Goal: Task Accomplishment & Management: Manage account settings

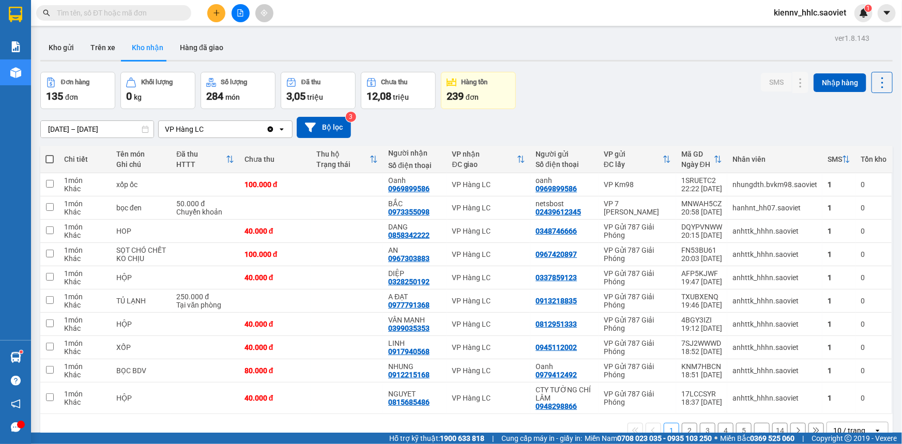
scroll to position [46, 0]
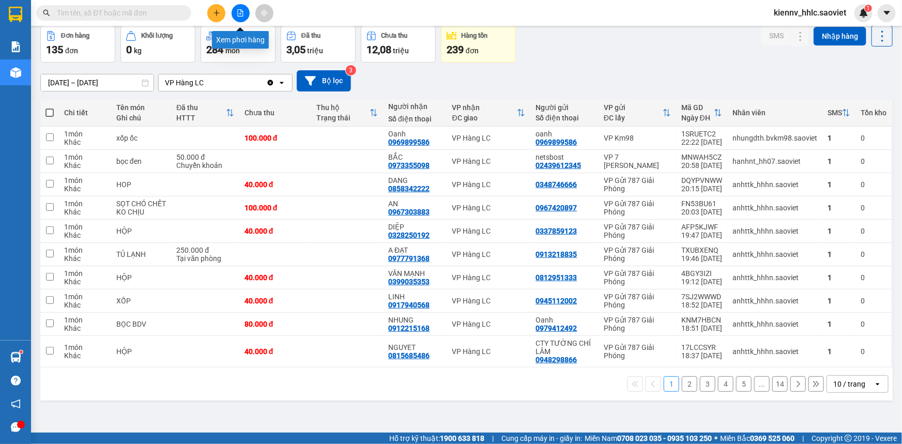
click at [245, 9] on button at bounding box center [240, 13] width 18 height 18
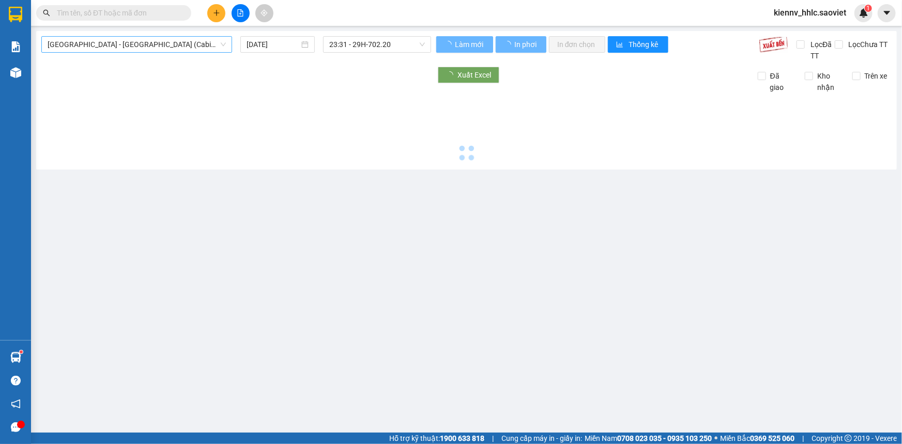
type input "[DATE]"
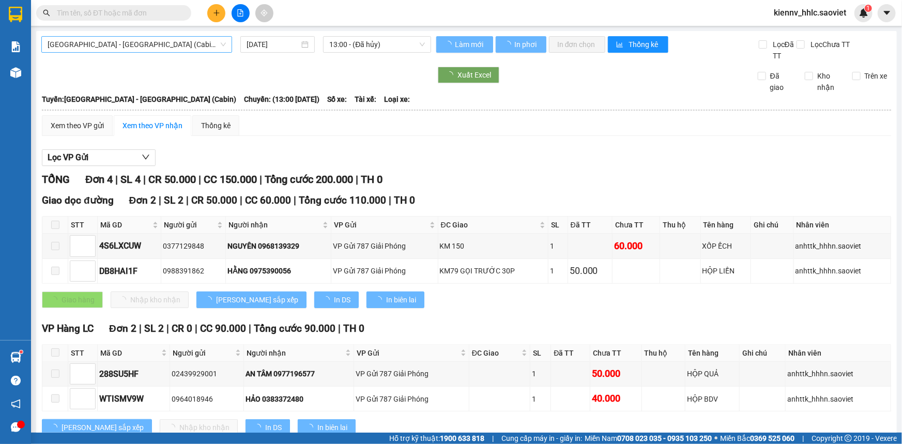
click at [157, 46] on span "[GEOGRAPHIC_DATA] - [GEOGRAPHIC_DATA] (Cabin)" at bounding box center [137, 44] width 178 height 15
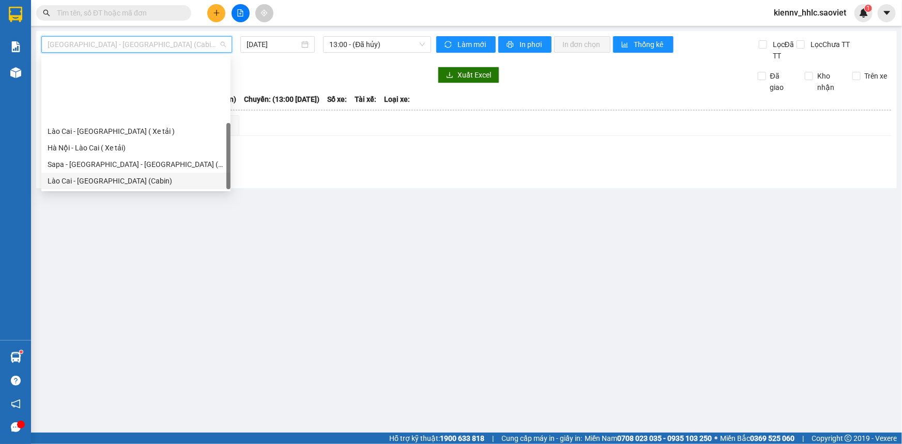
scroll to position [83, 0]
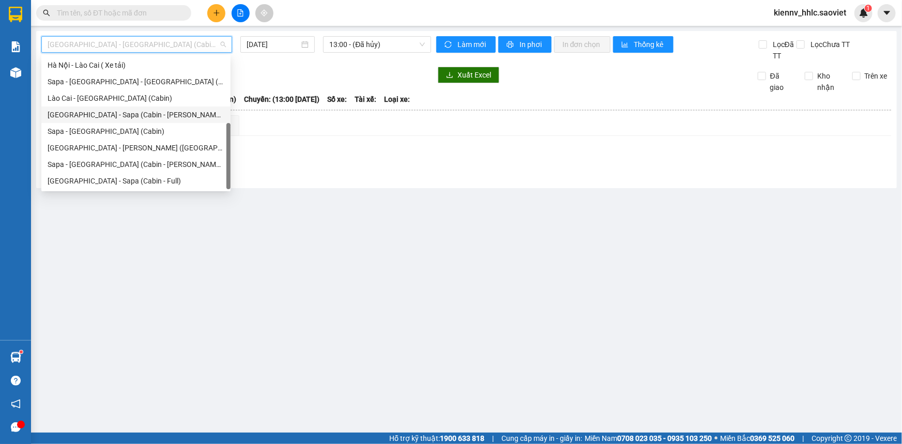
click at [165, 115] on div "[GEOGRAPHIC_DATA] - Sapa (Cabin - [PERSON_NAME])" at bounding box center [136, 114] width 177 height 11
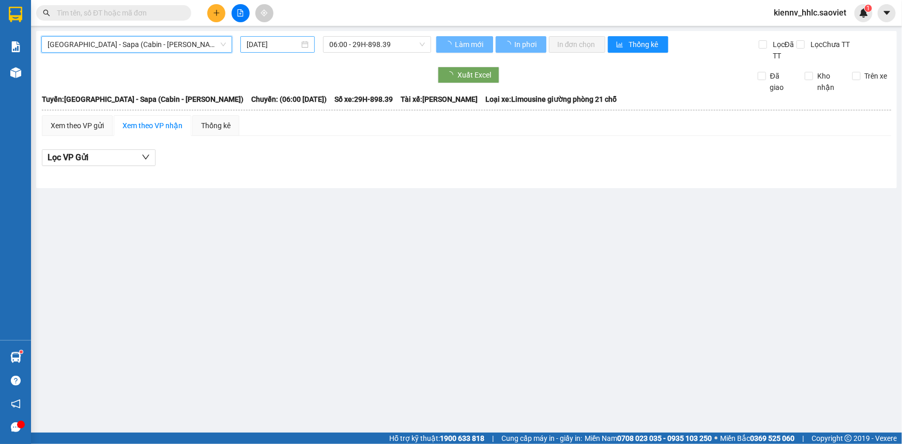
click at [284, 42] on input "[DATE]" at bounding box center [272, 44] width 53 height 11
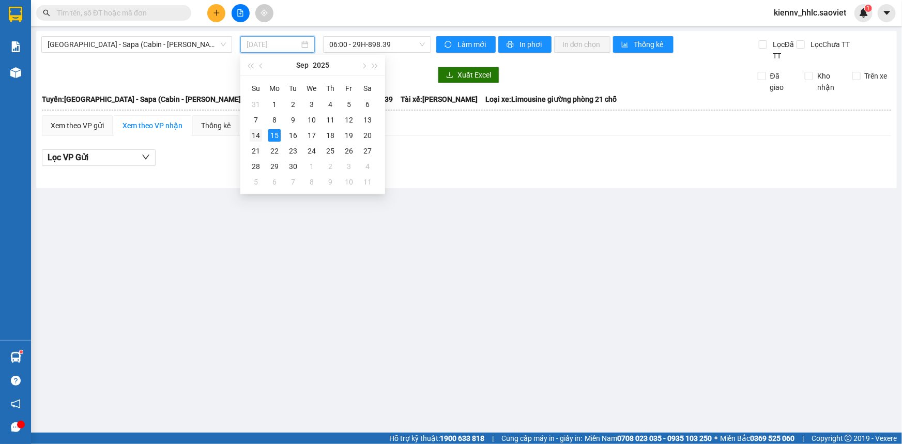
click at [262, 133] on td "14" at bounding box center [255, 135] width 19 height 15
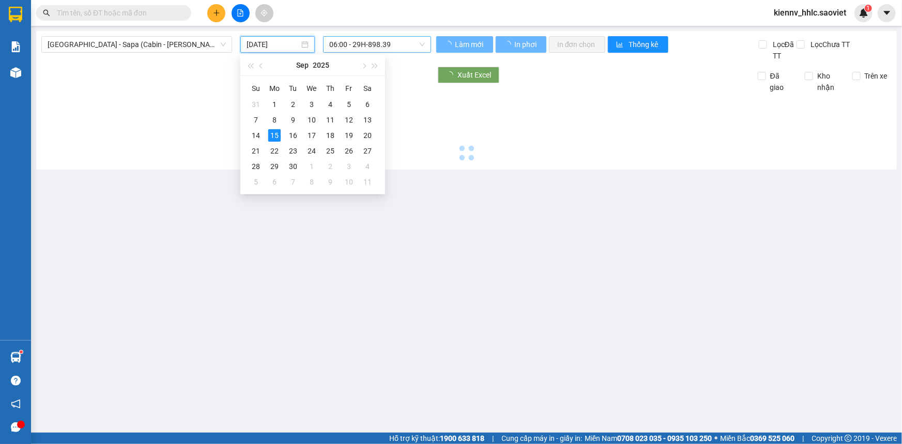
click at [398, 43] on span "06:00 - 29H-898.39" at bounding box center [377, 44] width 96 height 15
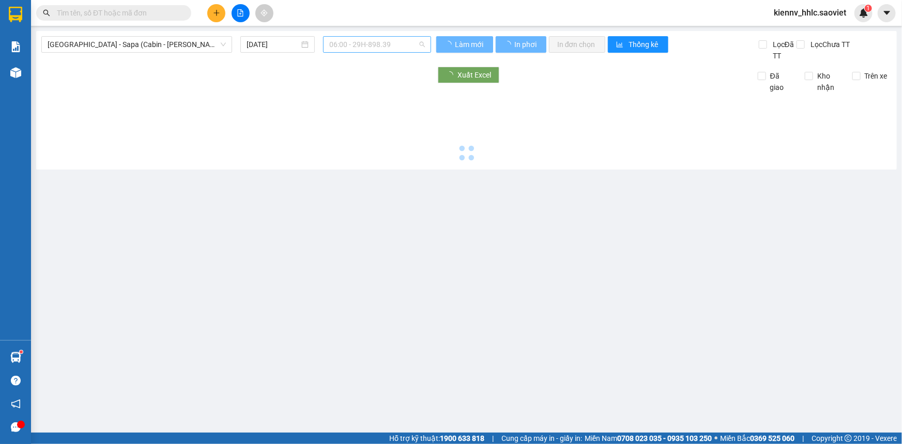
type input "[DATE]"
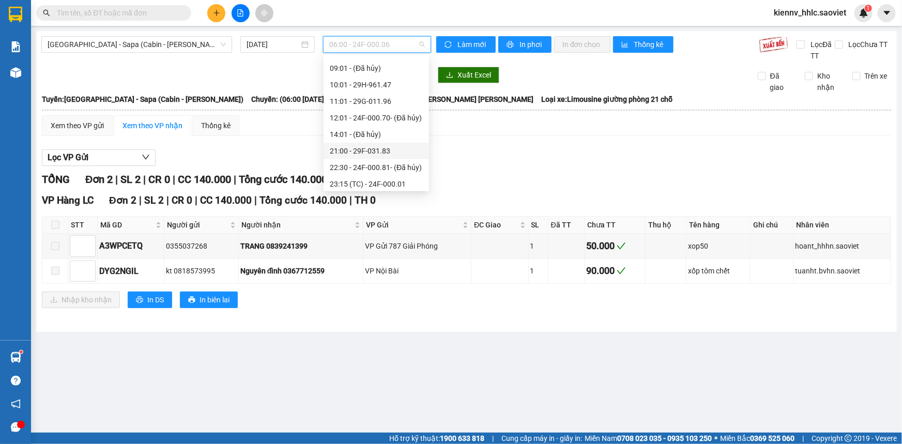
scroll to position [99, 0]
click at [386, 130] on div "23:15 (TC) - 24F-000.01" at bounding box center [376, 131] width 93 height 11
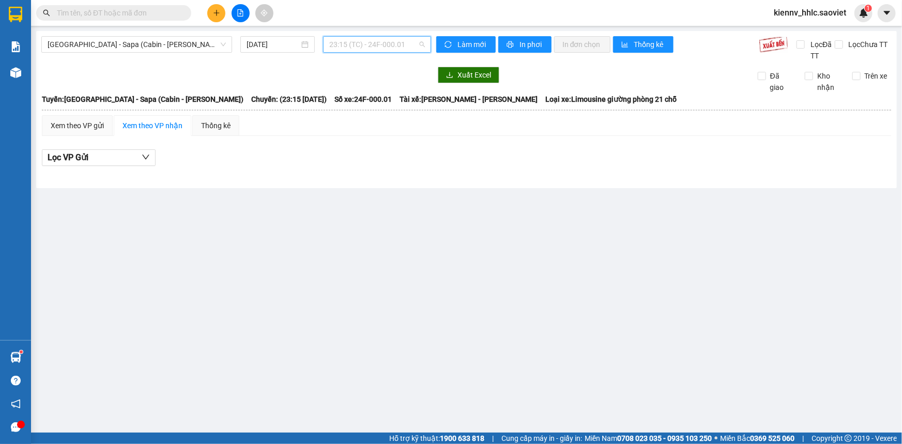
click at [393, 44] on span "23:15 (TC) - 24F-000.01" at bounding box center [377, 44] width 96 height 15
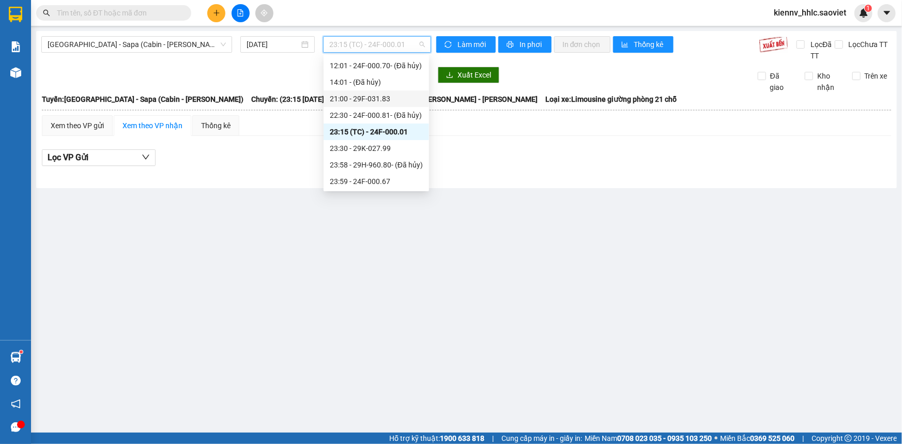
click at [391, 98] on div "21:00 - 29F-031.83" at bounding box center [376, 98] width 93 height 11
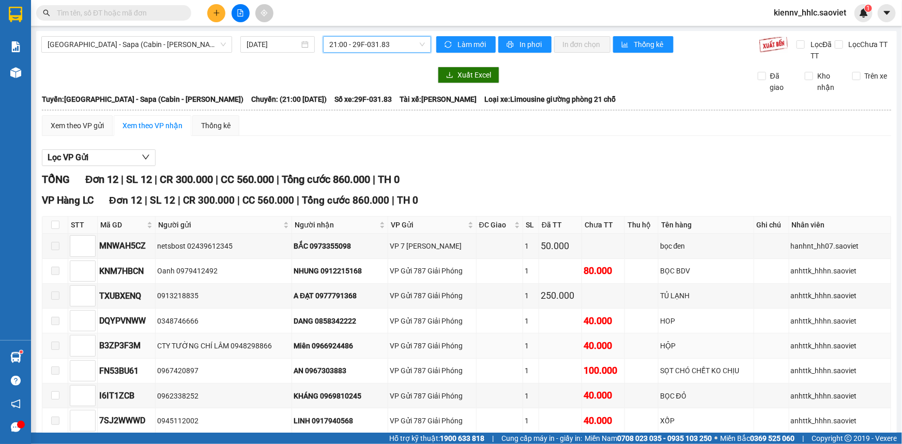
scroll to position [151, 0]
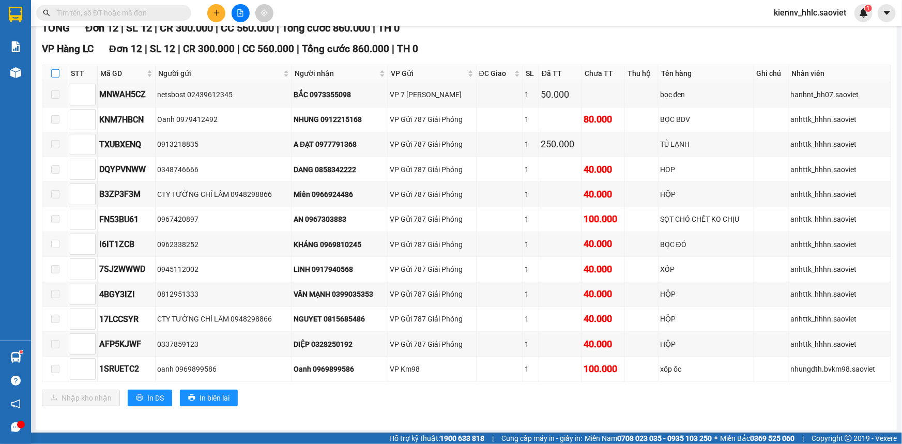
click at [56, 77] on input "checkbox" at bounding box center [55, 73] width 8 height 8
checkbox input "true"
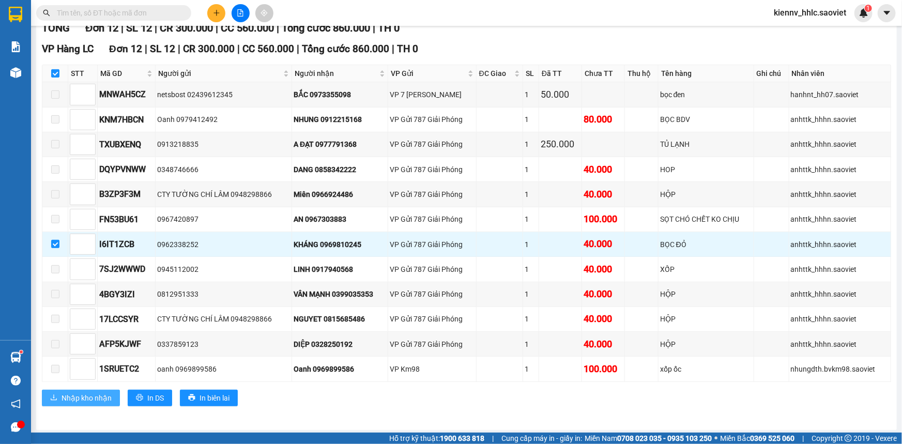
click at [90, 398] on span "Nhập kho nhận" at bounding box center [86, 397] width 50 height 11
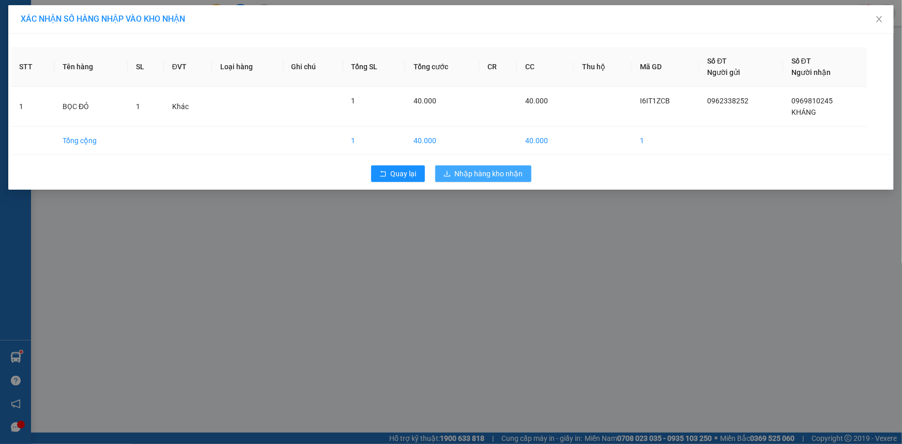
click at [484, 176] on span "Nhập hàng kho nhận" at bounding box center [489, 173] width 68 height 11
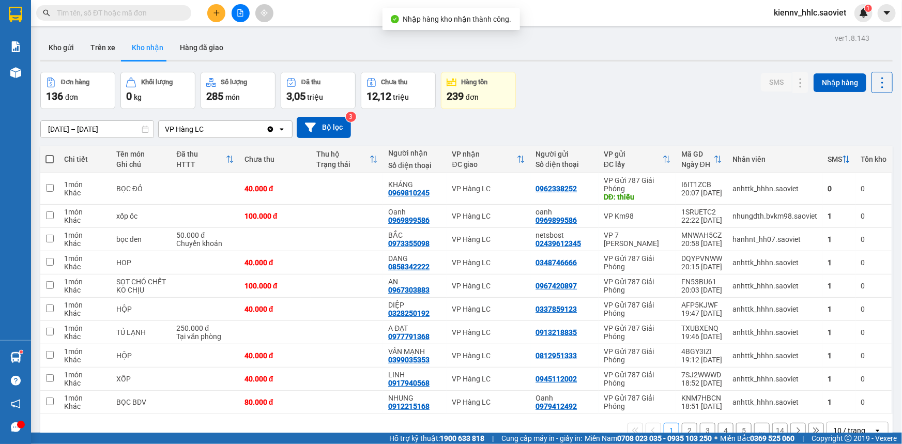
click at [237, 12] on icon "file-add" at bounding box center [240, 12] width 7 height 7
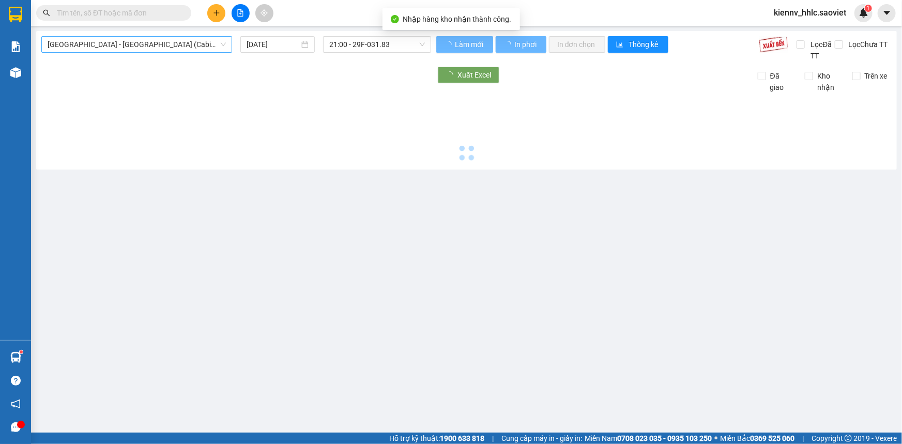
type input "[DATE]"
click at [146, 46] on span "[GEOGRAPHIC_DATA] - [GEOGRAPHIC_DATA] (Cabin)" at bounding box center [137, 44] width 178 height 15
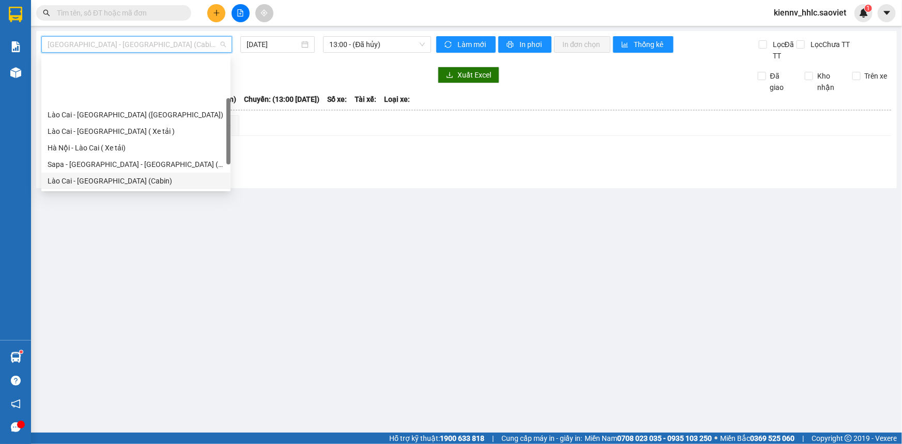
scroll to position [83, 0]
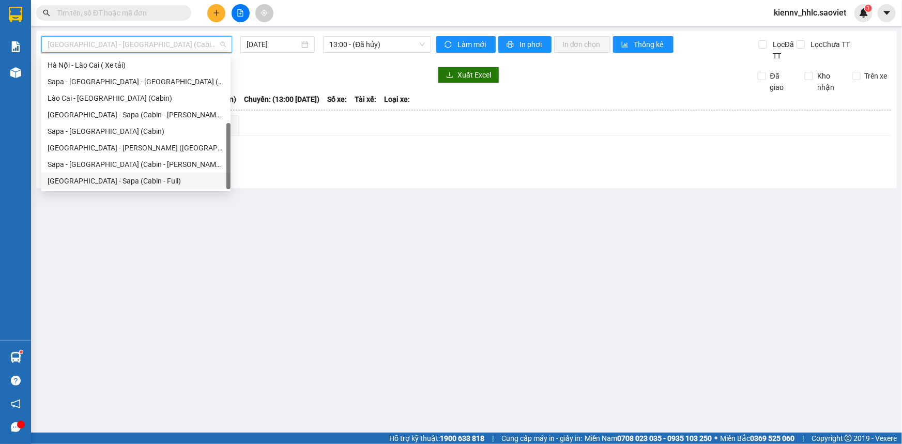
click at [166, 177] on div "[GEOGRAPHIC_DATA] - Sapa (Cabin - Full)" at bounding box center [136, 180] width 177 height 11
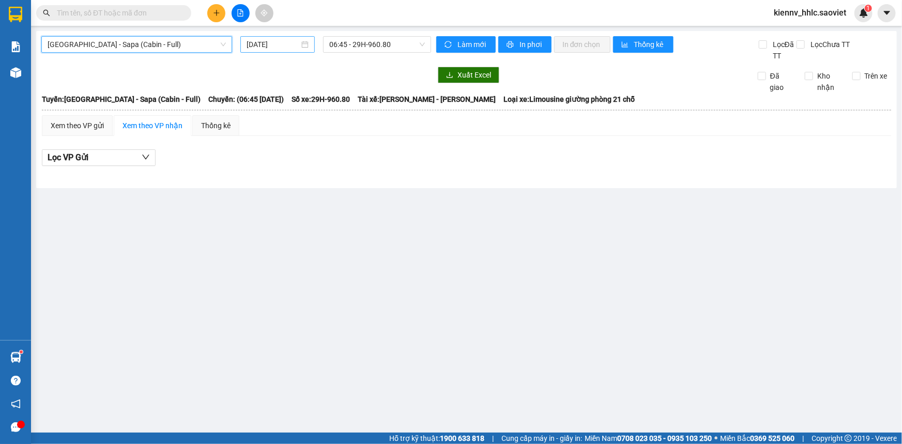
click at [285, 43] on input "[DATE]" at bounding box center [272, 44] width 53 height 11
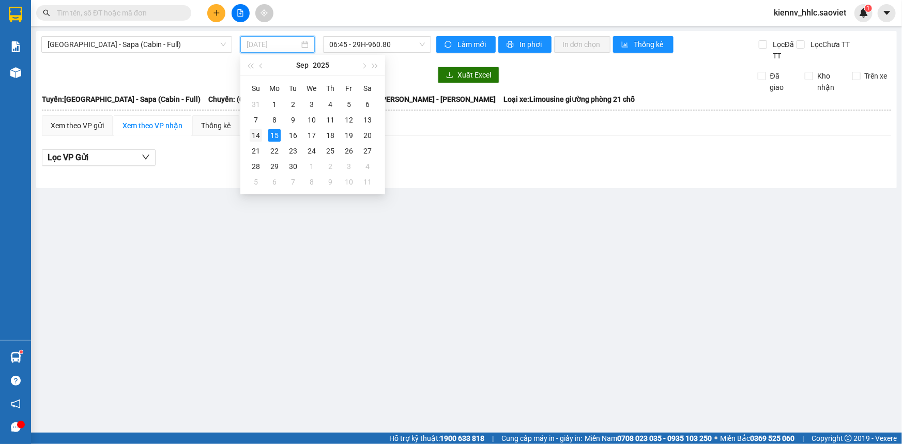
click at [260, 134] on div "14" at bounding box center [256, 135] width 12 height 12
type input "[DATE]"
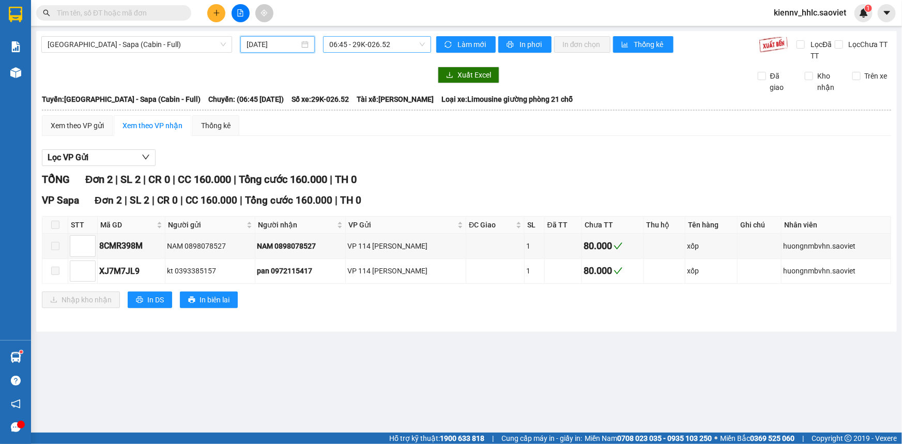
click at [386, 46] on span "06:45 - 29K-026.52" at bounding box center [377, 44] width 96 height 15
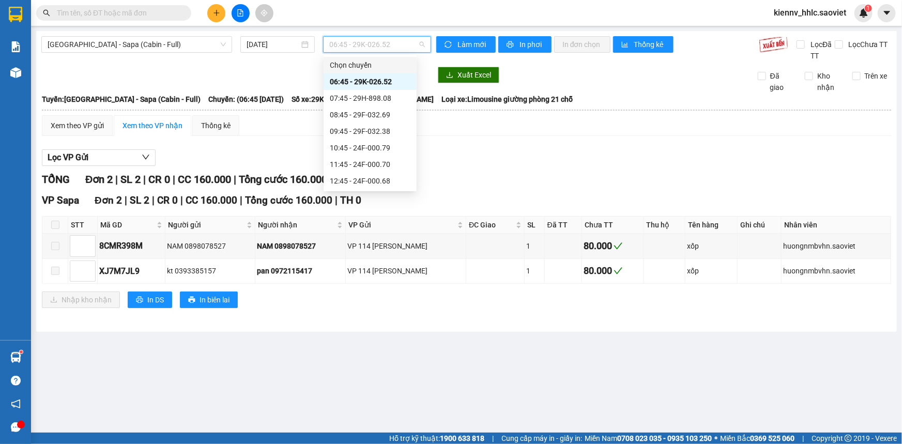
scroll to position [148, 0]
click at [388, 152] on div "22:15 - 24F-000.15" at bounding box center [370, 148] width 81 height 11
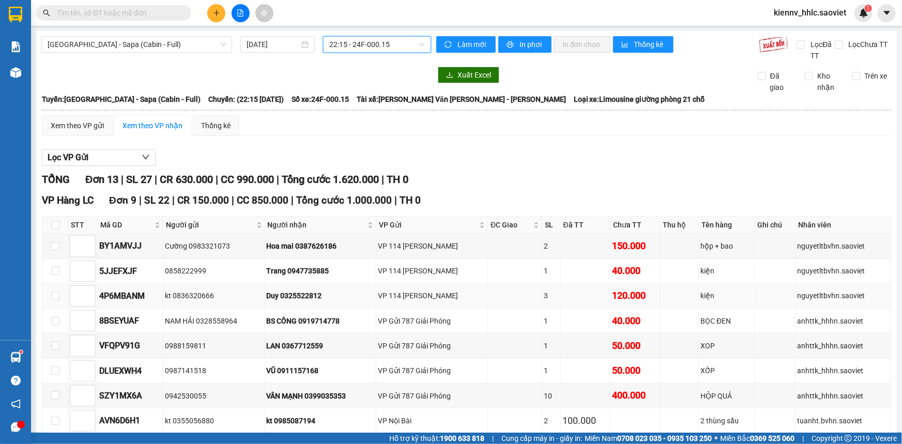
scroll to position [46, 0]
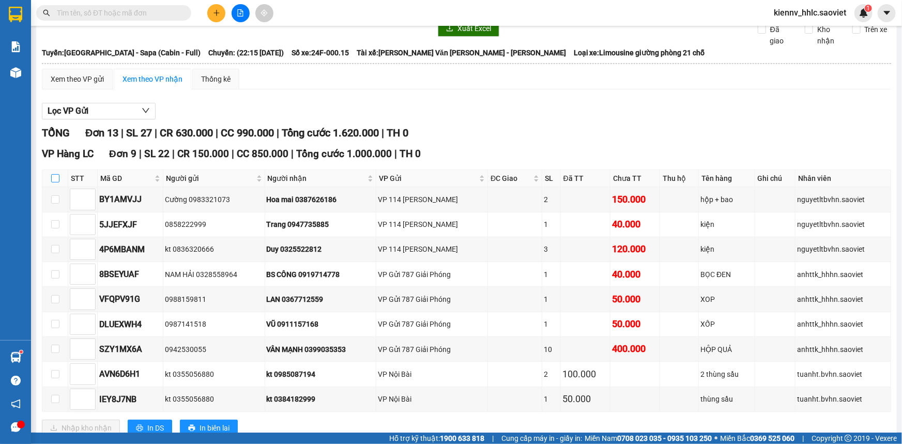
click at [56, 177] on input "checkbox" at bounding box center [55, 178] width 8 height 8
checkbox input "true"
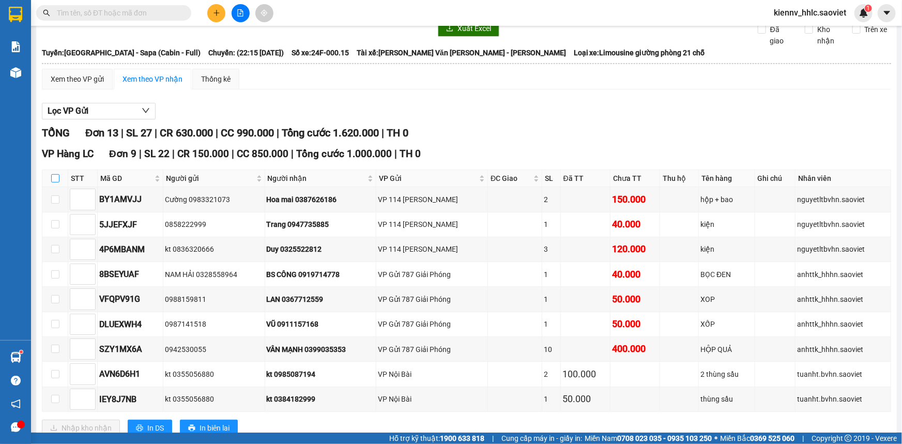
checkbox input "true"
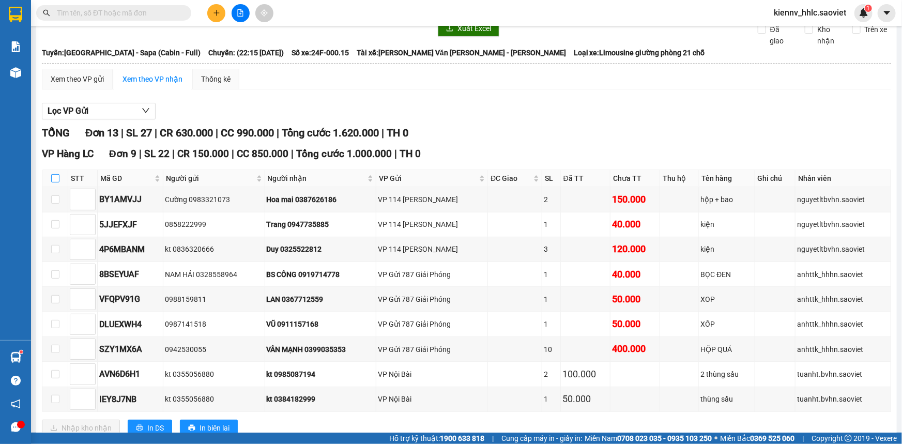
checkbox input "true"
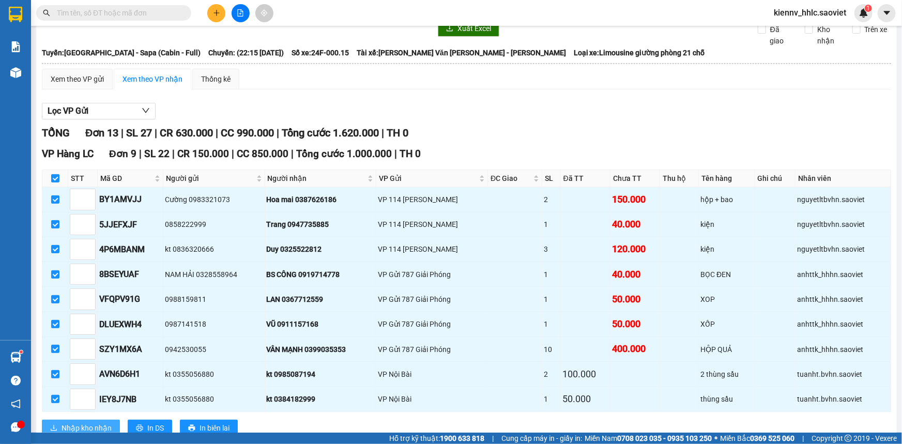
click at [87, 424] on span "Nhập kho nhận" at bounding box center [86, 427] width 50 height 11
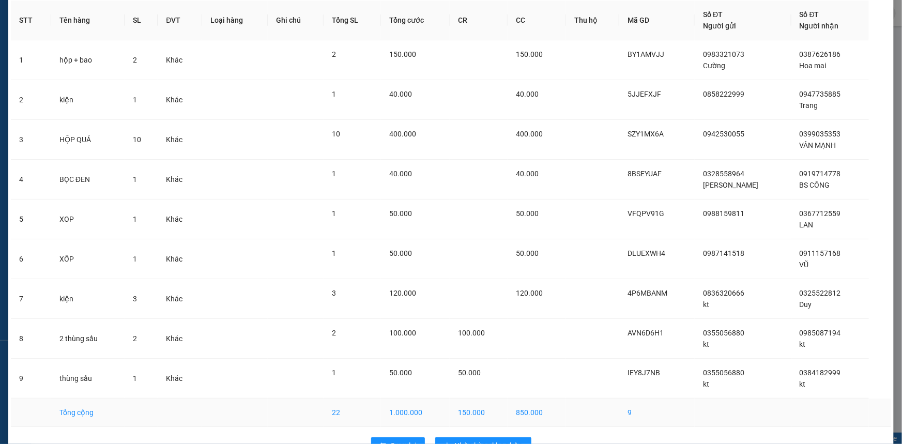
scroll to position [75, 0]
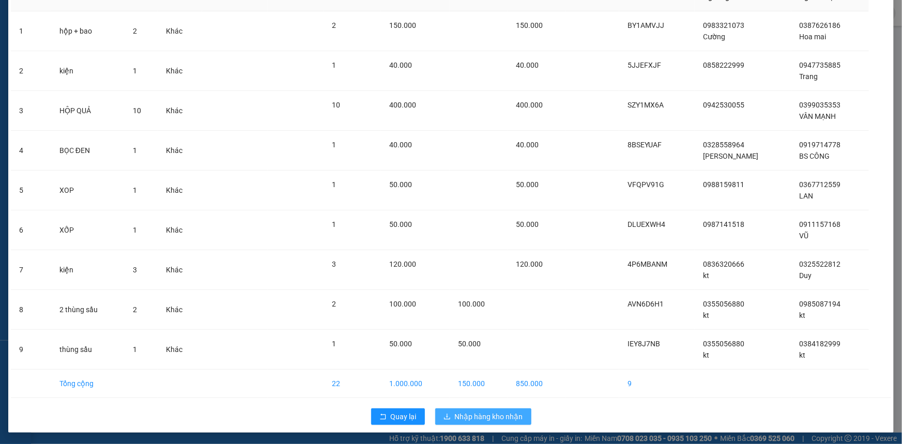
click at [490, 418] on span "Nhập hàng kho nhận" at bounding box center [489, 416] width 68 height 11
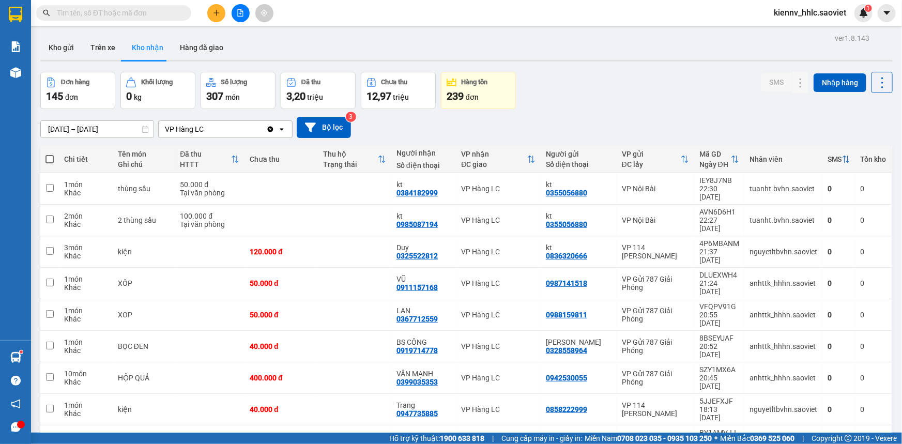
click at [50, 159] on span at bounding box center [49, 159] width 8 height 8
click at [50, 154] on input "checkbox" at bounding box center [50, 154] width 0 height 0
checkbox input "true"
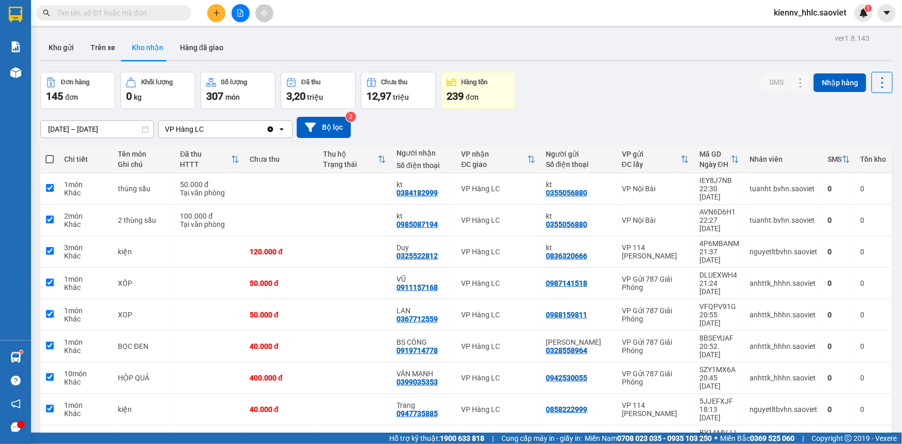
checkbox input "true"
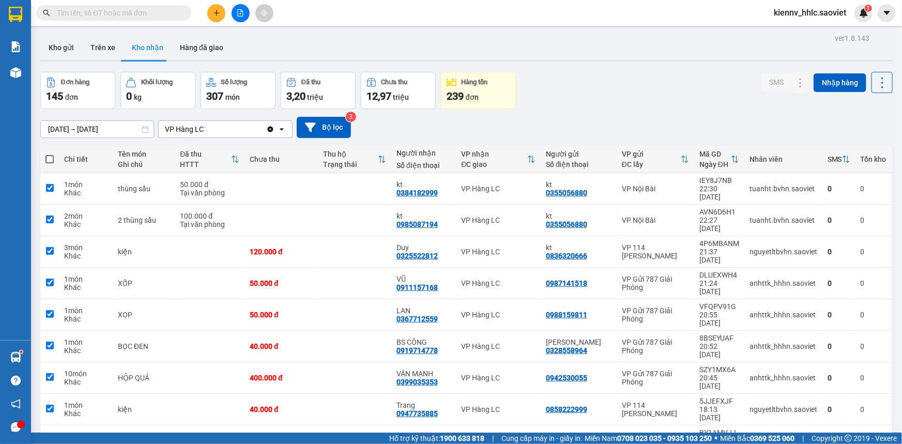
checkbox input "true"
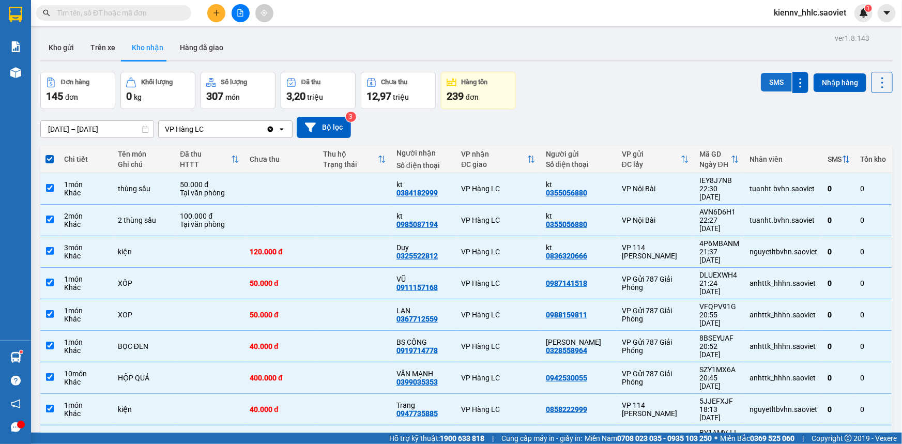
click at [772, 88] on button "SMS" at bounding box center [776, 82] width 31 height 19
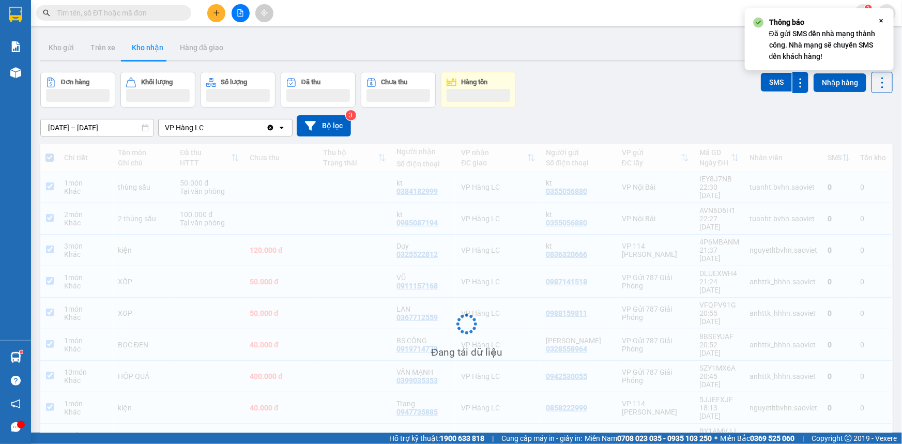
scroll to position [47, 0]
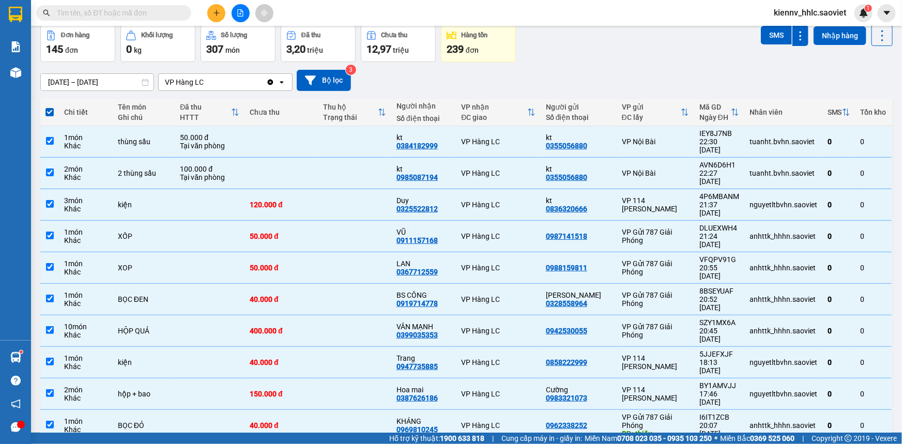
checkbox input "false"
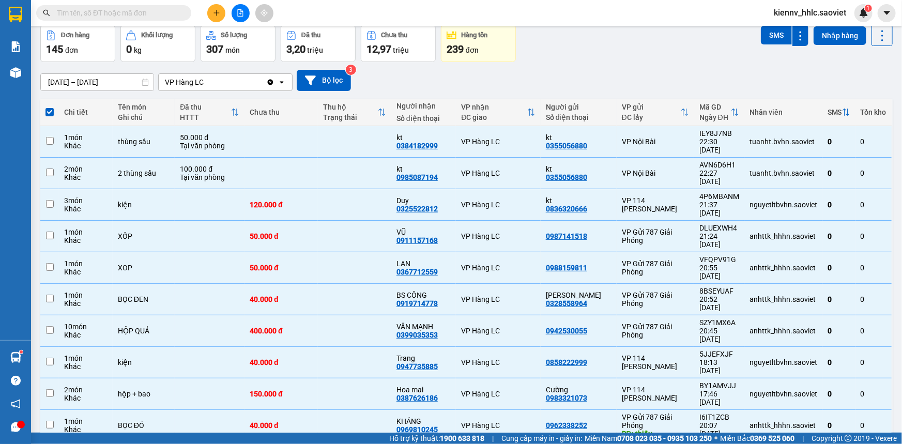
checkbox input "false"
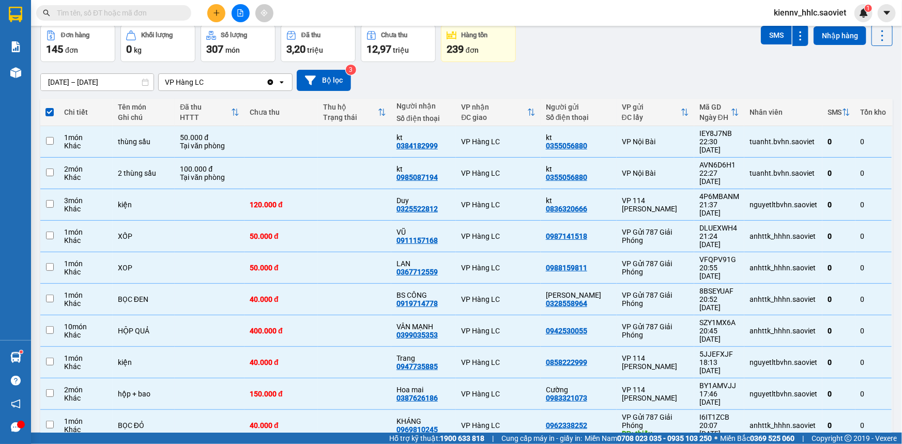
checkbox input "false"
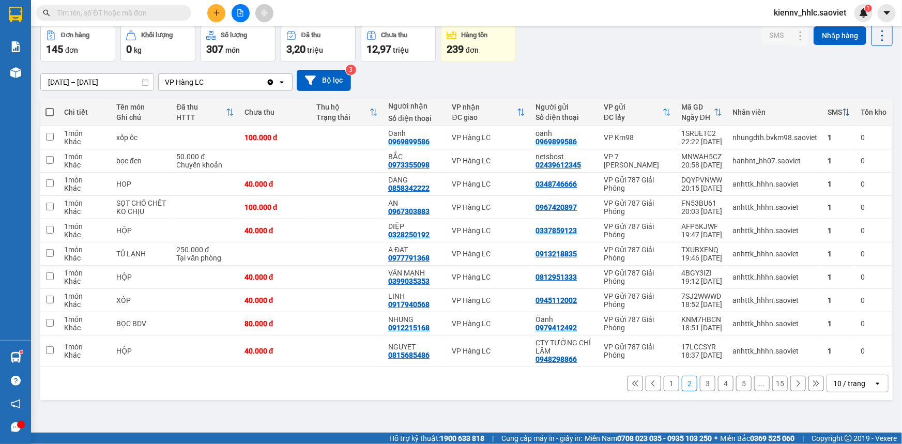
click at [663, 379] on button "1" at bounding box center [670, 383] width 15 height 15
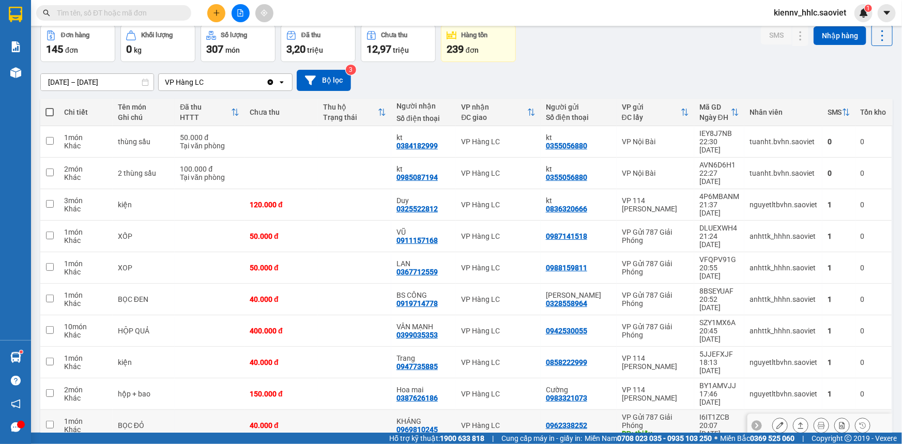
click at [775, 416] on button at bounding box center [779, 425] width 14 height 18
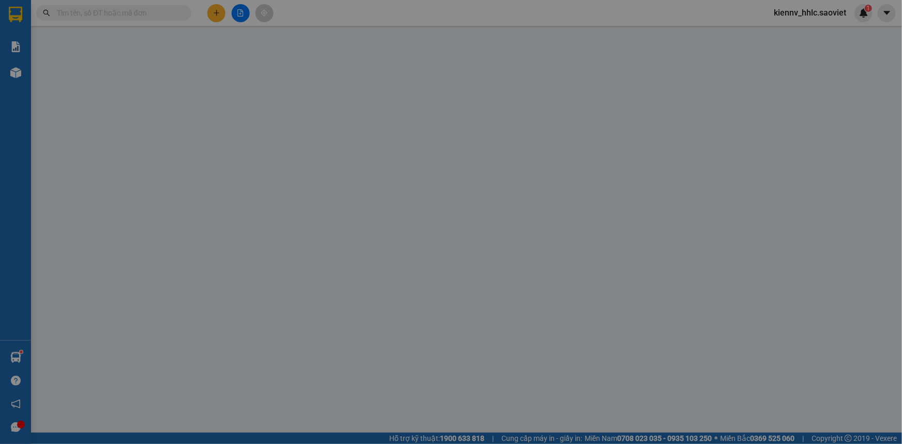
type input "0962338252"
type input "thiếu"
type input "0969810245"
type input "KHÁNG"
type input "40.000"
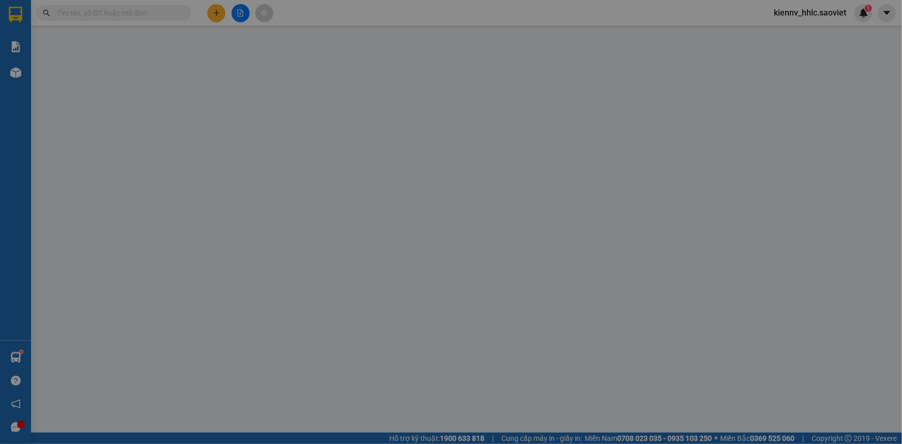
type input "40.000"
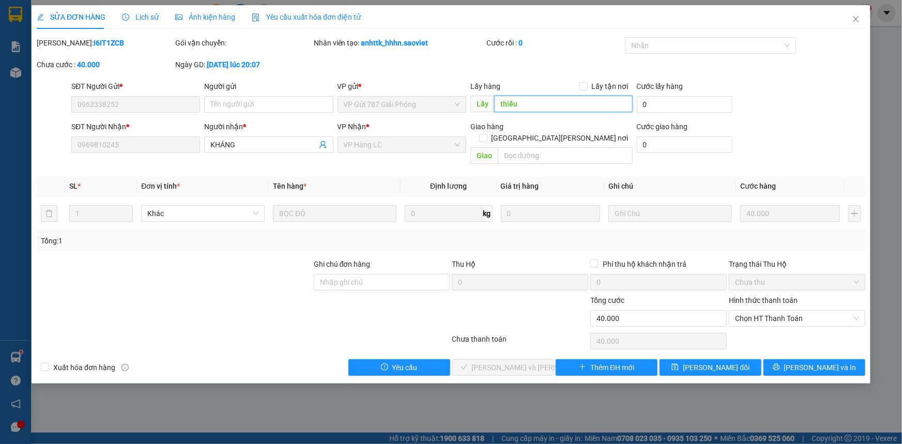
click at [548, 103] on input "thiếu" at bounding box center [563, 104] width 138 height 17
drag, startPoint x: 702, startPoint y: 358, endPoint x: 680, endPoint y: 348, distance: 24.3
click at [703, 362] on span "[PERSON_NAME] đổi" at bounding box center [716, 367] width 67 height 11
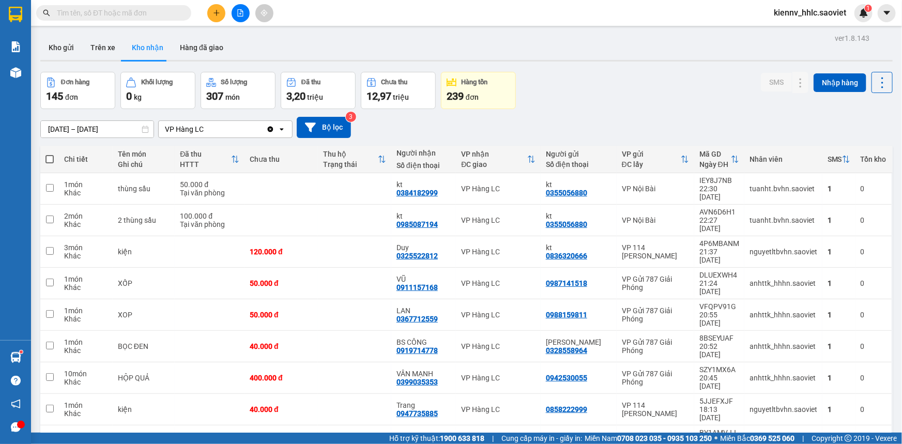
click at [243, 11] on icon "file-add" at bounding box center [240, 12] width 7 height 7
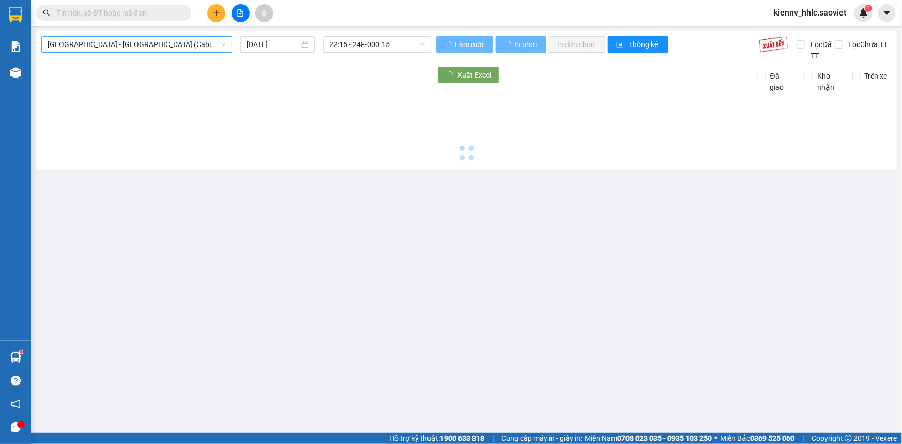
type input "[DATE]"
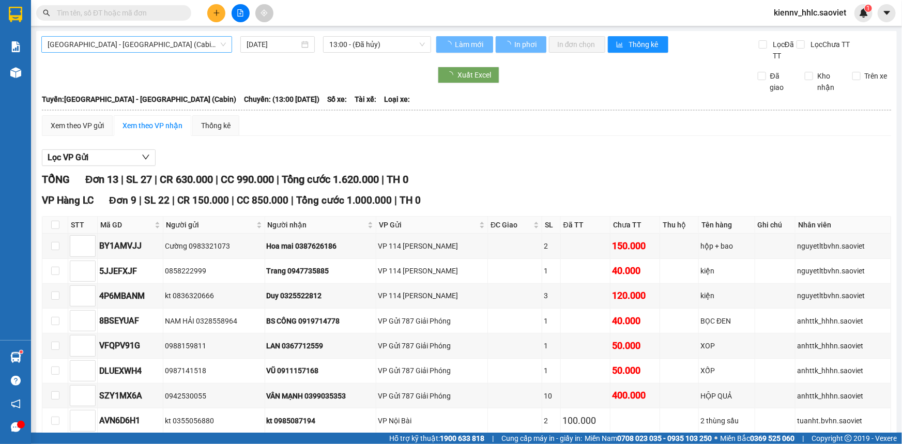
click at [167, 46] on span "[GEOGRAPHIC_DATA] - [GEOGRAPHIC_DATA] (Cabin)" at bounding box center [137, 44] width 178 height 15
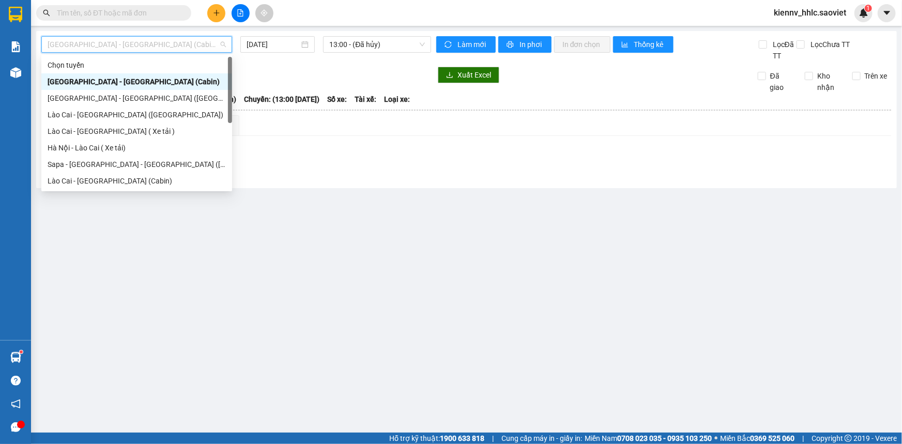
scroll to position [83, 0]
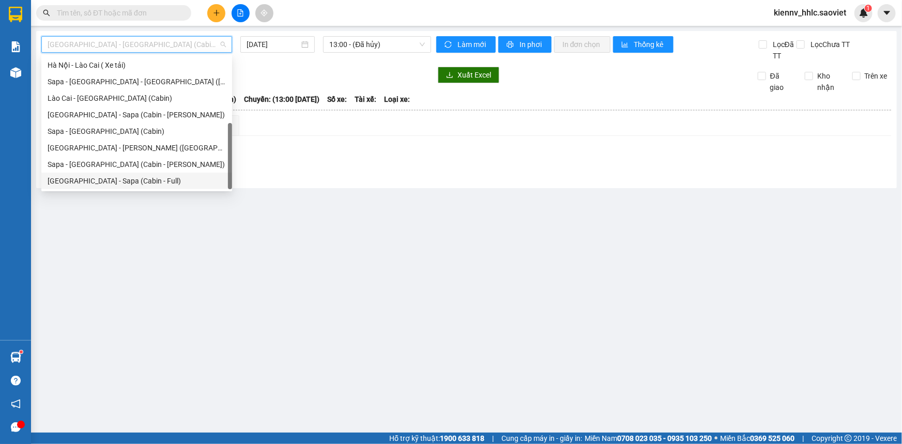
click at [153, 178] on div "[GEOGRAPHIC_DATA] - Sapa (Cabin - Full)" at bounding box center [137, 180] width 178 height 11
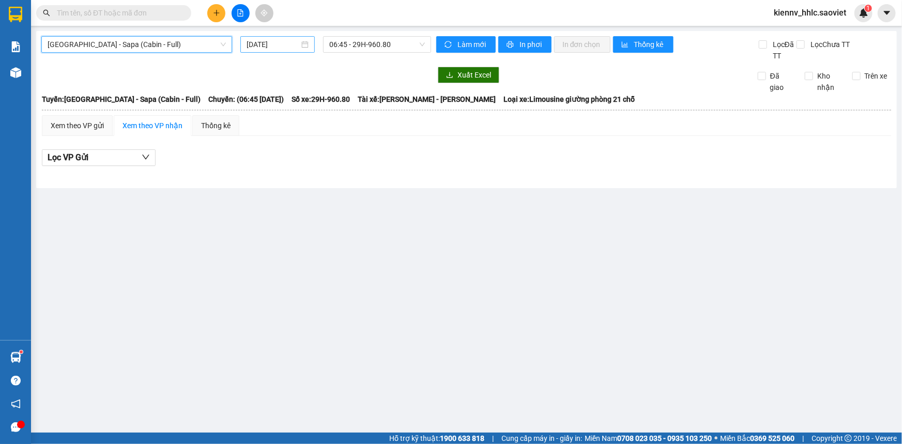
click at [279, 48] on input "[DATE]" at bounding box center [272, 44] width 53 height 11
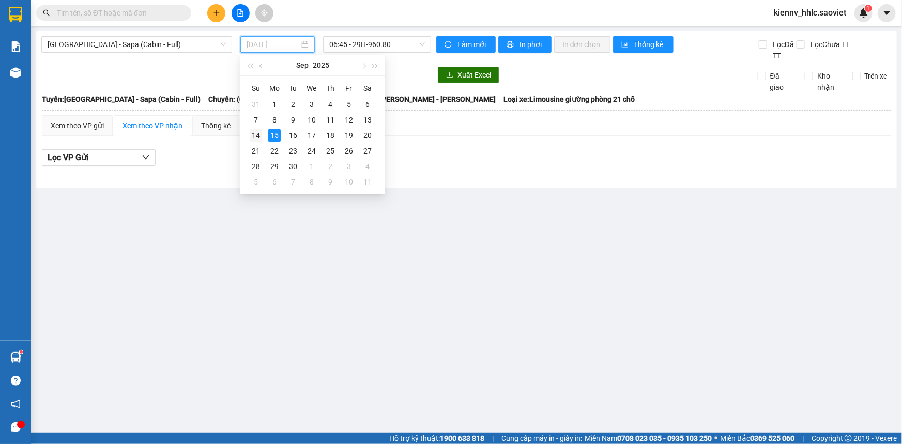
click at [257, 134] on div "14" at bounding box center [256, 135] width 12 height 12
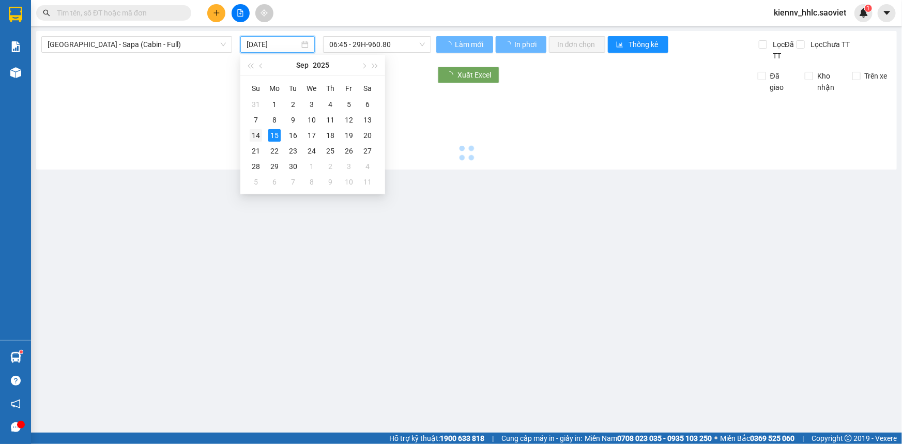
type input "[DATE]"
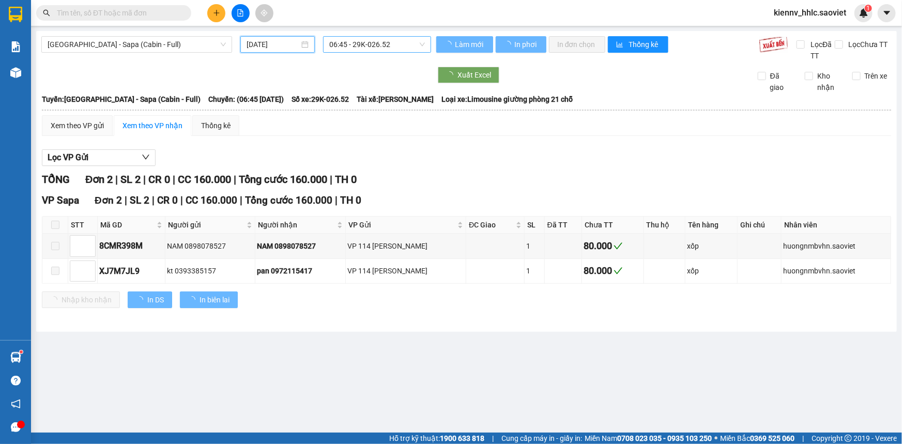
click at [365, 48] on span "06:45 - 29K-026.52" at bounding box center [377, 44] width 96 height 15
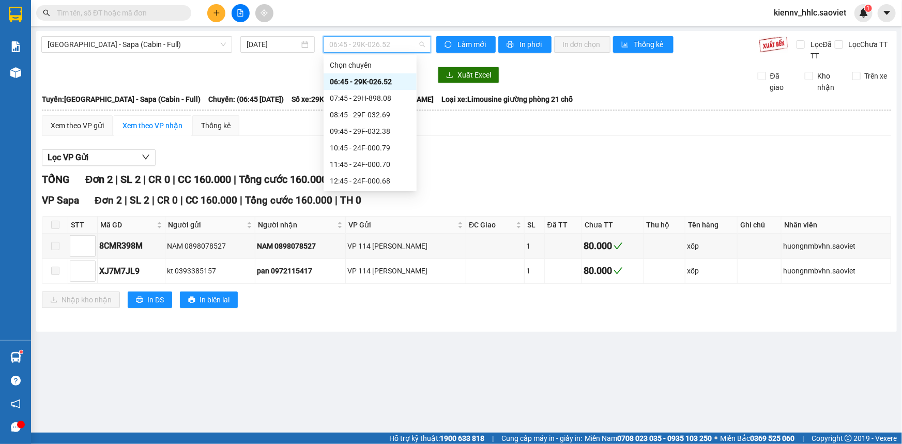
scroll to position [148, 0]
click at [386, 181] on div "23:15 - 29H-961.25" at bounding box center [370, 181] width 81 height 11
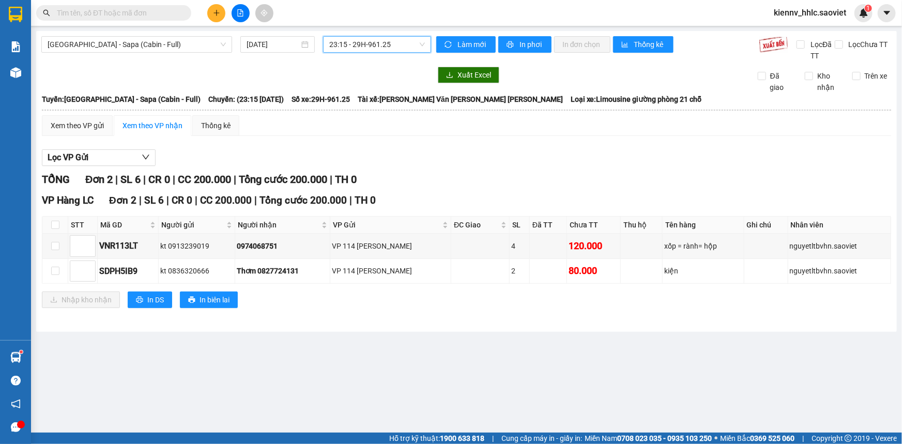
click at [149, 9] on input "text" at bounding box center [118, 12] width 122 height 11
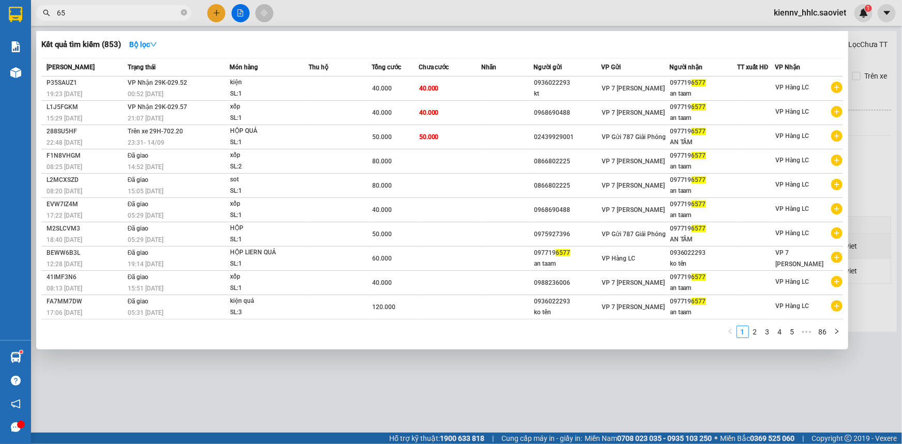
type input "6"
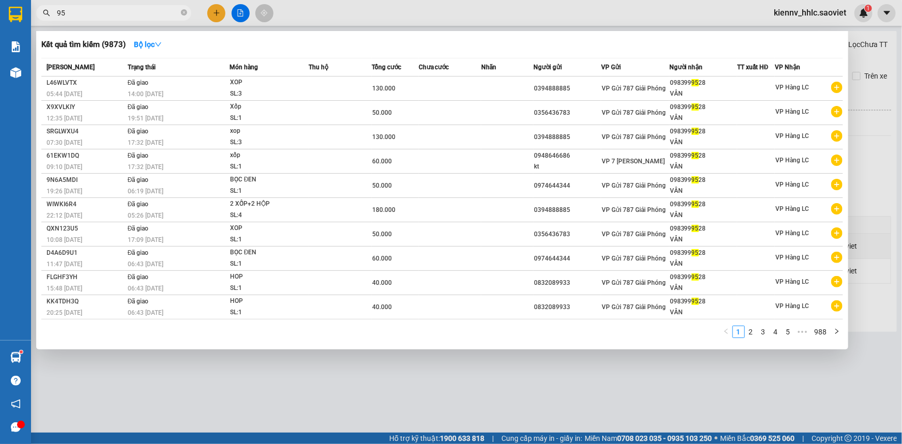
type input "9"
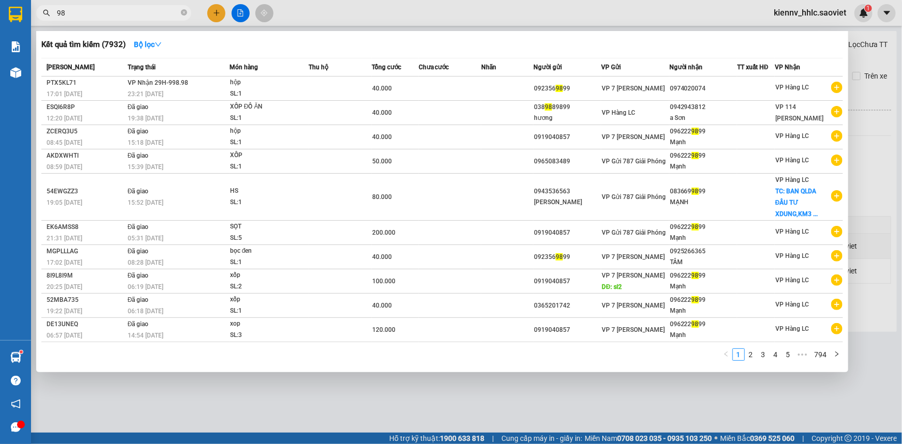
type input "9"
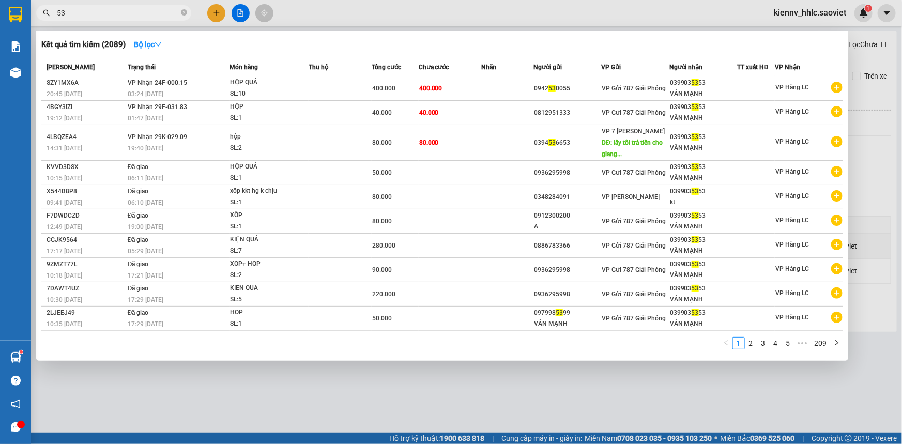
type input "5"
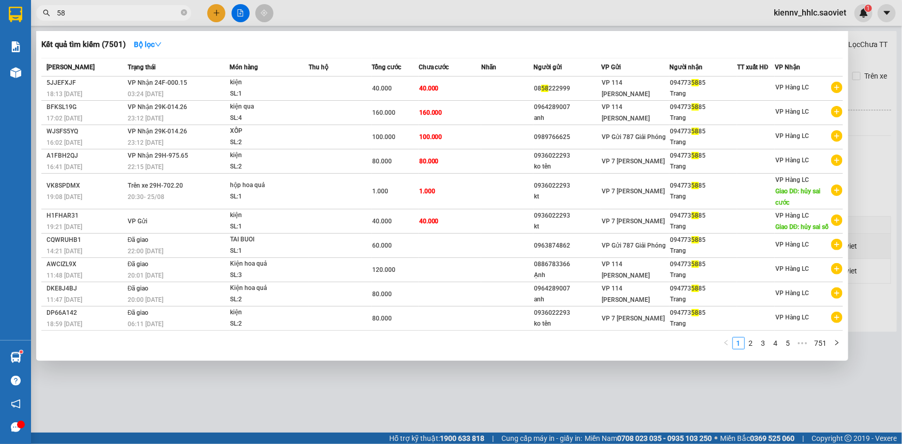
type input "5"
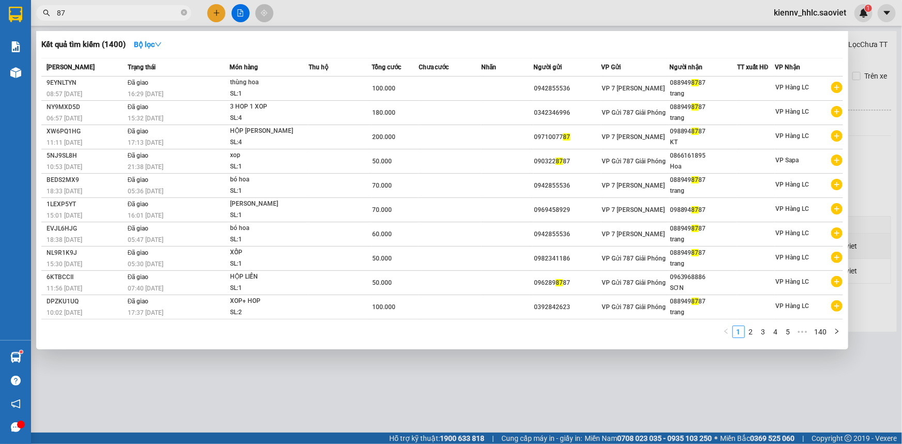
type input "8"
type input "0"
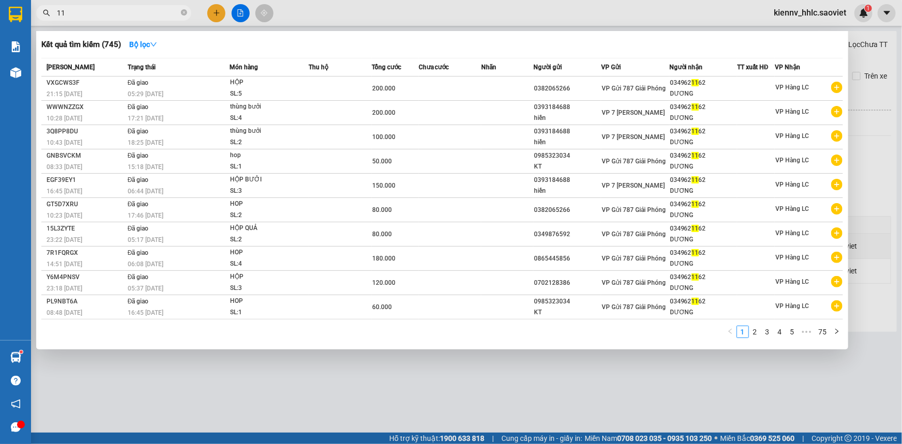
type input "1"
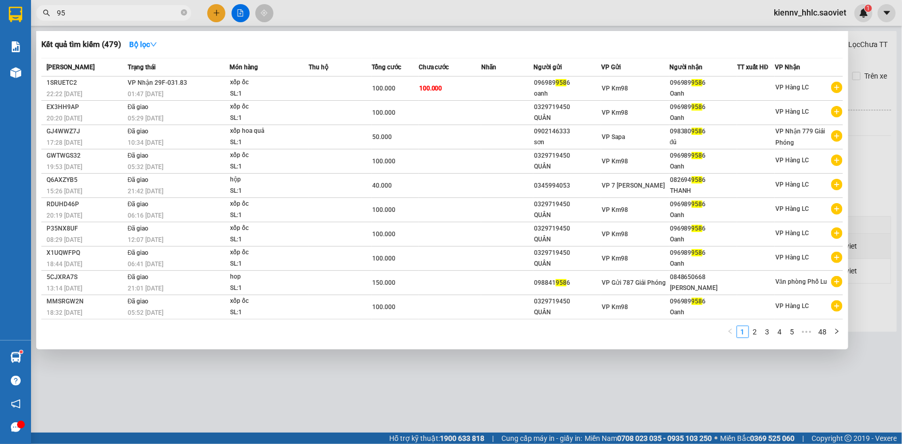
type input "9"
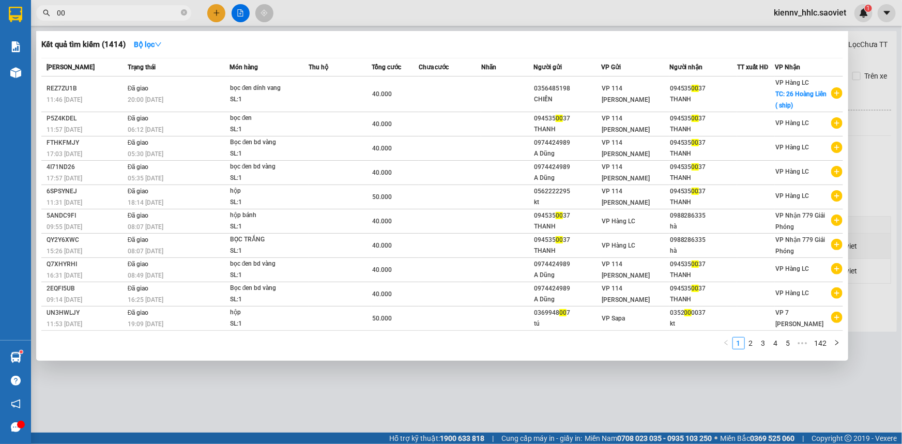
type input "0"
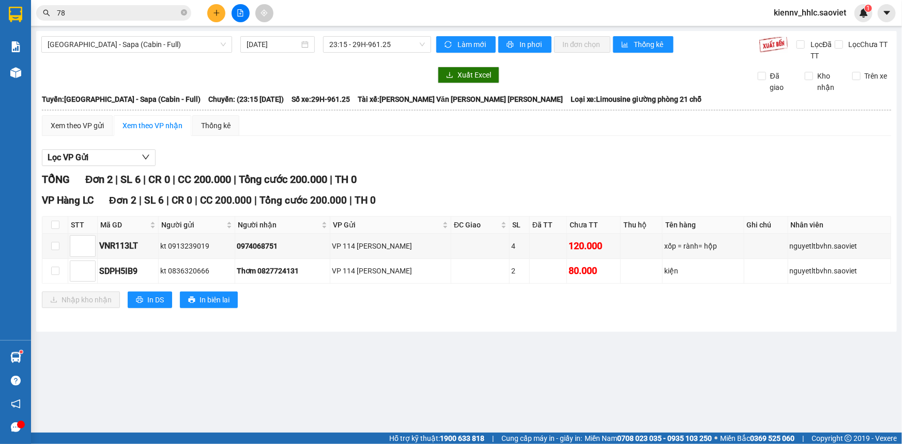
type input "7"
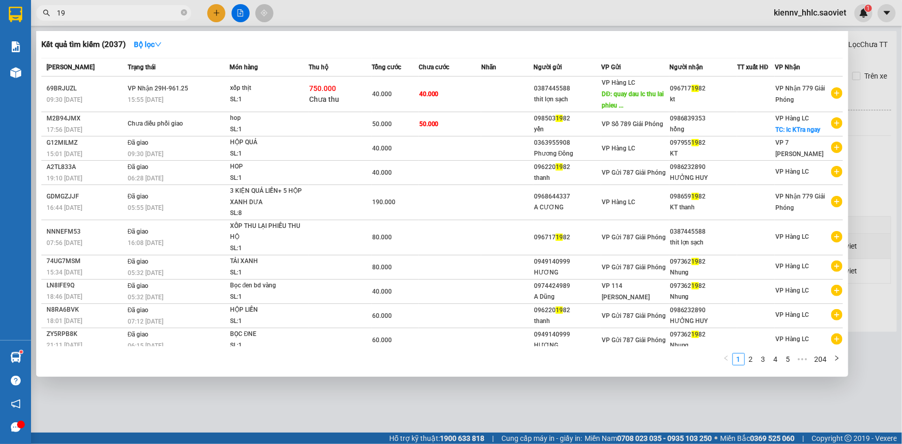
type input "1"
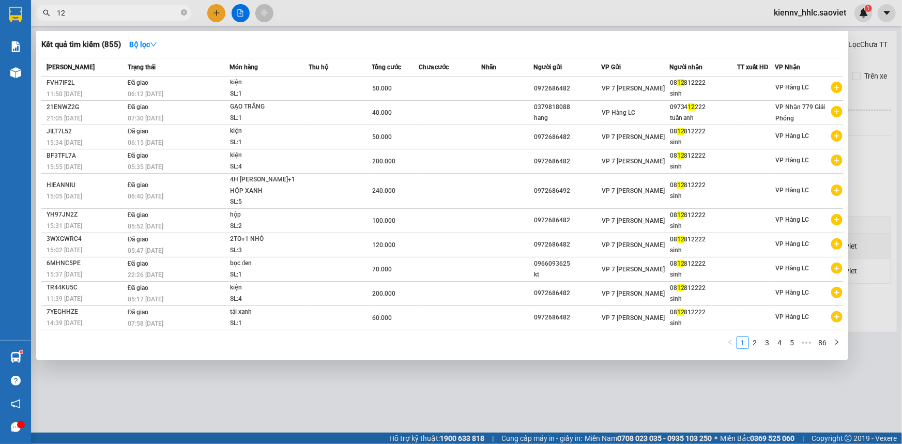
type input "1"
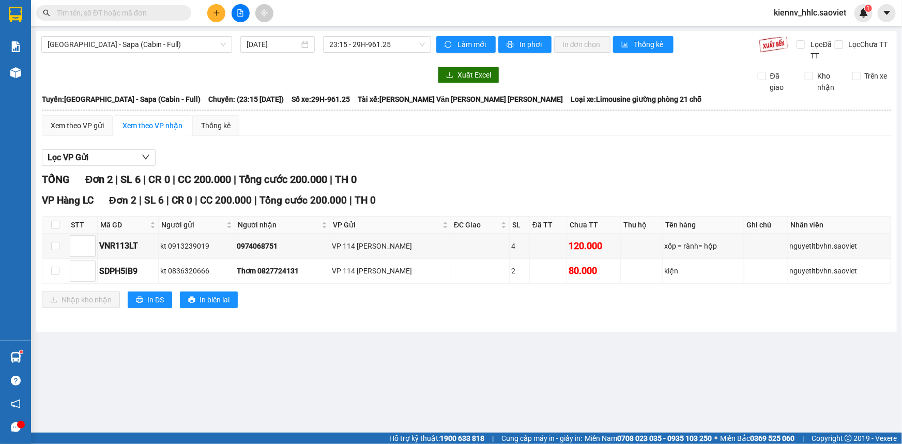
click at [50, 223] on th at bounding box center [55, 224] width 26 height 17
click at [55, 222] on input "checkbox" at bounding box center [55, 225] width 8 height 8
checkbox input "true"
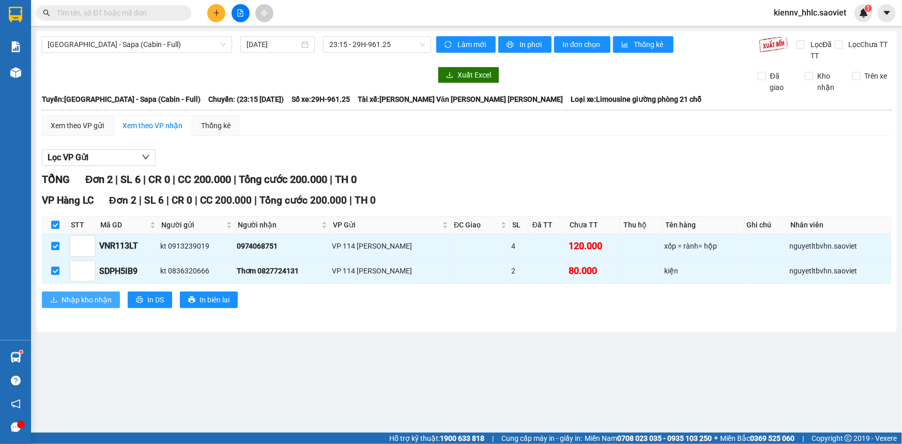
click at [100, 297] on span "Nhập kho nhận" at bounding box center [86, 299] width 50 height 11
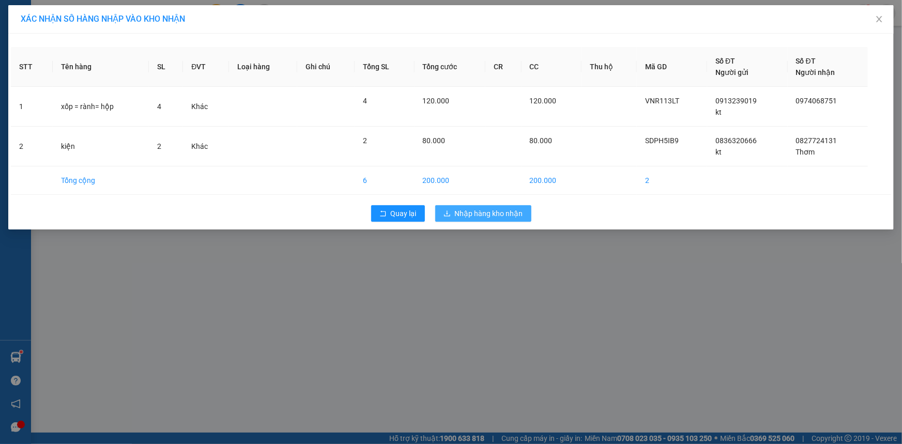
click at [464, 207] on button "Nhập hàng kho nhận" at bounding box center [483, 213] width 96 height 17
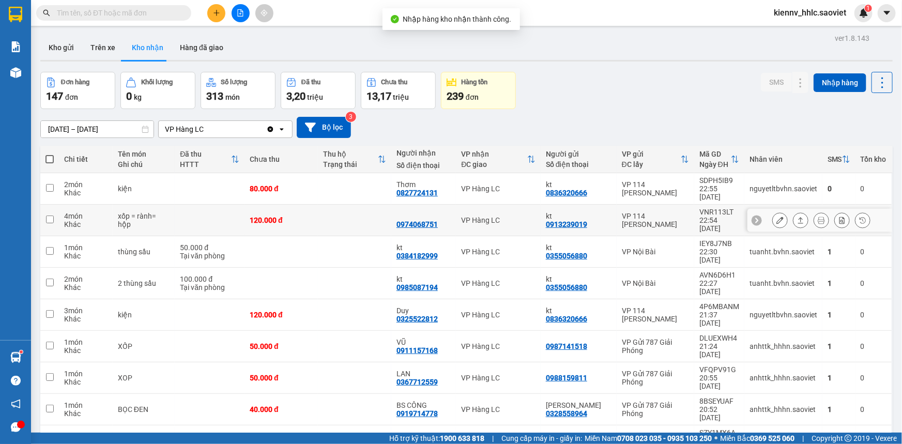
click at [368, 205] on td at bounding box center [354, 221] width 73 height 32
checkbox input "true"
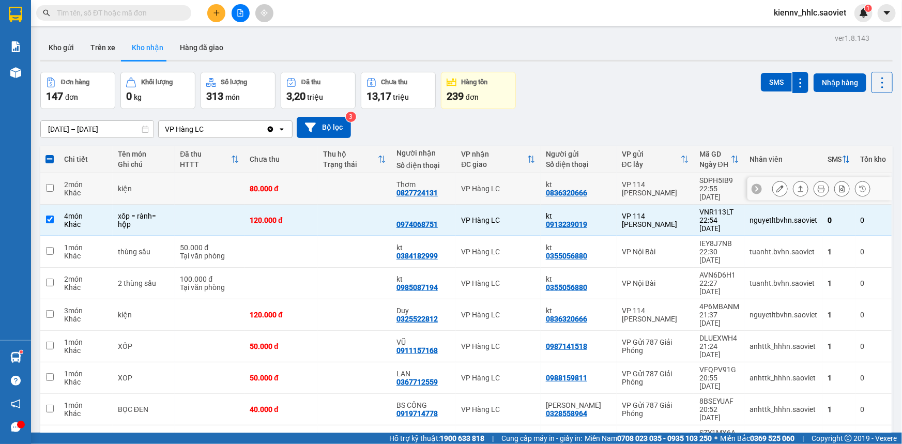
drag, startPoint x: 366, startPoint y: 188, endPoint x: 474, endPoint y: 155, distance: 112.9
click at [366, 188] on td at bounding box center [354, 189] width 73 height 32
checkbox input "true"
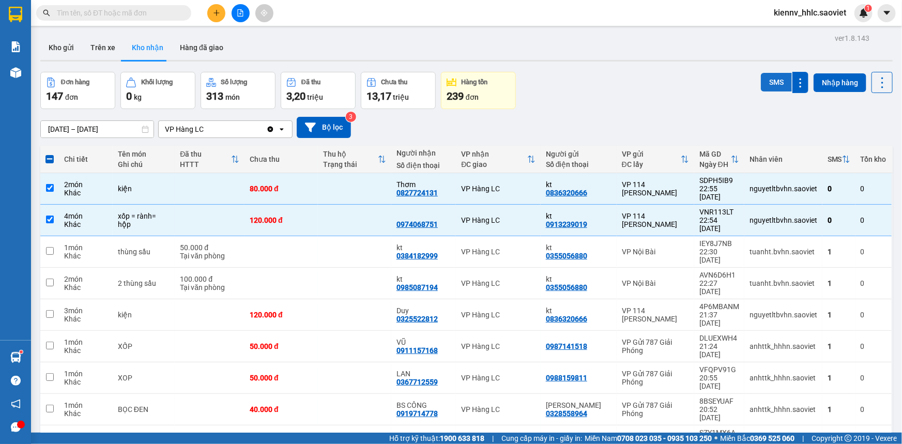
drag, startPoint x: 768, startPoint y: 85, endPoint x: 755, endPoint y: 84, distance: 12.9
click at [768, 85] on button "SMS" at bounding box center [776, 82] width 31 height 19
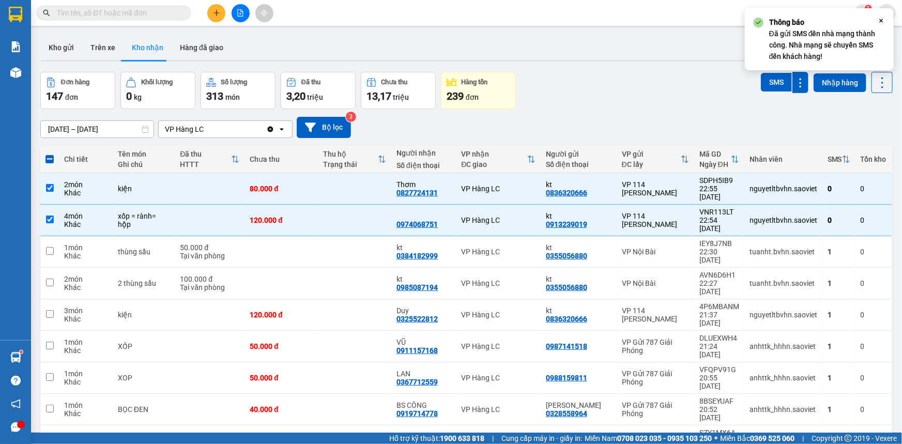
click at [235, 12] on button at bounding box center [240, 13] width 18 height 18
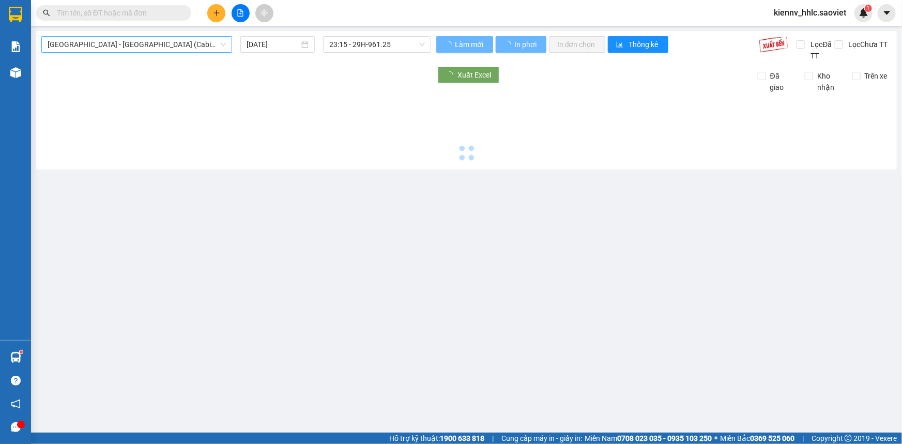
type input "[DATE]"
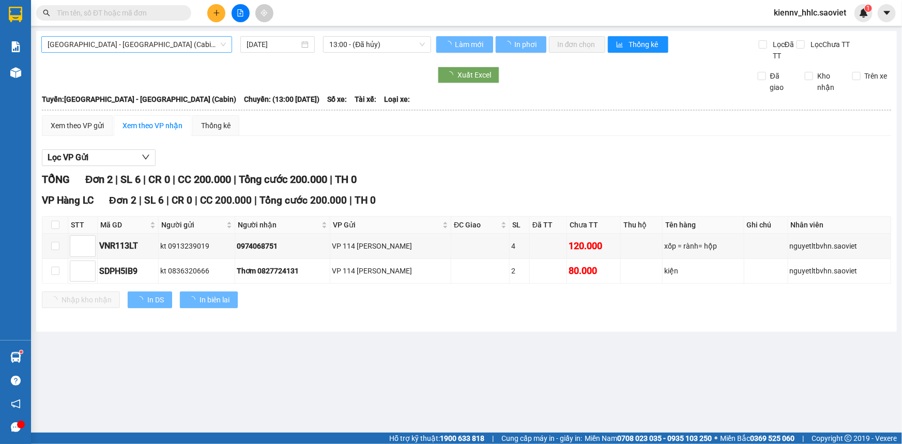
click at [138, 46] on span "[GEOGRAPHIC_DATA] - [GEOGRAPHIC_DATA] (Cabin)" at bounding box center [137, 44] width 178 height 15
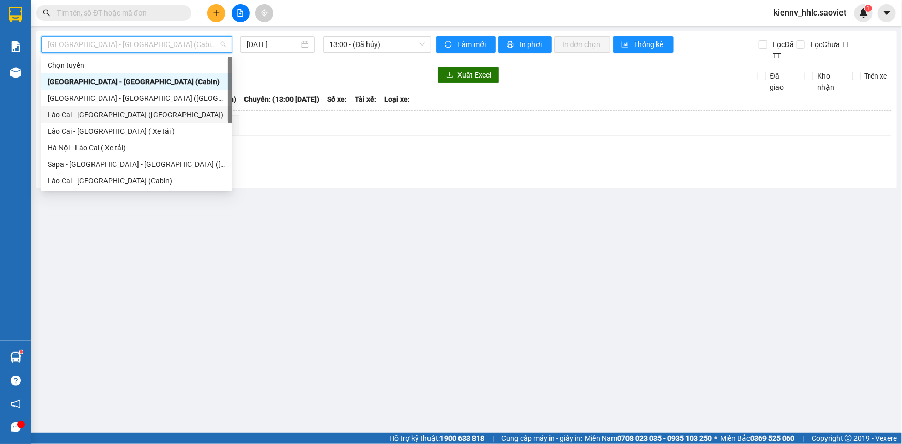
scroll to position [83, 0]
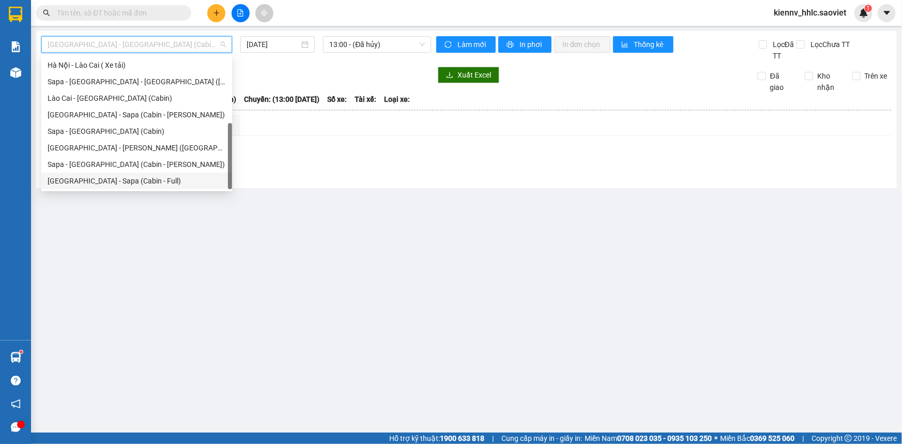
click at [160, 176] on div "[GEOGRAPHIC_DATA] - Sapa (Cabin - Full)" at bounding box center [137, 180] width 178 height 11
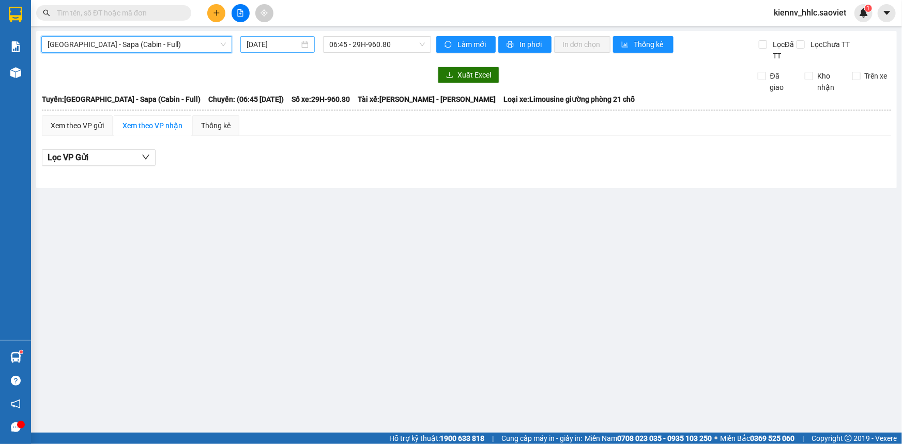
click at [284, 48] on input "[DATE]" at bounding box center [272, 44] width 53 height 11
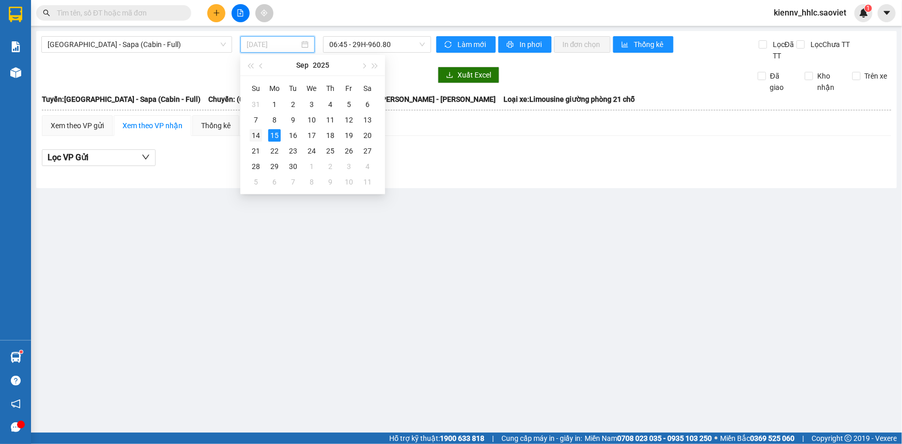
click at [254, 136] on div "14" at bounding box center [256, 135] width 12 height 12
type input "[DATE]"
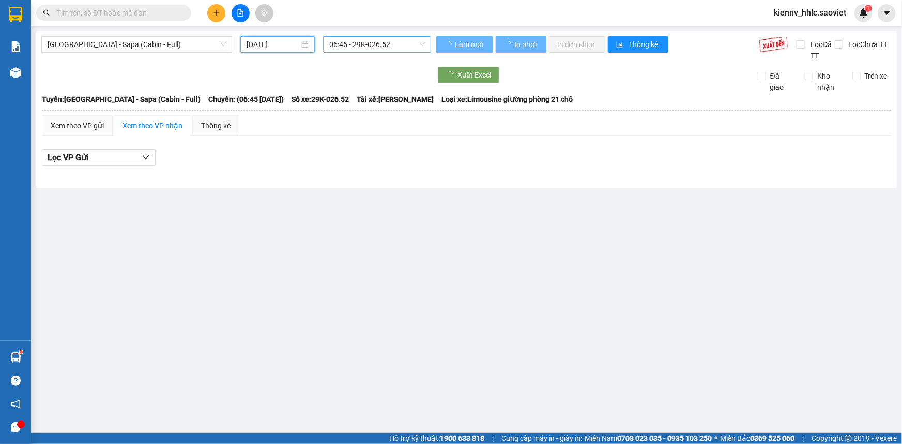
click at [388, 41] on span "06:45 - 29K-026.52" at bounding box center [377, 44] width 96 height 15
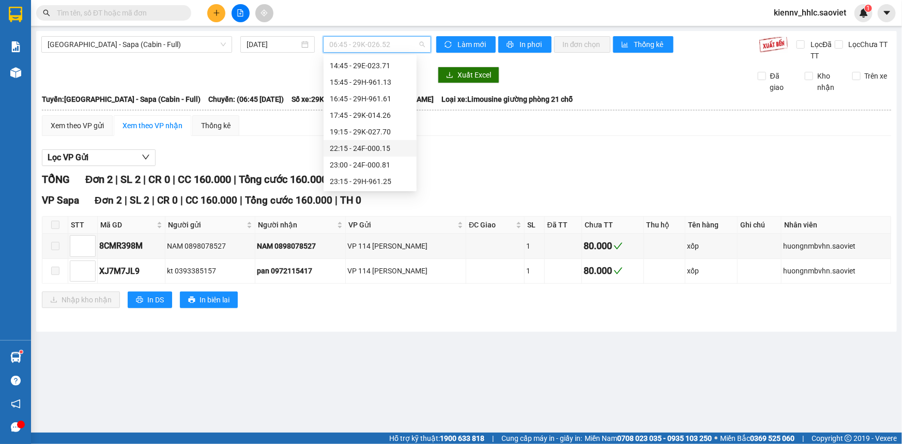
scroll to position [148, 0]
click at [384, 169] on div "23:00 - 24F-000.81" at bounding box center [370, 164] width 81 height 11
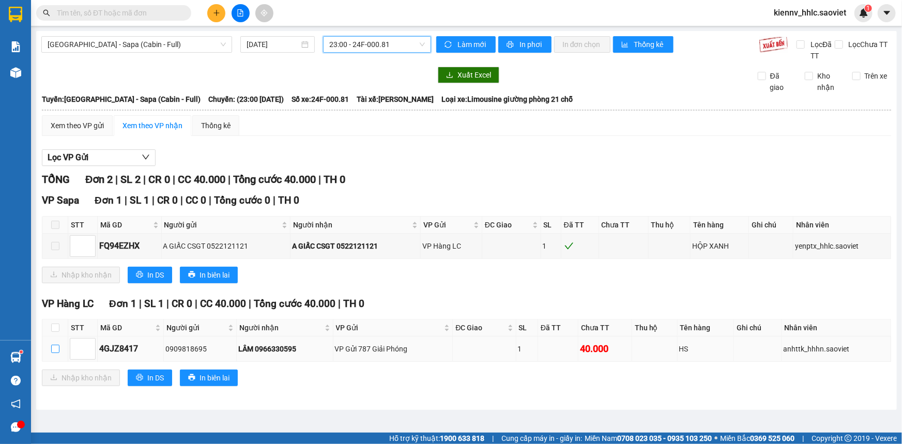
click at [56, 348] on input "checkbox" at bounding box center [55, 349] width 8 height 8
checkbox input "true"
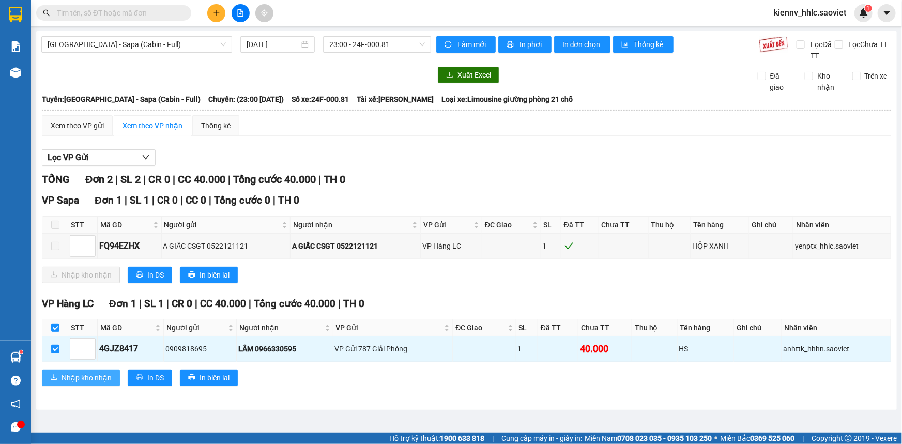
click at [67, 378] on span "Nhập kho nhận" at bounding box center [86, 377] width 50 height 11
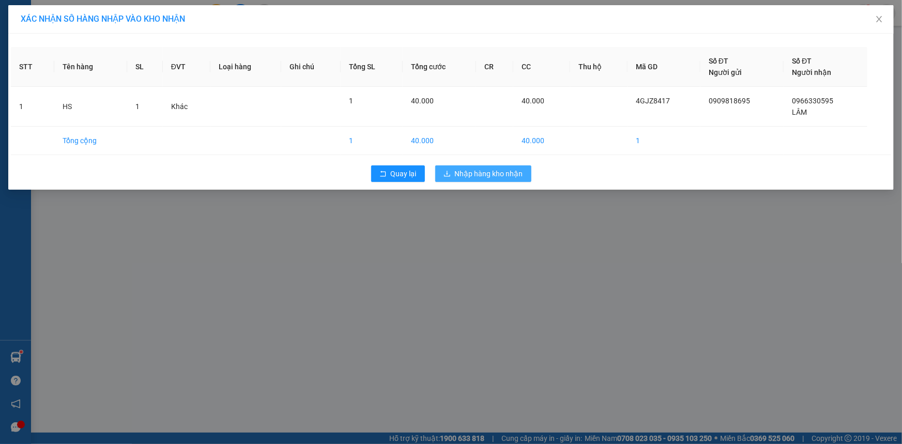
click at [484, 177] on span "Nhập hàng kho nhận" at bounding box center [489, 173] width 68 height 11
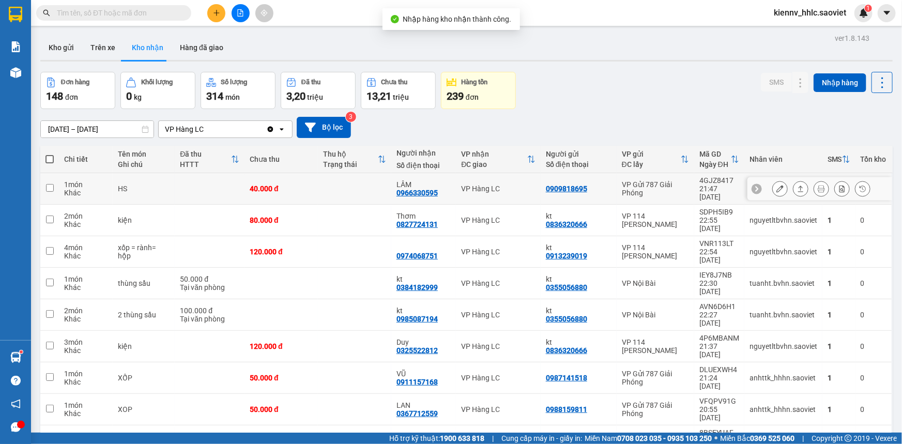
click at [353, 187] on td at bounding box center [354, 189] width 73 height 32
checkbox input "true"
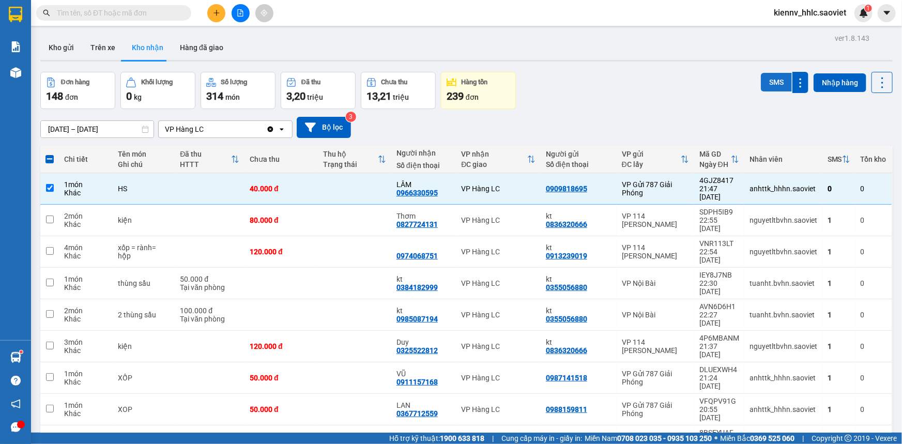
click at [770, 88] on button "SMS" at bounding box center [776, 82] width 31 height 19
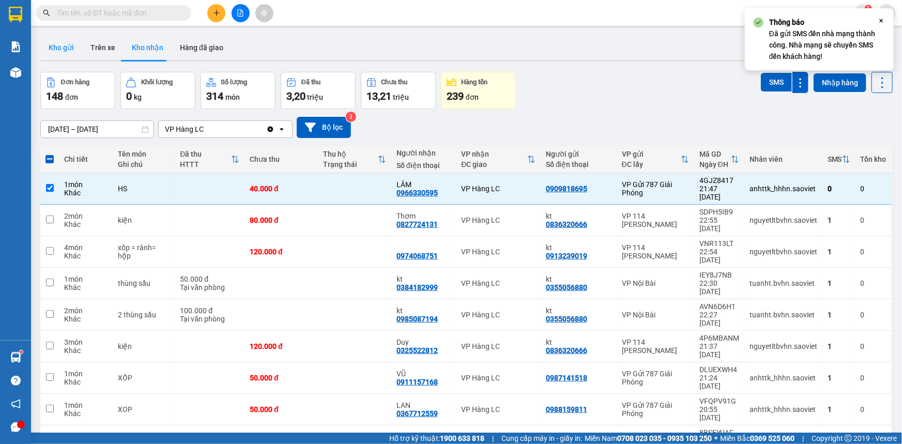
click at [75, 46] on button "Kho gửi" at bounding box center [61, 47] width 42 height 25
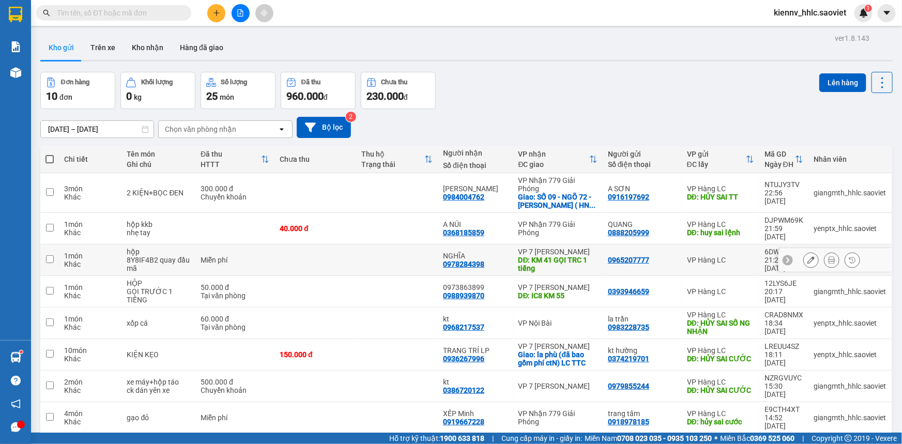
click at [418, 244] on td at bounding box center [397, 260] width 82 height 32
checkbox input "true"
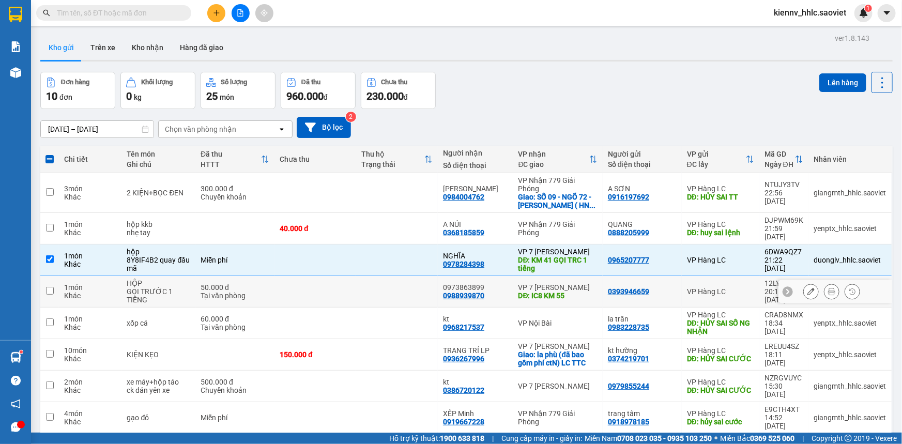
click at [421, 276] on td at bounding box center [397, 292] width 82 height 32
checkbox input "true"
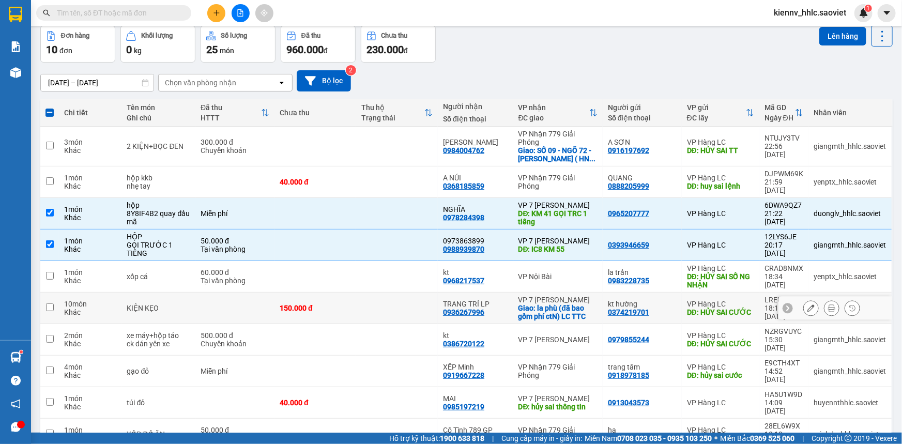
scroll to position [56, 0]
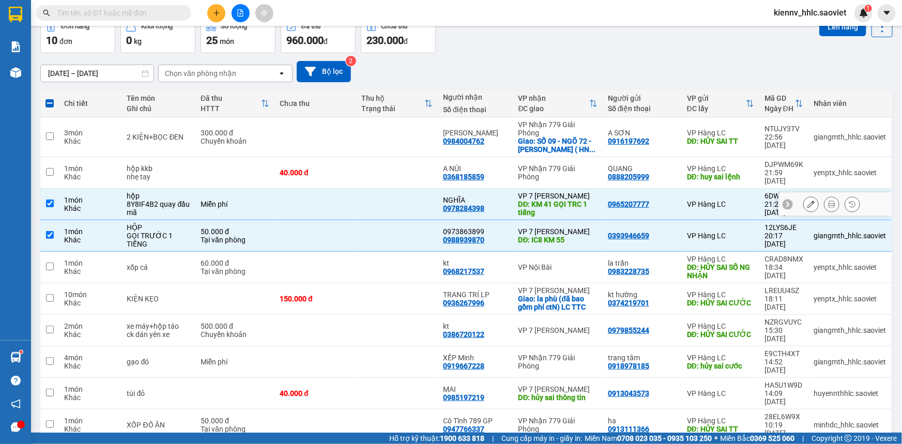
click at [477, 204] on div "0978284398" at bounding box center [463, 208] width 41 height 8
copy div "0978284398"
click at [146, 17] on input "text" at bounding box center [118, 12] width 122 height 11
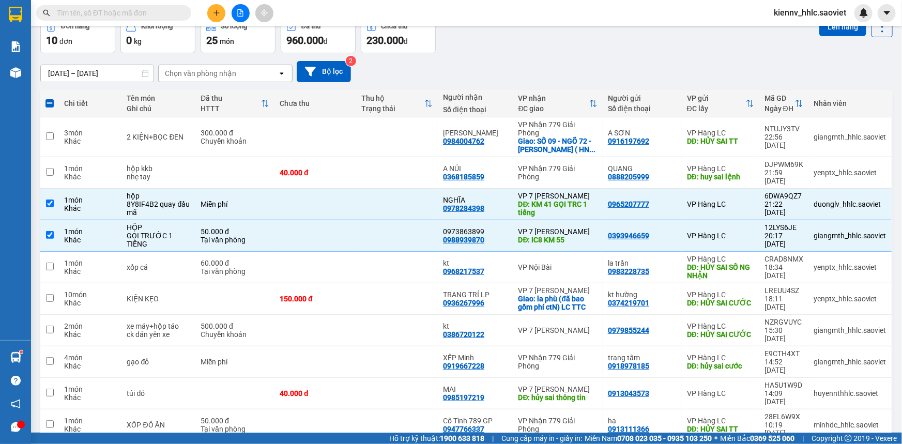
paste input "0978284398"
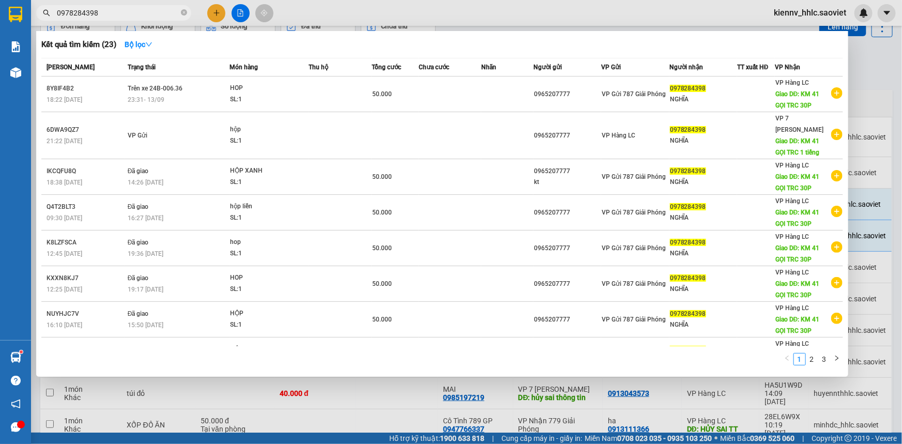
type input "0978284398"
click at [524, 17] on div at bounding box center [451, 222] width 902 height 444
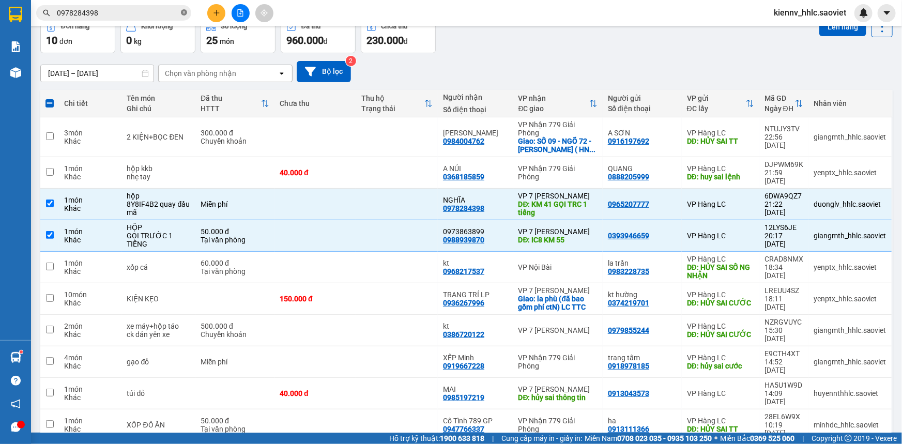
click at [184, 9] on icon "close-circle" at bounding box center [184, 12] width 6 height 6
click at [146, 10] on input "text" at bounding box center [118, 12] width 122 height 11
drag, startPoint x: 146, startPoint y: 10, endPoint x: 139, endPoint y: 11, distance: 6.8
paste input "0978284398"
type input "0978284398"
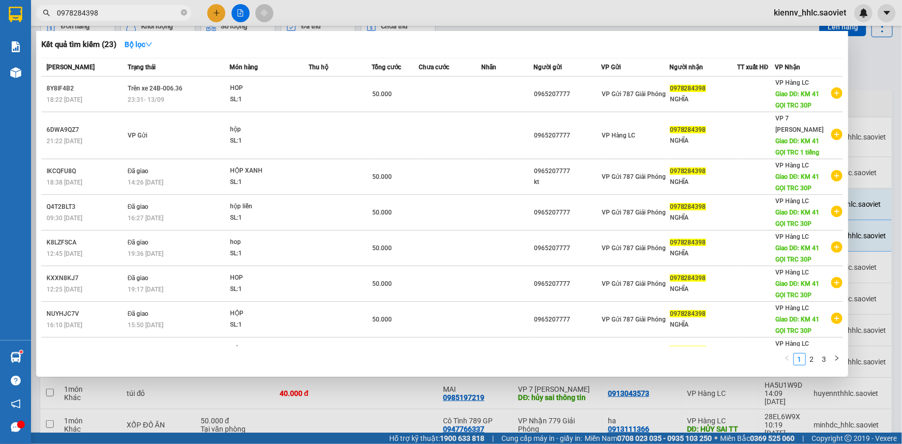
click at [180, 71] on div "Trạng thái" at bounding box center [178, 66] width 101 height 11
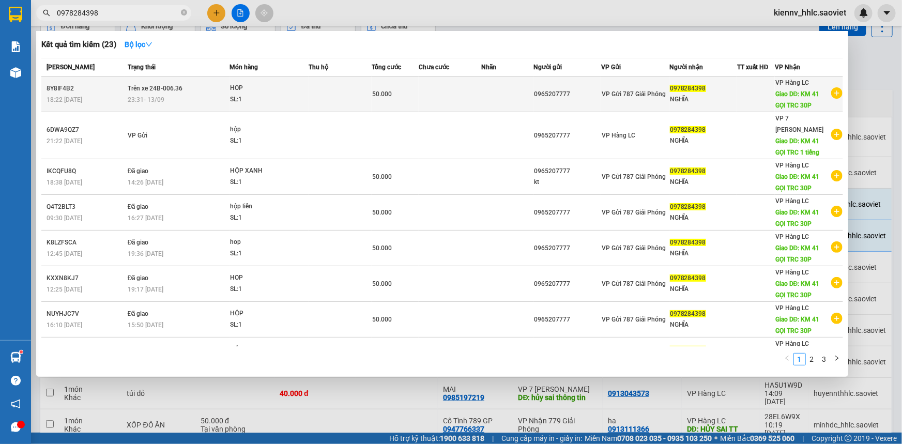
click at [266, 88] on div "HOP" at bounding box center [268, 88] width 77 height 11
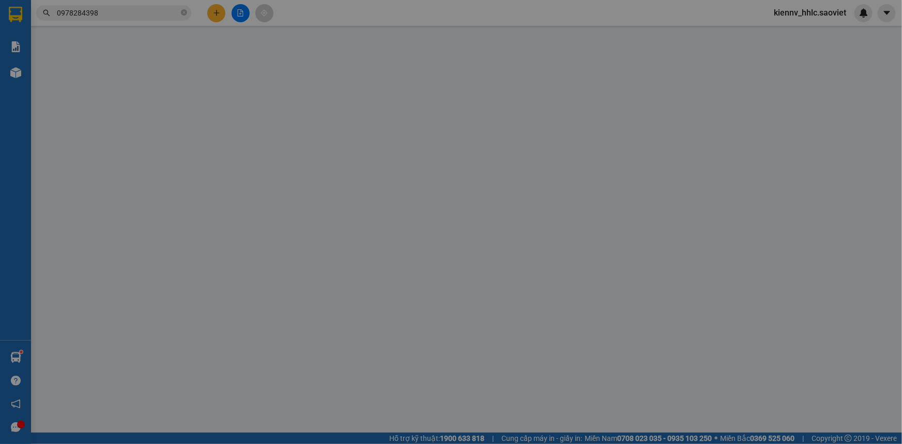
type input "0965207777"
type input "0978284398"
type input "NGHĨA"
type input "KM 41 GỌI TRC 30P"
type input "50.000"
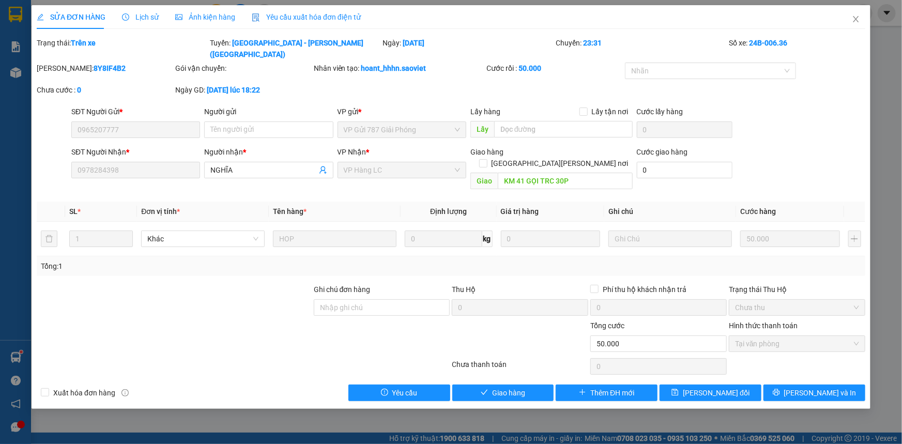
click at [144, 19] on span "Lịch sử" at bounding box center [140, 17] width 37 height 8
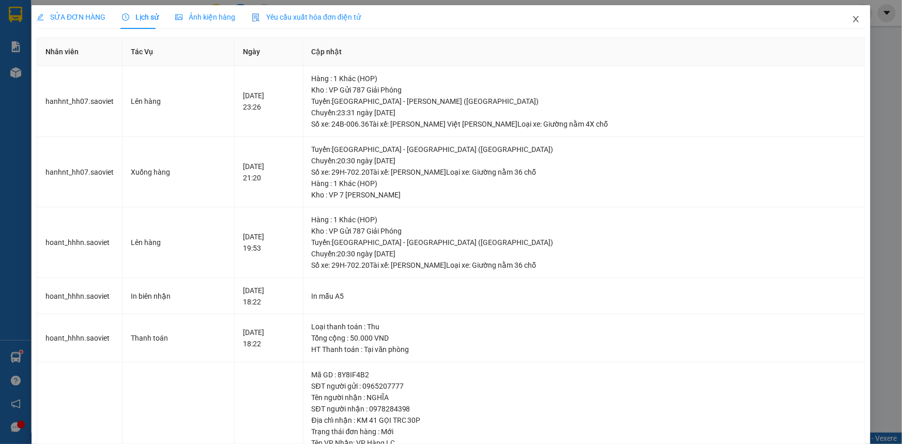
click at [852, 19] on icon "close" at bounding box center [855, 19] width 6 height 6
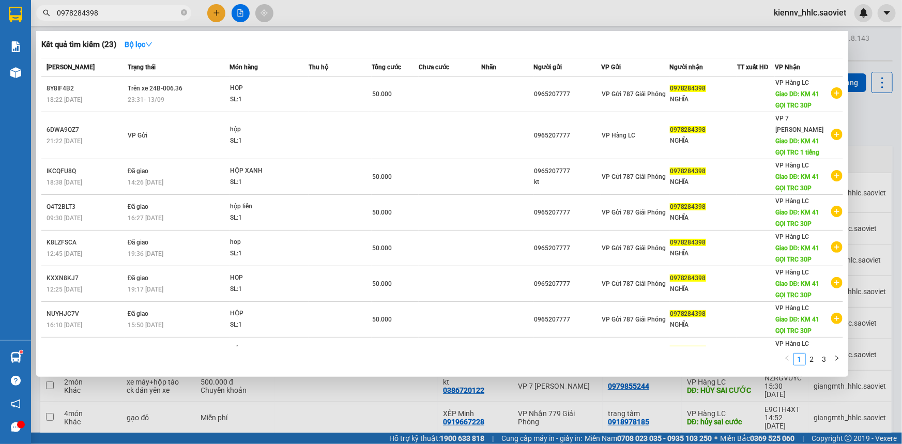
click at [160, 15] on input "0978284398" at bounding box center [118, 12] width 122 height 11
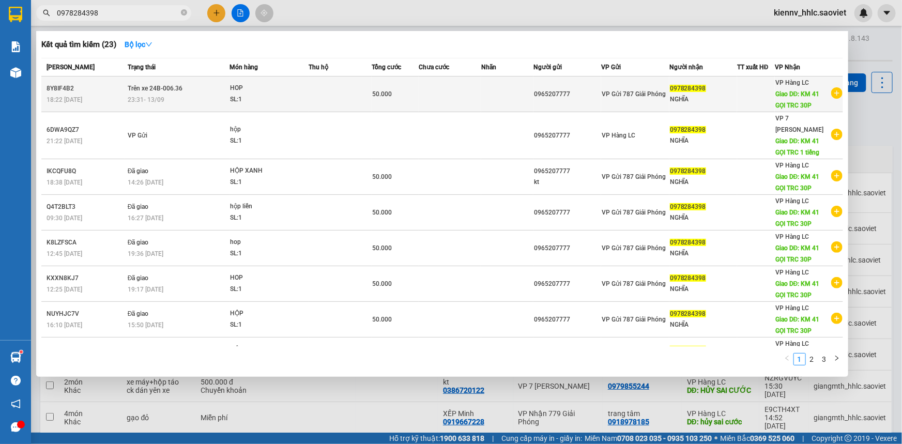
click at [310, 102] on td at bounding box center [339, 94] width 63 height 36
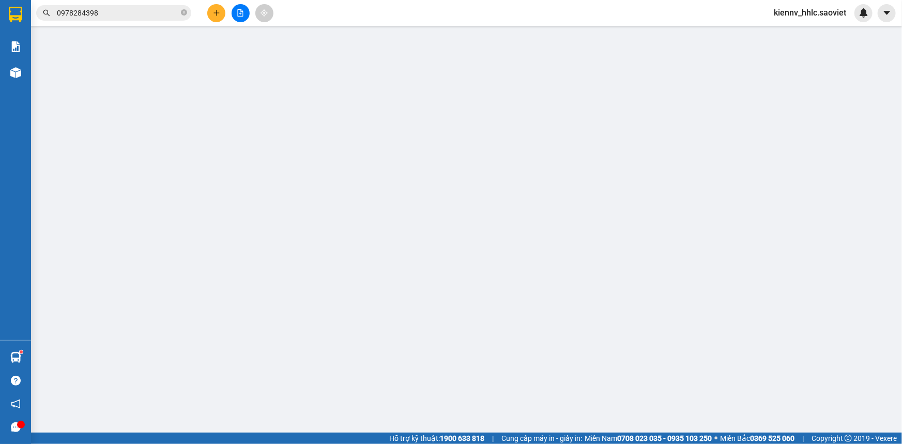
type input "0965207777"
type input "0978284398"
type input "NGHĨA"
type input "KM 41 GỌI TRC 30P"
type input "50.000"
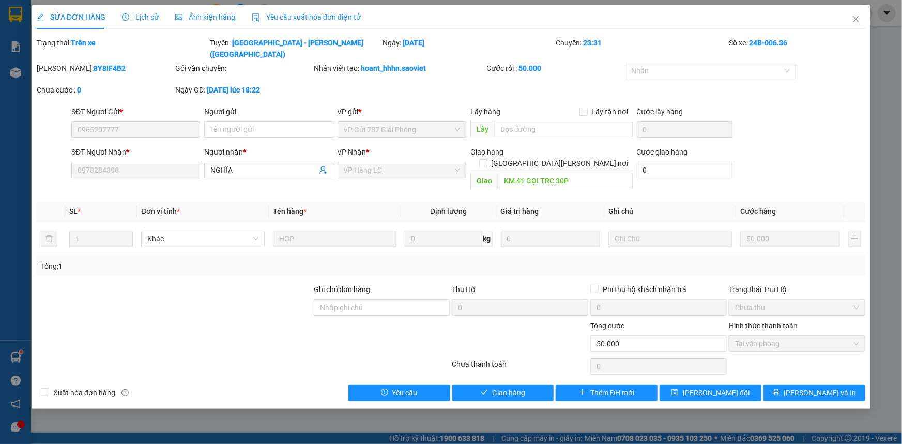
click at [137, 21] on span "Lịch sử" at bounding box center [140, 17] width 37 height 8
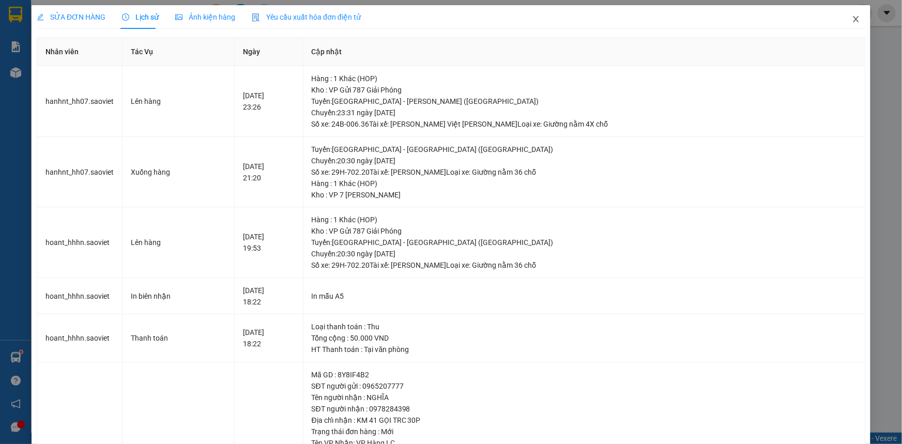
click at [851, 21] on icon "close" at bounding box center [855, 19] width 8 height 8
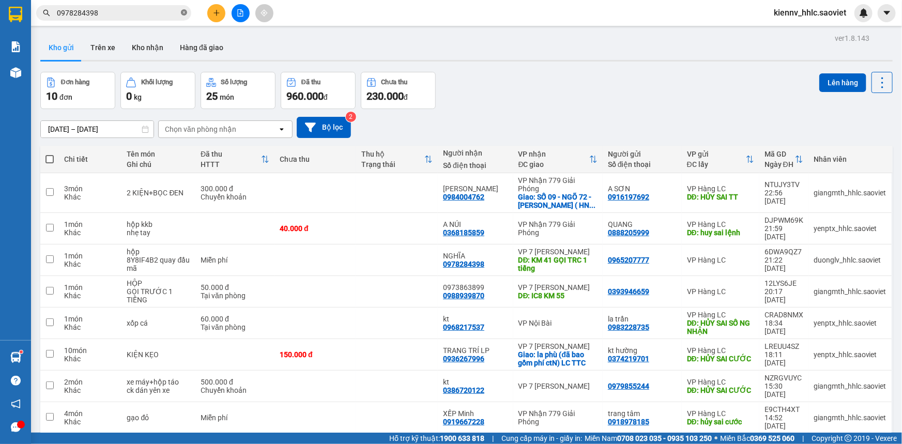
click at [184, 13] on icon "close-circle" at bounding box center [184, 12] width 6 height 6
click at [232, 12] on button at bounding box center [240, 13] width 18 height 18
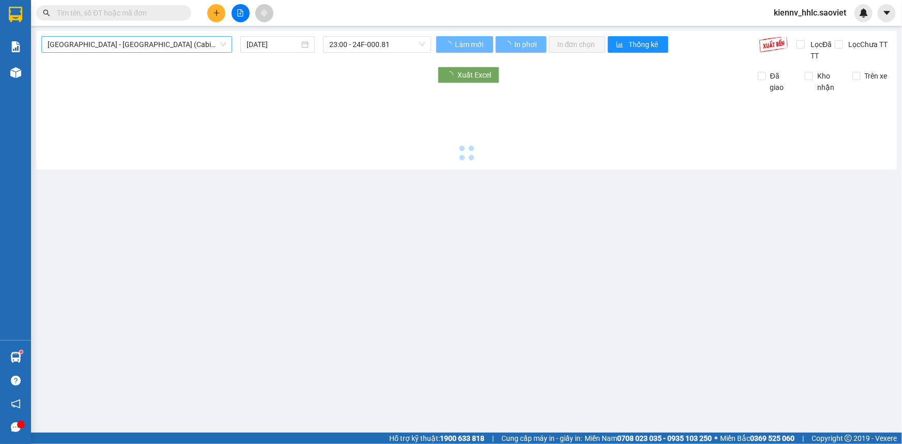
type input "[DATE]"
click at [98, 37] on span "[GEOGRAPHIC_DATA] - [GEOGRAPHIC_DATA] (Cabin)" at bounding box center [137, 44] width 178 height 15
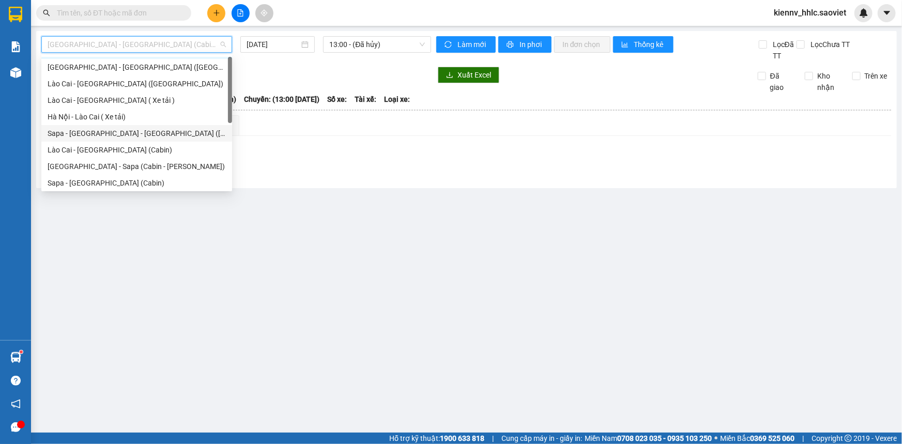
scroll to position [83, 0]
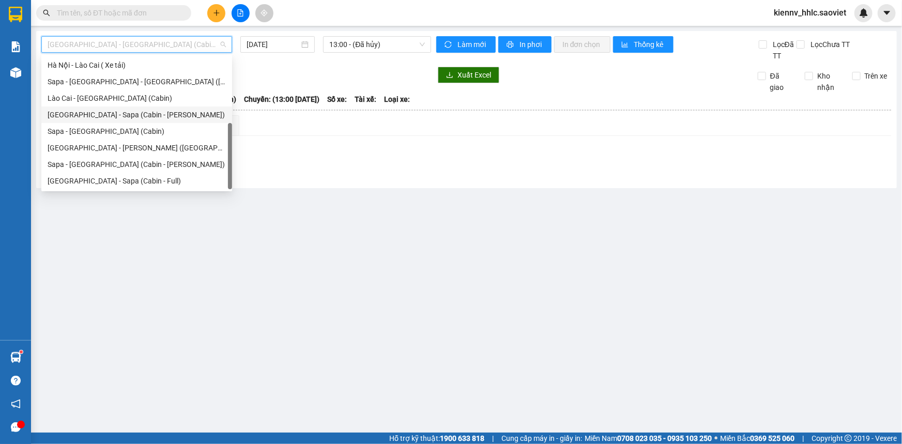
click at [165, 122] on div "[GEOGRAPHIC_DATA] - Sapa (Cabin - [PERSON_NAME])" at bounding box center [136, 114] width 191 height 17
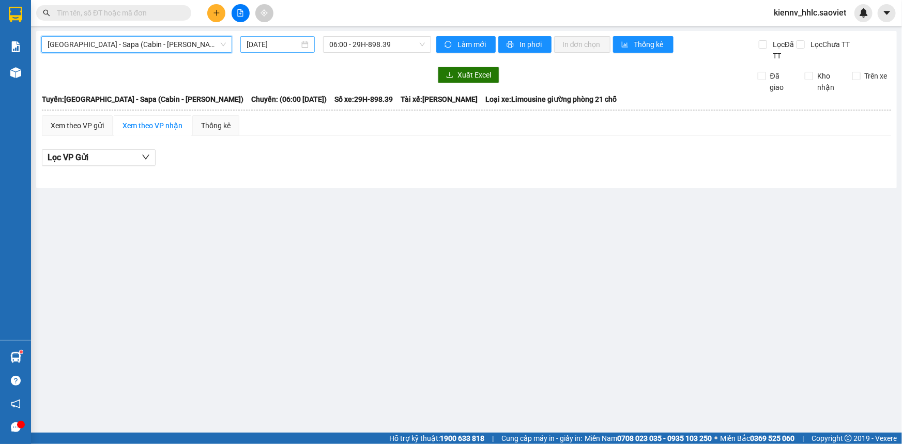
click at [264, 48] on input "[DATE]" at bounding box center [272, 44] width 53 height 11
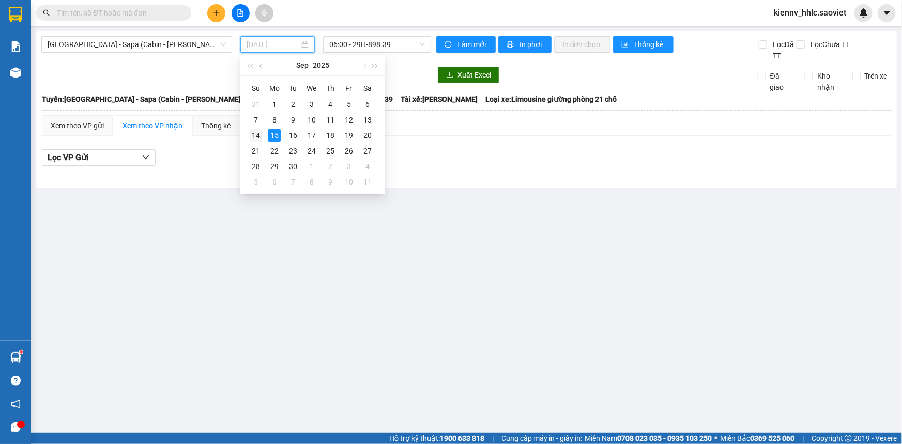
click at [256, 134] on div "14" at bounding box center [256, 135] width 12 height 12
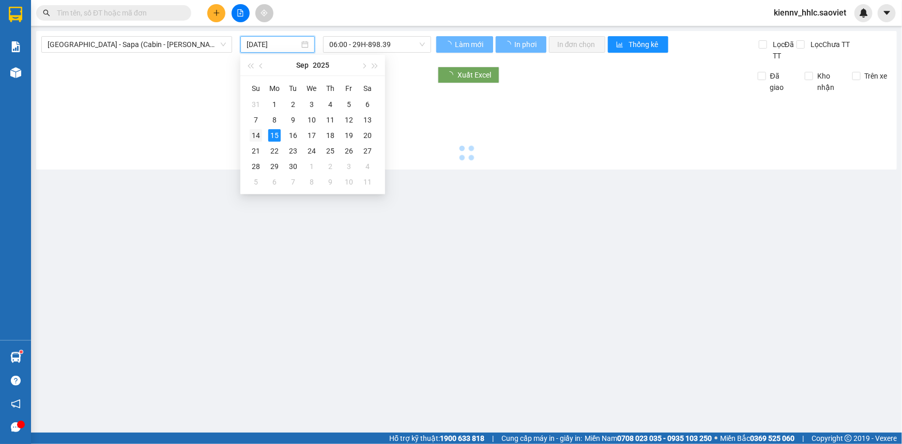
type input "[DATE]"
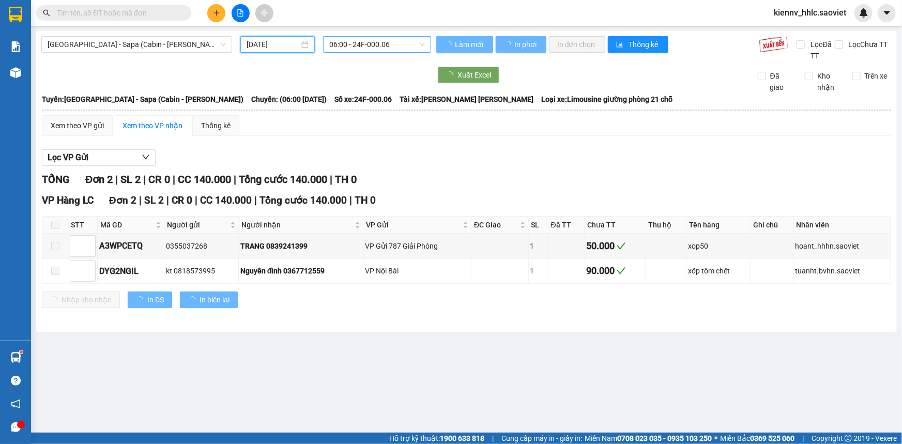
click at [344, 43] on span "06:00 - 24F-000.06" at bounding box center [377, 44] width 96 height 15
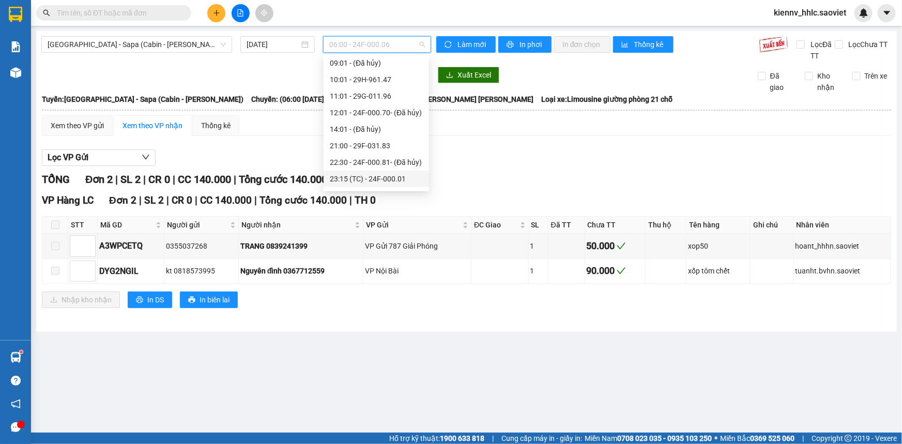
scroll to position [99, 0]
click at [369, 149] on div "23:30 - 29K-027.99" at bounding box center [376, 148] width 93 height 11
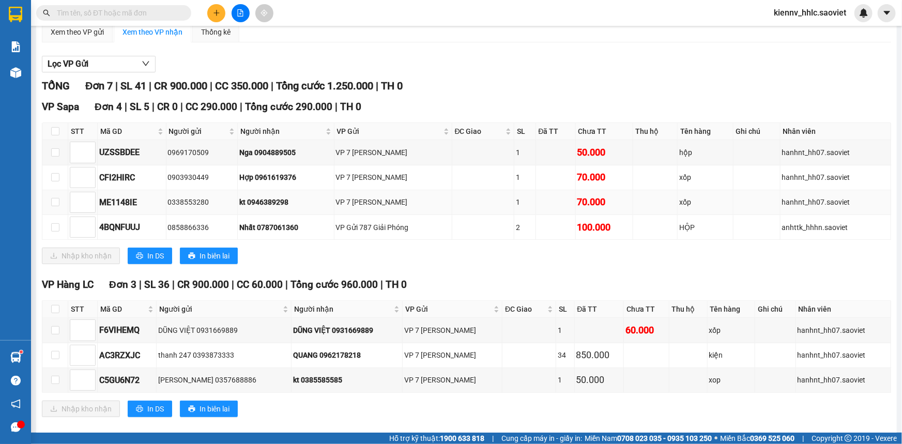
scroll to position [105, 0]
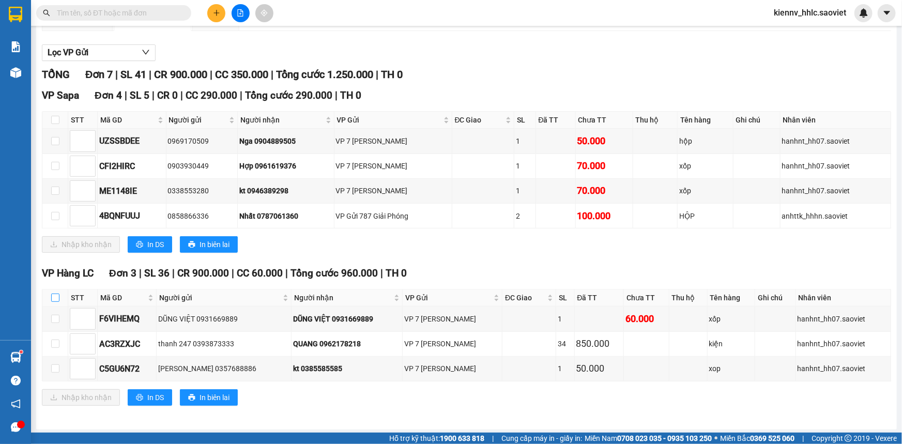
click at [53, 293] on input "checkbox" at bounding box center [55, 297] width 8 height 8
checkbox input "true"
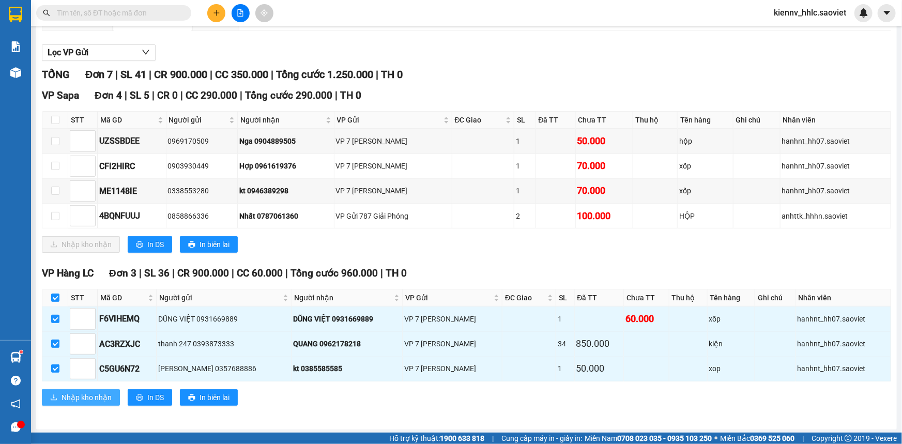
click at [90, 394] on span "Nhập kho nhận" at bounding box center [86, 397] width 50 height 11
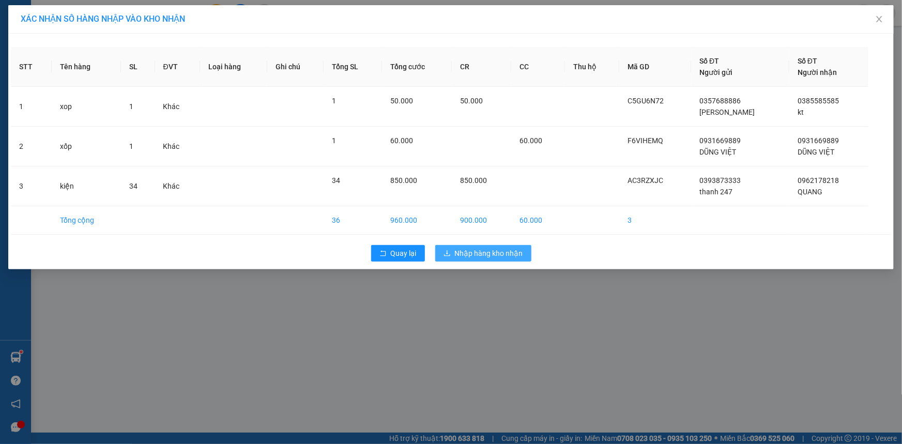
click at [476, 248] on span "Nhập hàng kho nhận" at bounding box center [489, 252] width 68 height 11
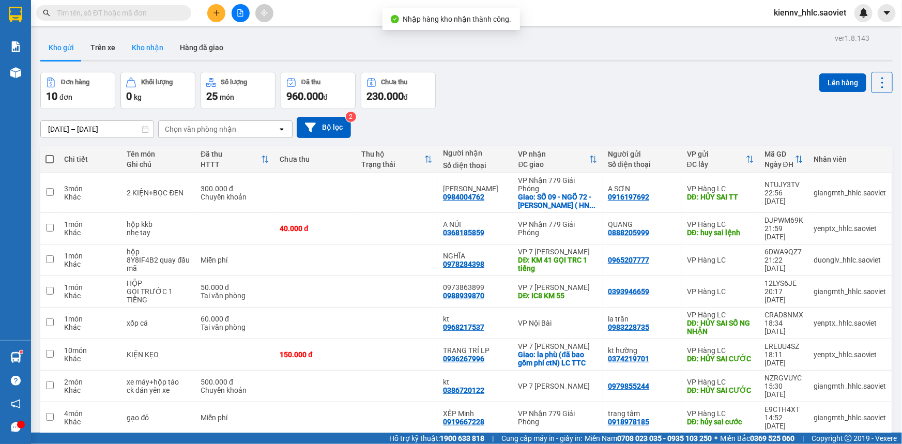
click at [138, 49] on button "Kho nhận" at bounding box center [147, 47] width 48 height 25
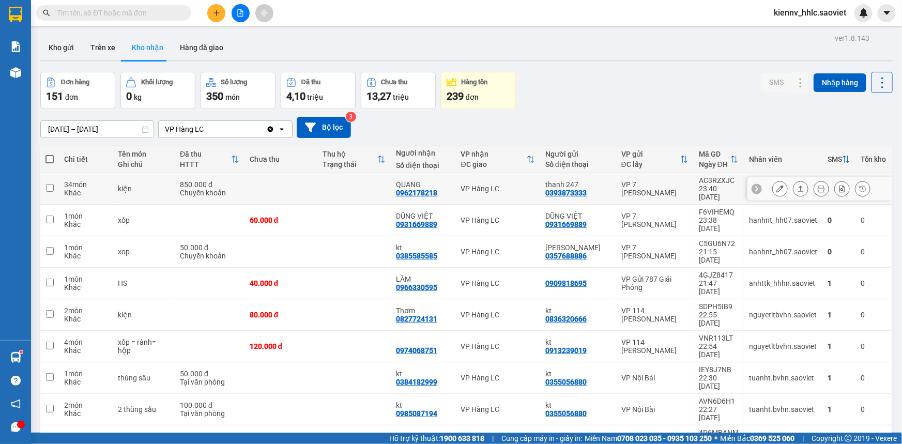
click at [325, 188] on td at bounding box center [353, 189] width 73 height 32
checkbox input "true"
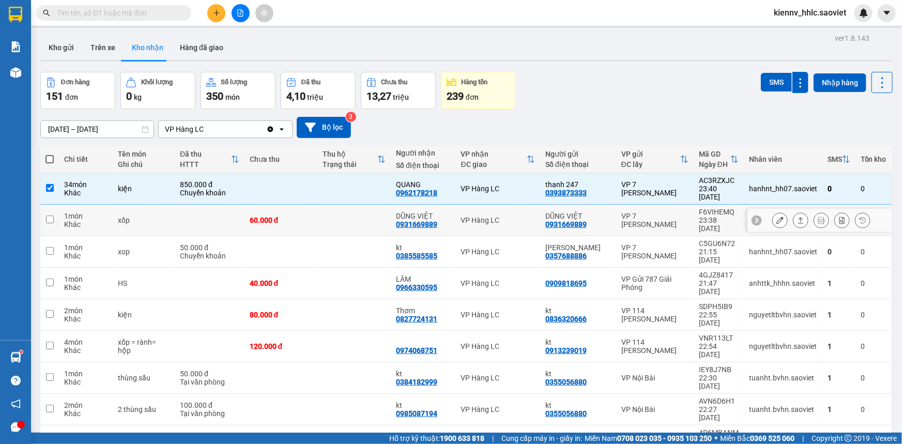
click at [336, 213] on td at bounding box center [353, 221] width 73 height 32
checkbox input "true"
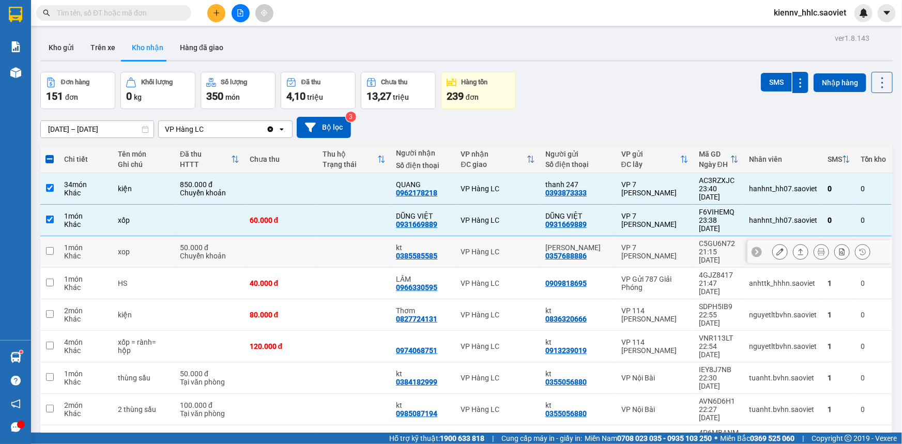
click at [341, 236] on td at bounding box center [353, 252] width 73 height 32
checkbox input "true"
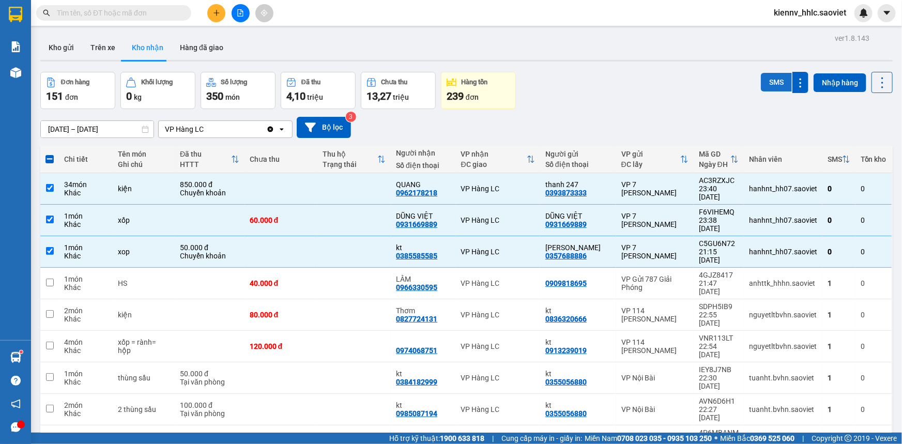
click at [768, 83] on button "SMS" at bounding box center [776, 82] width 31 height 19
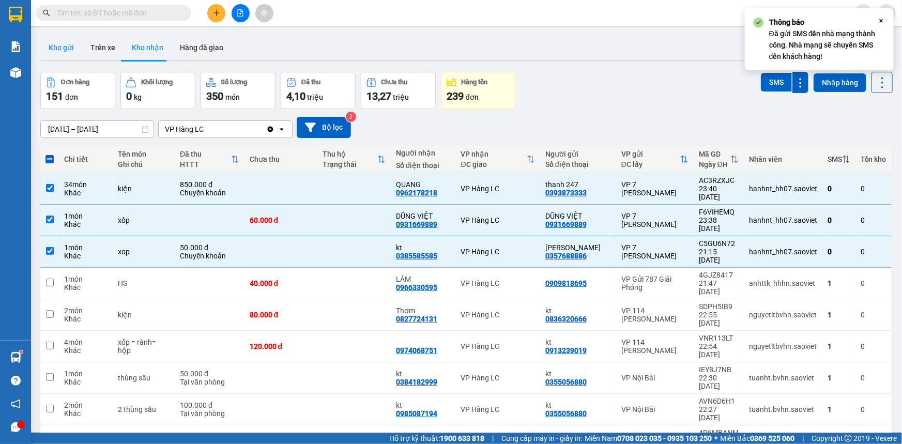
click at [46, 56] on button "Kho gửi" at bounding box center [61, 47] width 42 height 25
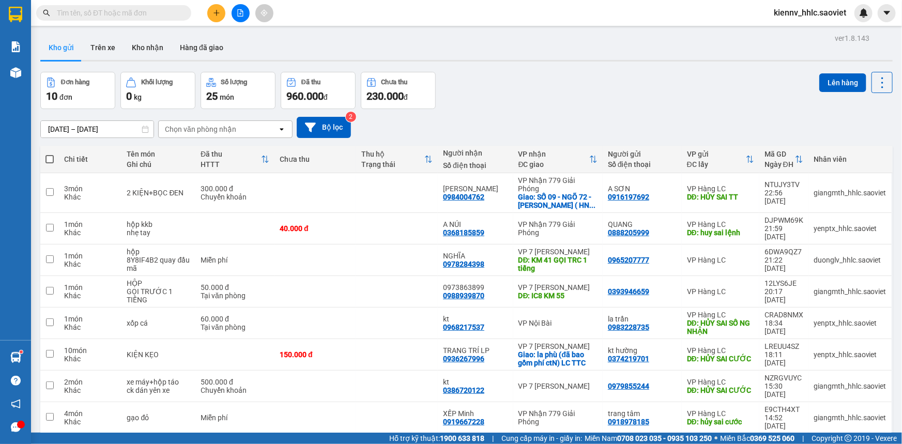
drag, startPoint x: 56, startPoint y: 0, endPoint x: 243, endPoint y: 9, distance: 187.8
click at [243, 9] on button at bounding box center [240, 13] width 18 height 18
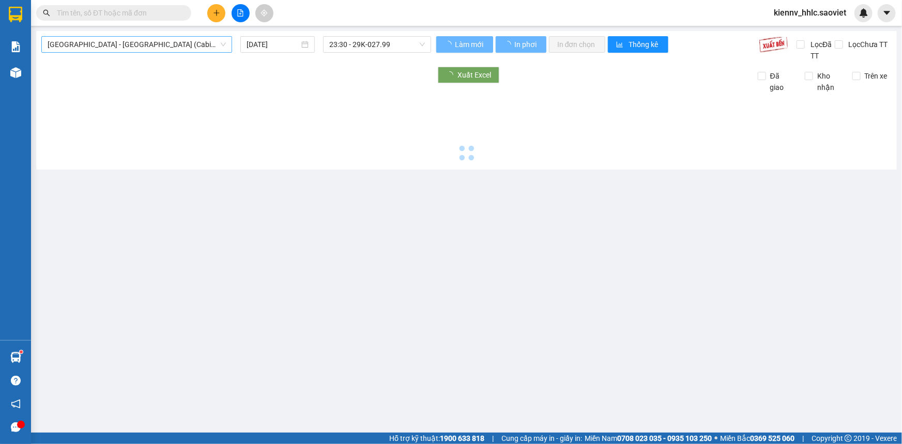
click at [151, 46] on span "[GEOGRAPHIC_DATA] - [GEOGRAPHIC_DATA] (Cabin)" at bounding box center [137, 44] width 178 height 15
type input "[DATE]"
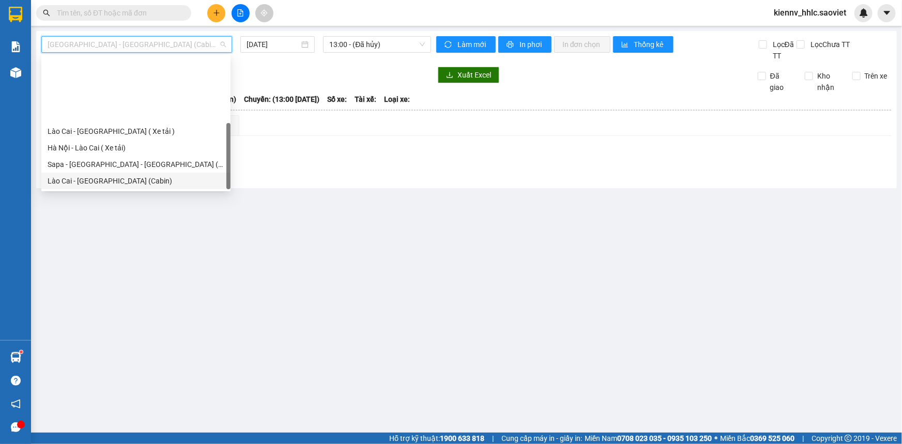
scroll to position [83, 0]
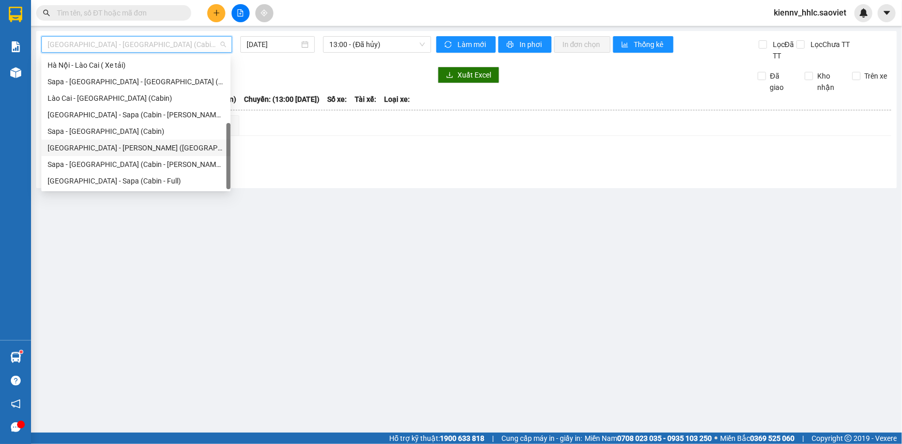
click at [159, 148] on div "[GEOGRAPHIC_DATA] - [PERSON_NAME] ([GEOGRAPHIC_DATA])" at bounding box center [136, 147] width 177 height 11
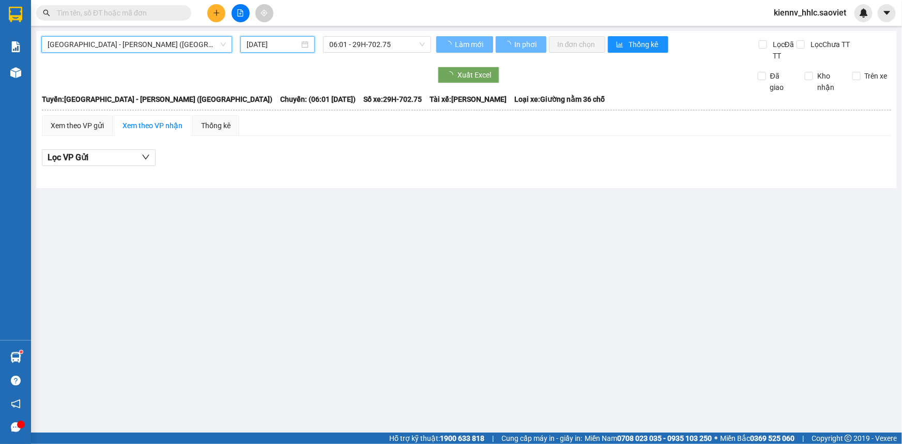
click at [298, 39] on input "[DATE]" at bounding box center [272, 44] width 53 height 11
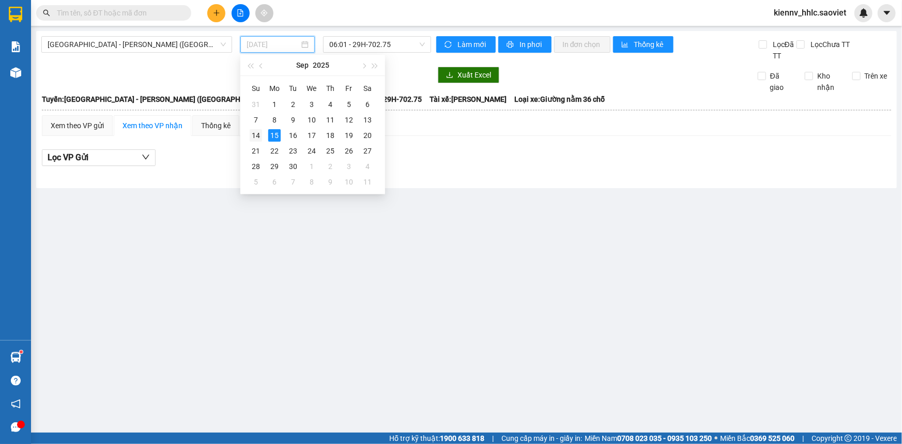
click at [257, 135] on div "14" at bounding box center [256, 135] width 12 height 12
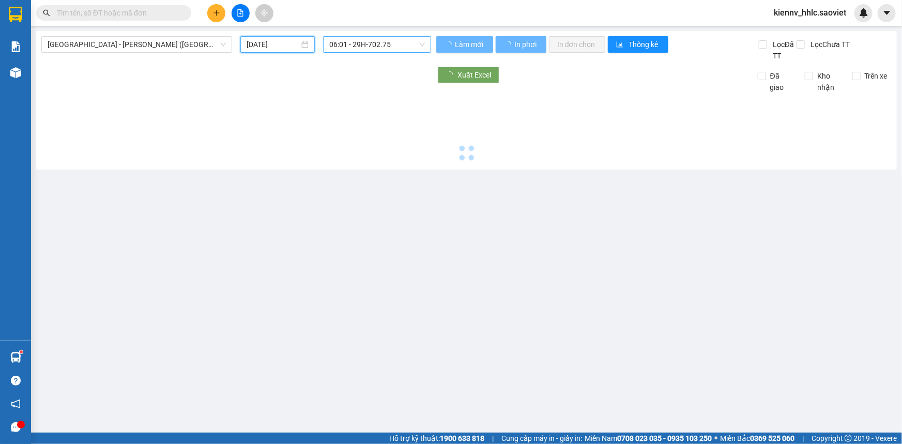
type input "[DATE]"
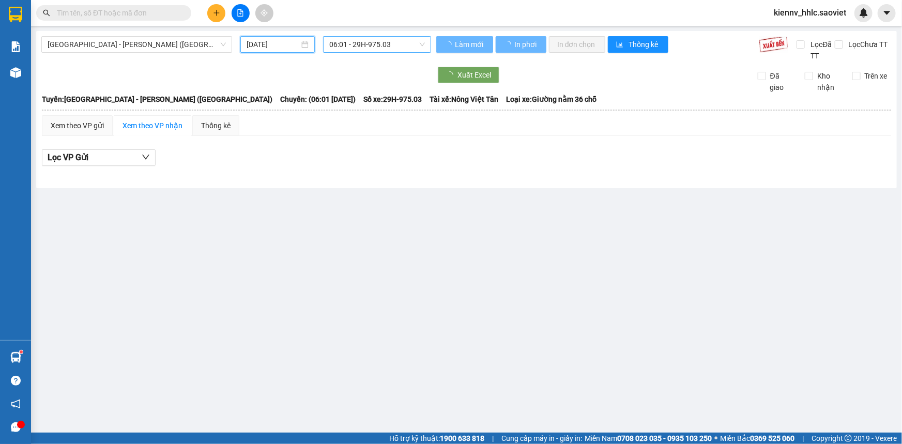
click at [377, 42] on span "06:01 - 29H-975.03" at bounding box center [377, 44] width 96 height 15
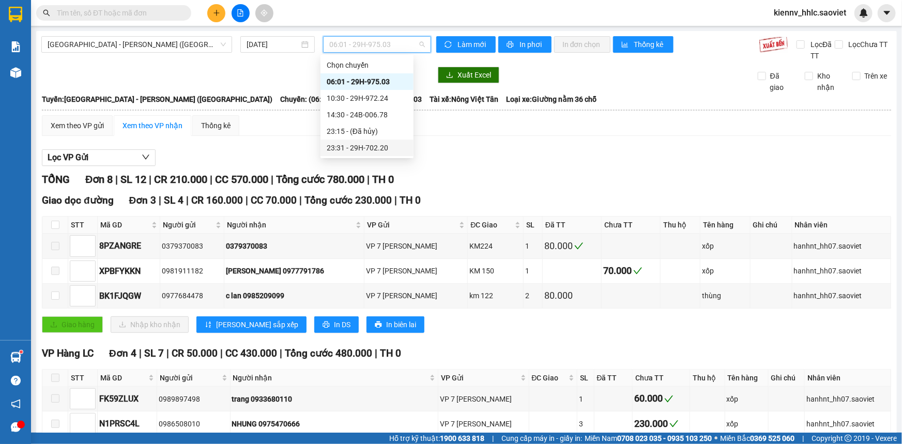
click at [387, 151] on div "23:31 - 29H-702.20" at bounding box center [367, 147] width 81 height 11
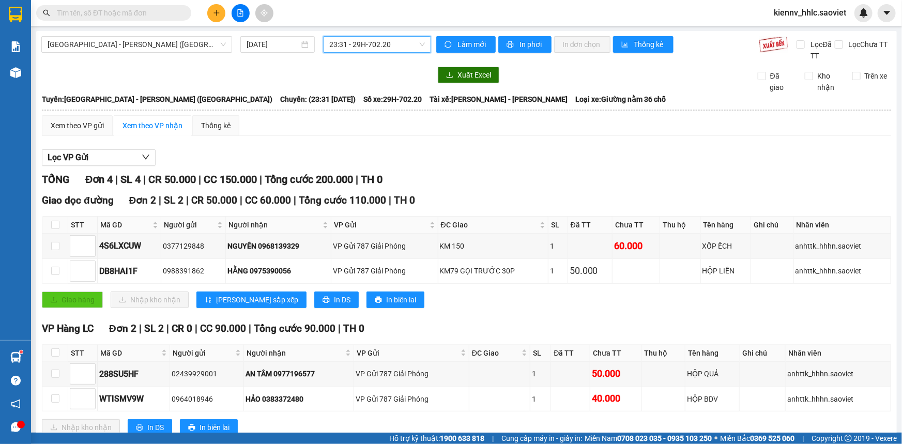
scroll to position [31, 0]
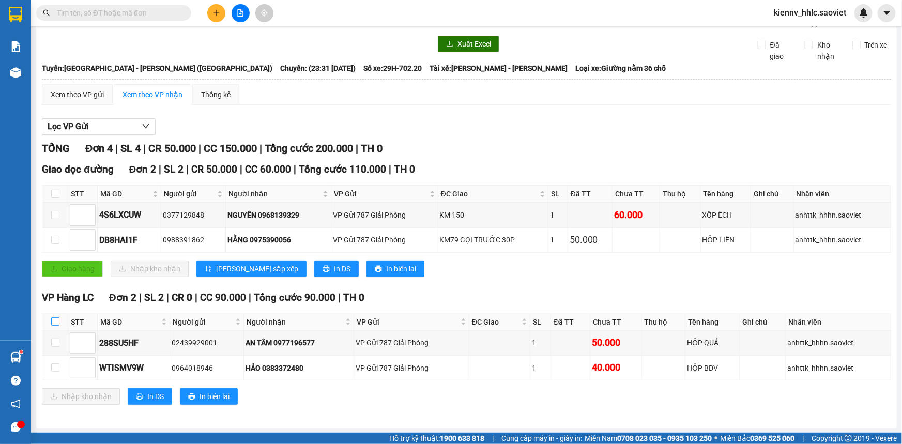
click at [54, 322] on input "checkbox" at bounding box center [55, 321] width 8 height 8
checkbox input "true"
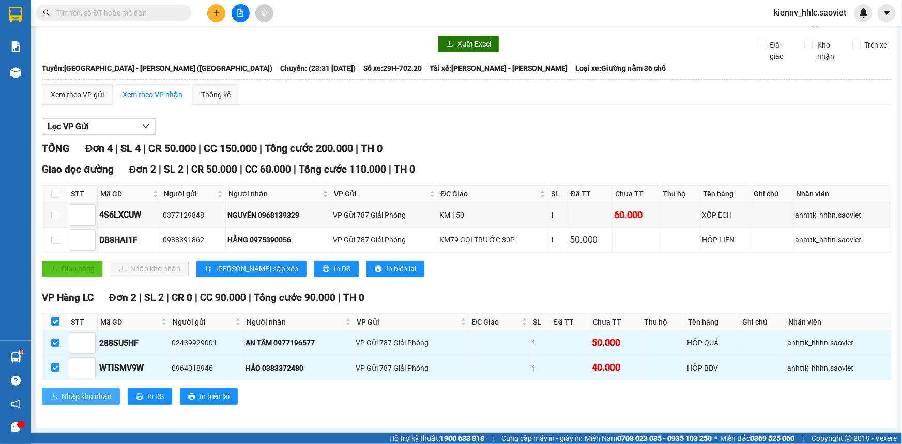
click at [78, 396] on span "Nhập kho nhận" at bounding box center [86, 396] width 50 height 11
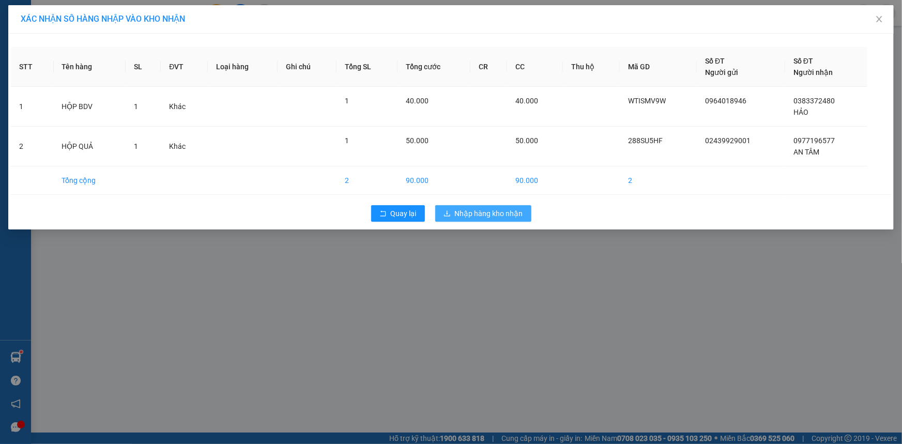
click at [498, 212] on span "Nhập hàng kho nhận" at bounding box center [489, 213] width 68 height 11
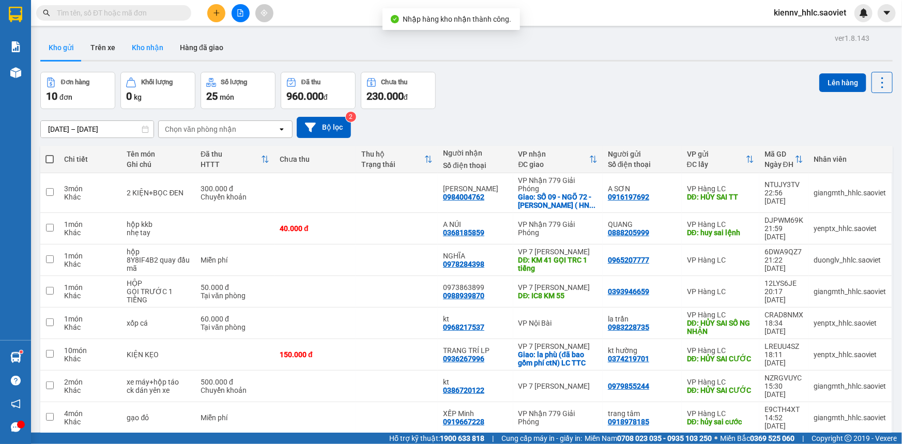
click at [144, 49] on button "Kho nhận" at bounding box center [147, 47] width 48 height 25
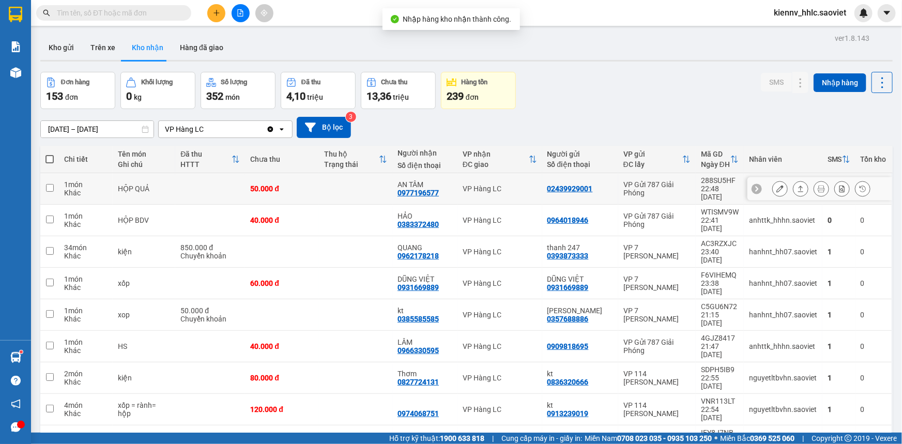
click at [343, 188] on td at bounding box center [355, 189] width 73 height 32
checkbox input "true"
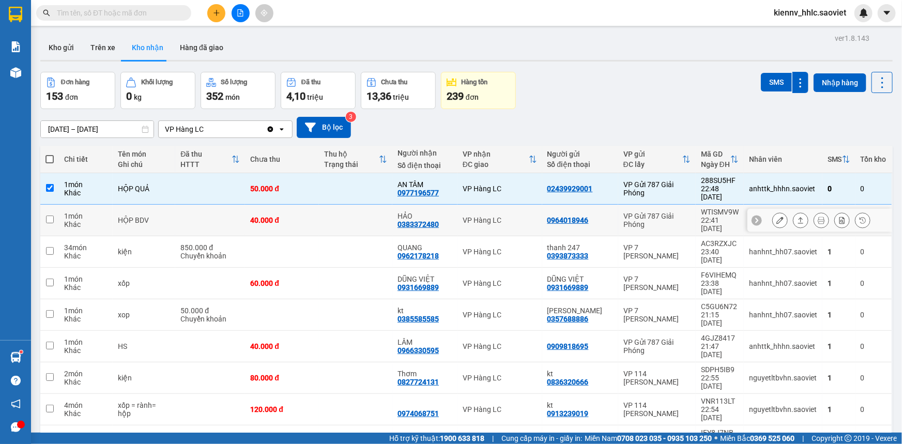
click at [354, 214] on td at bounding box center [355, 221] width 73 height 32
checkbox input "true"
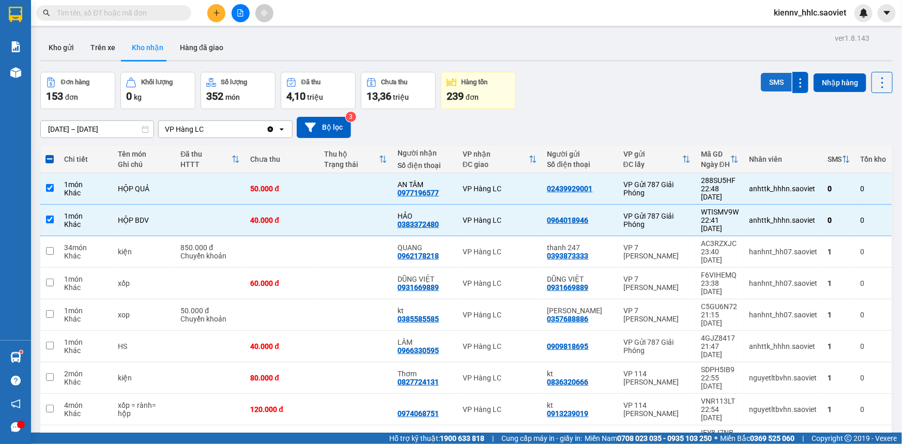
click at [765, 91] on button "SMS" at bounding box center [776, 82] width 31 height 19
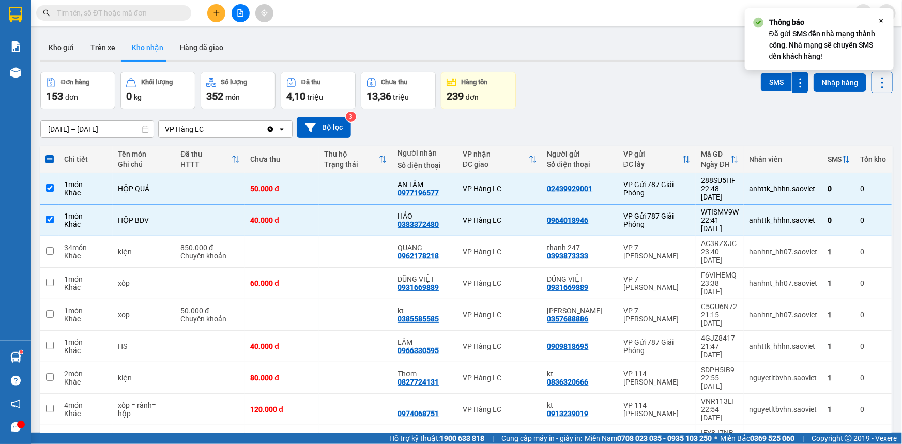
click at [231, 15] on button at bounding box center [240, 13] width 18 height 18
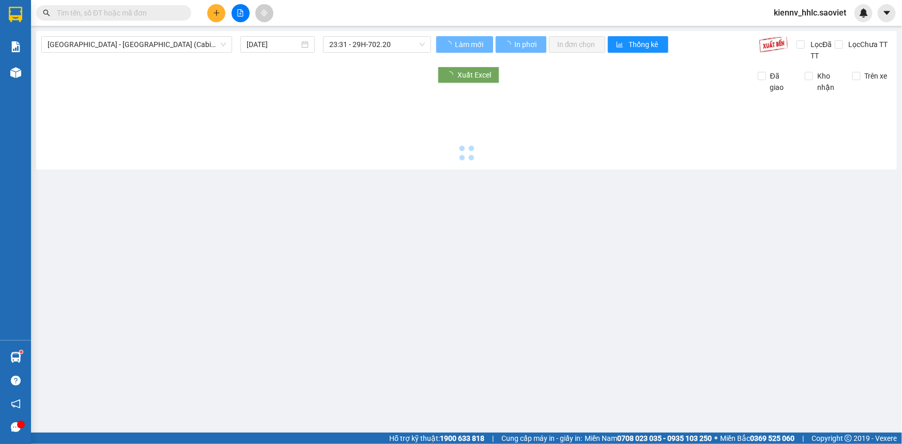
type input "[DATE]"
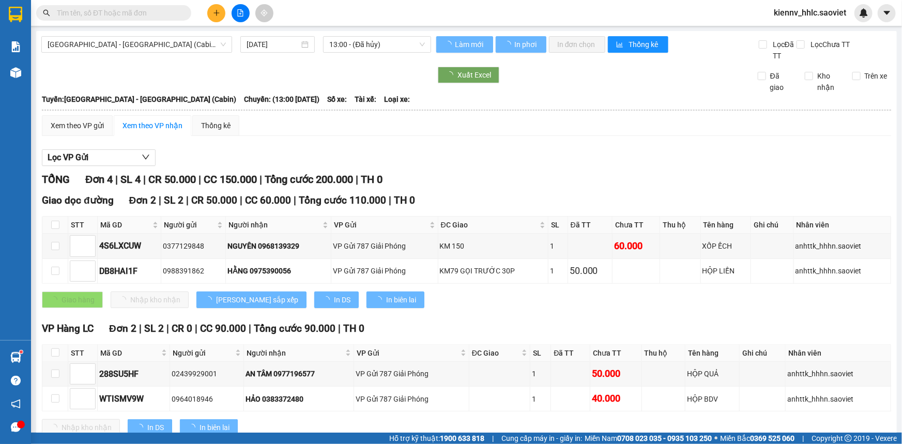
click at [165, 36] on div "[GEOGRAPHIC_DATA] - [GEOGRAPHIC_DATA] (Cabin) [DATE] 13:00 - (Đã [PERSON_NAME])…" at bounding box center [466, 245] width 860 height 428
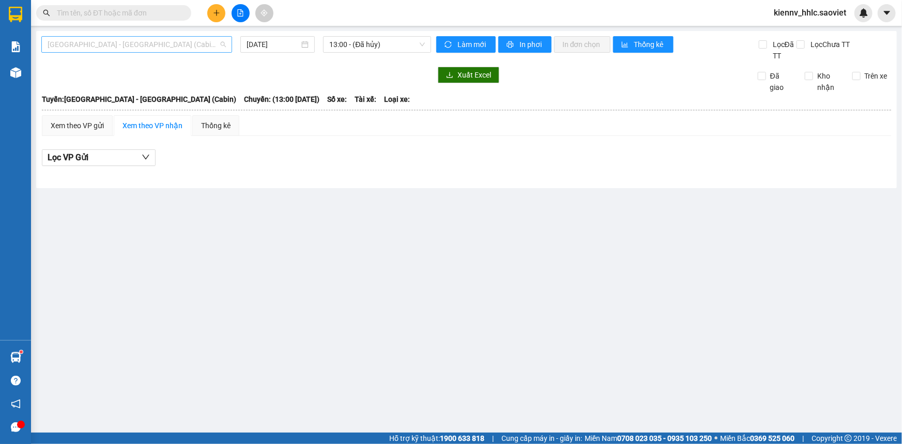
click at [156, 45] on span "[GEOGRAPHIC_DATA] - [GEOGRAPHIC_DATA] (Cabin)" at bounding box center [137, 44] width 178 height 15
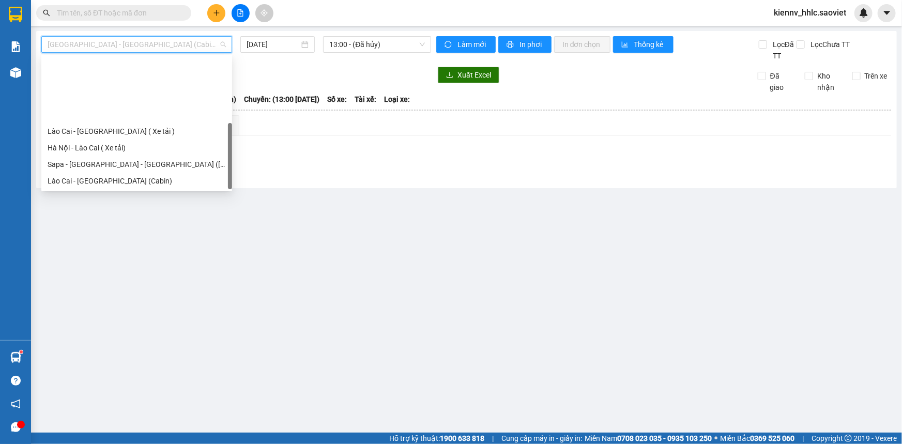
scroll to position [83, 0]
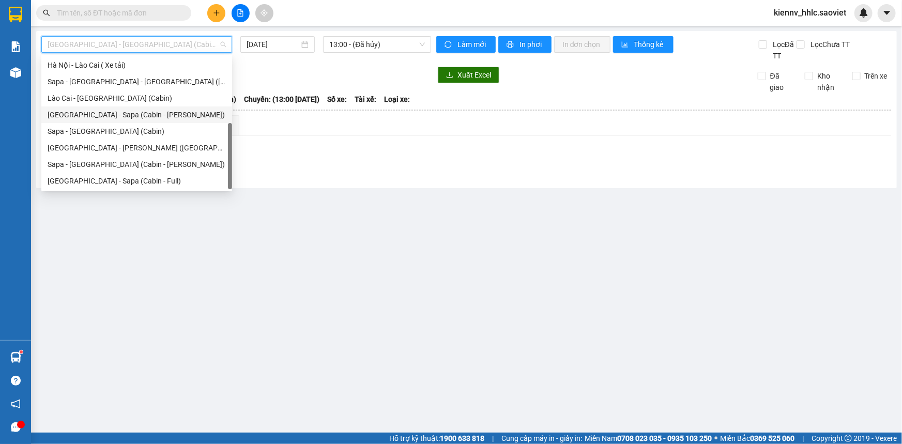
click at [164, 118] on div "[GEOGRAPHIC_DATA] - Sapa (Cabin - [PERSON_NAME])" at bounding box center [137, 114] width 178 height 11
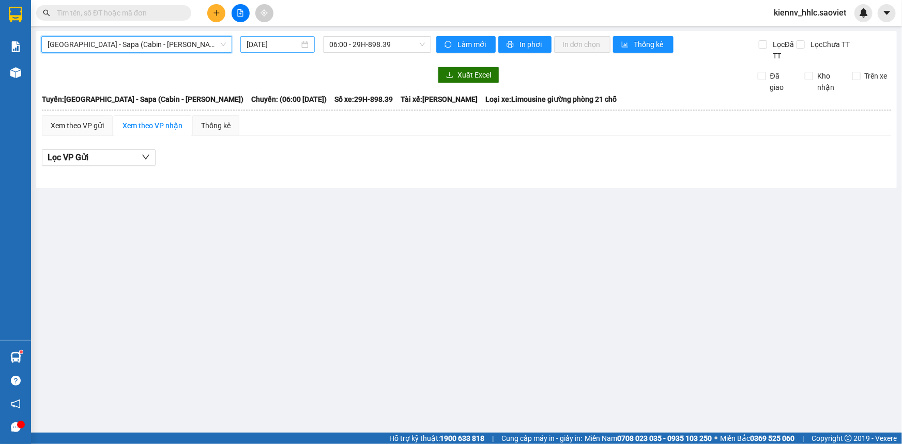
click at [289, 41] on input "[DATE]" at bounding box center [272, 44] width 53 height 11
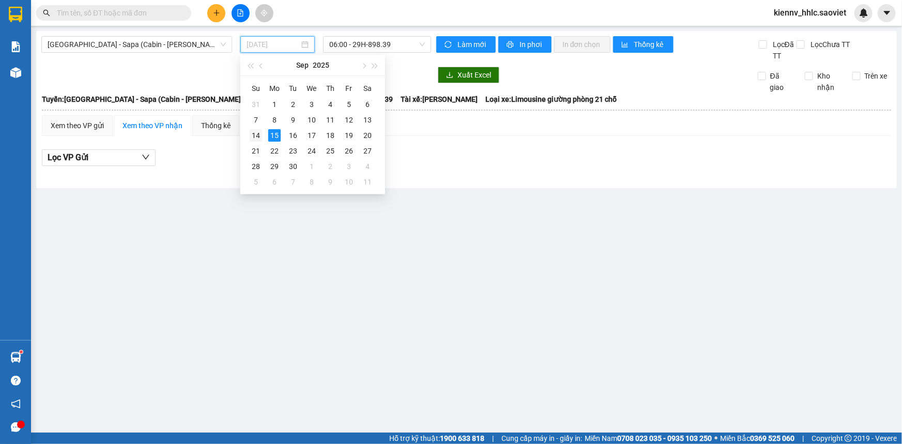
click at [252, 137] on div "14" at bounding box center [256, 135] width 12 height 12
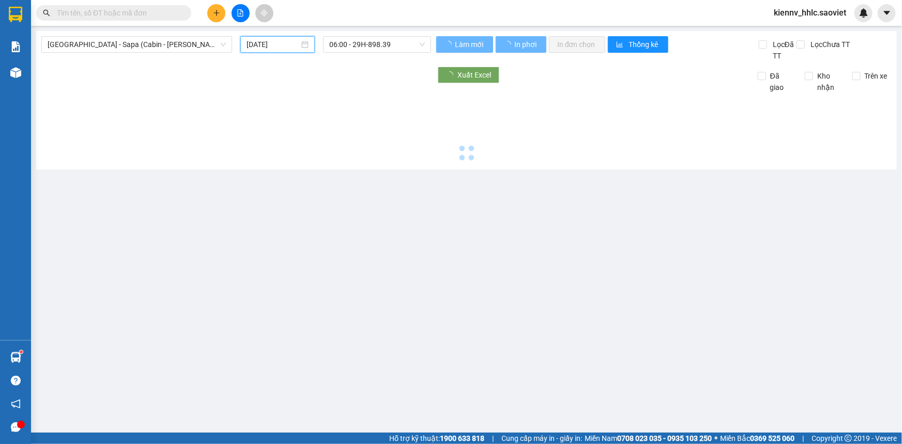
type input "[DATE]"
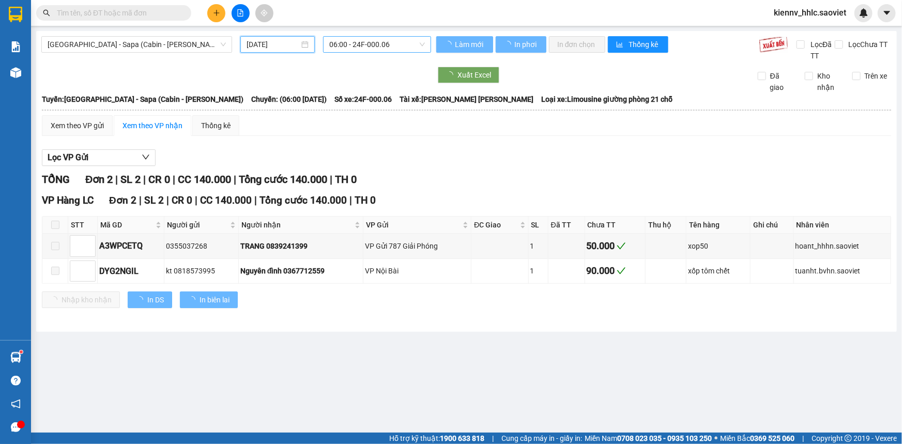
click at [369, 44] on span "06:00 - 24F-000.06" at bounding box center [377, 44] width 96 height 15
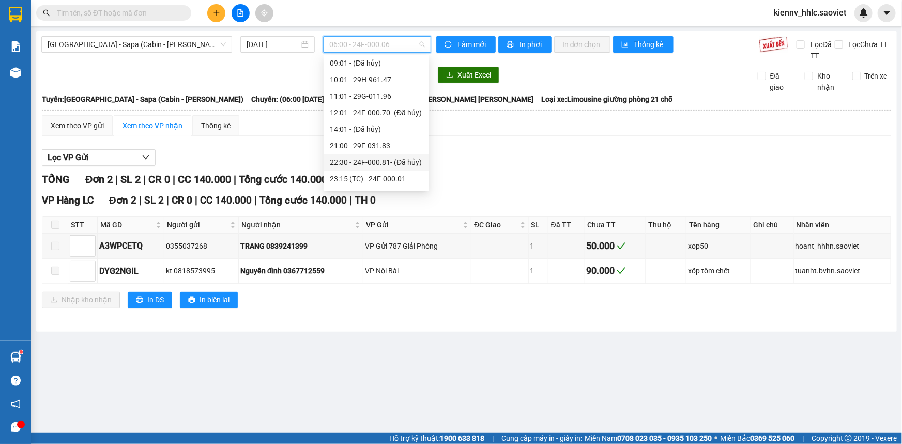
scroll to position [99, 0]
click at [396, 181] on div "23:59 - 24F-000.67" at bounding box center [376, 181] width 93 height 11
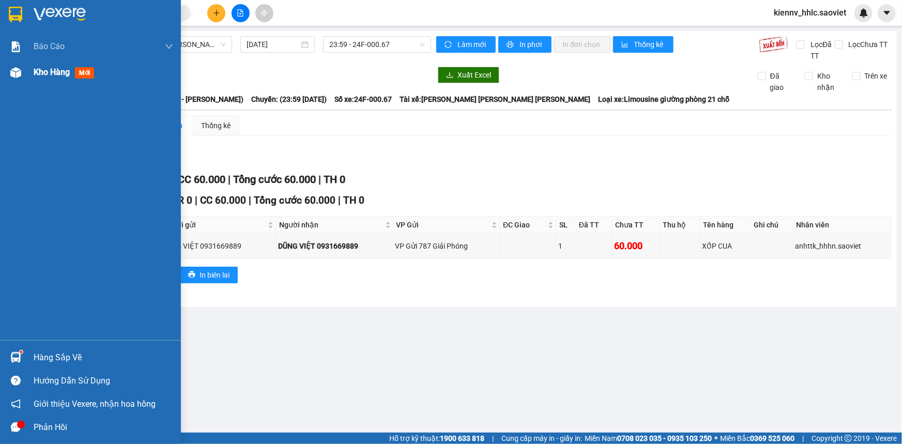
click at [52, 74] on span "Kho hàng" at bounding box center [52, 72] width 36 height 10
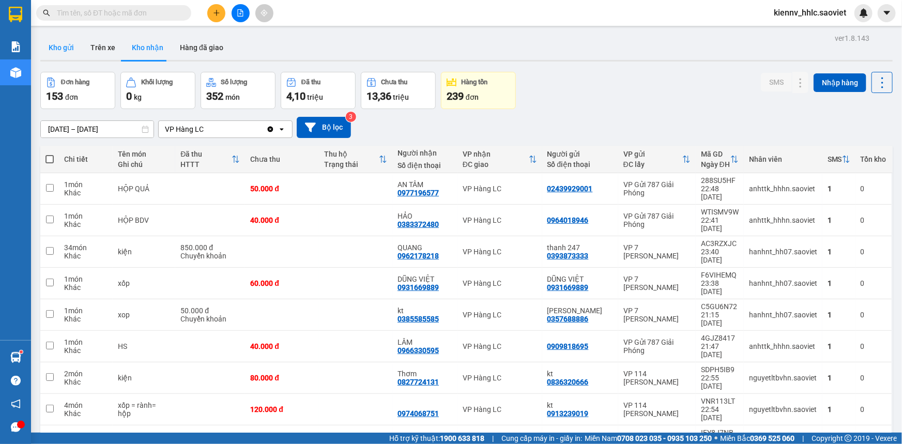
click at [61, 46] on button "Kho gửi" at bounding box center [61, 47] width 42 height 25
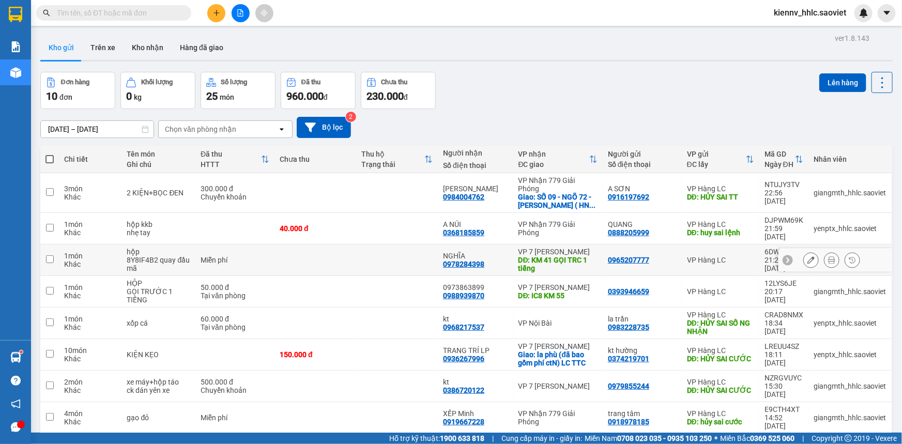
click at [364, 244] on td at bounding box center [397, 260] width 82 height 32
checkbox input "true"
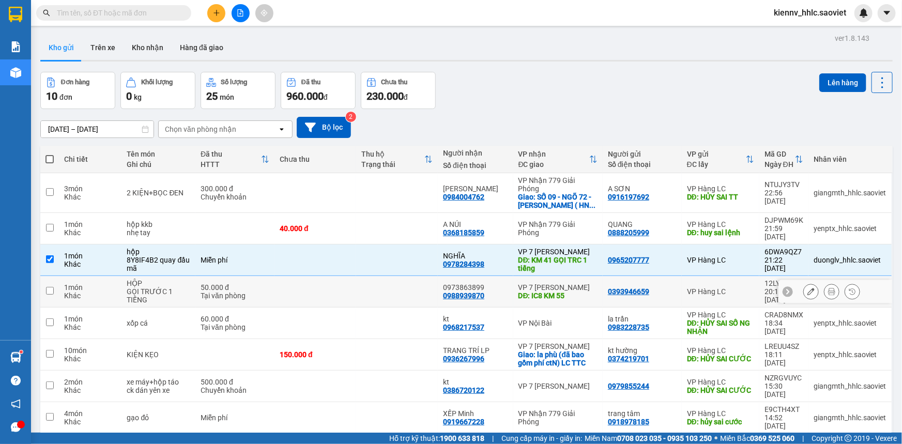
click at [371, 276] on td at bounding box center [397, 292] width 82 height 32
checkbox input "true"
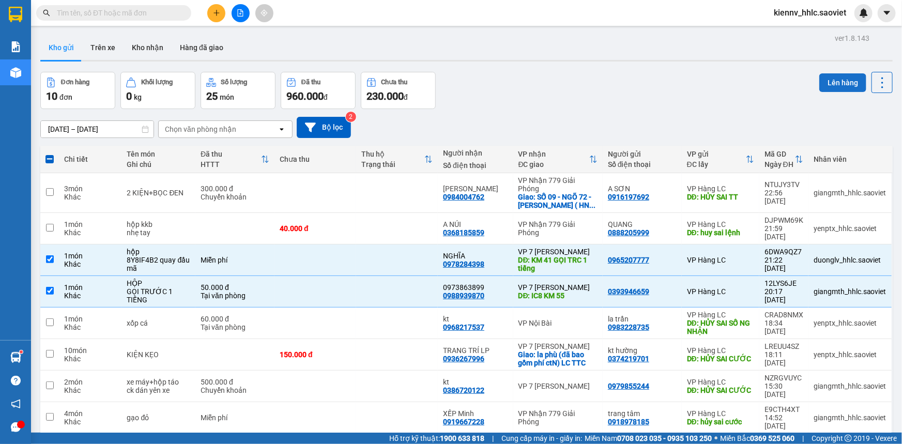
click at [825, 80] on button "Lên hàng" at bounding box center [842, 82] width 47 height 19
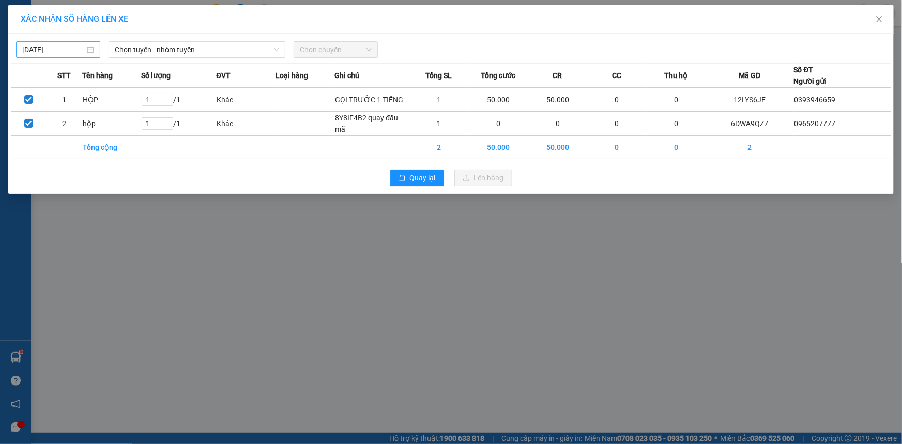
click at [69, 44] on input "[DATE]" at bounding box center [53, 49] width 63 height 11
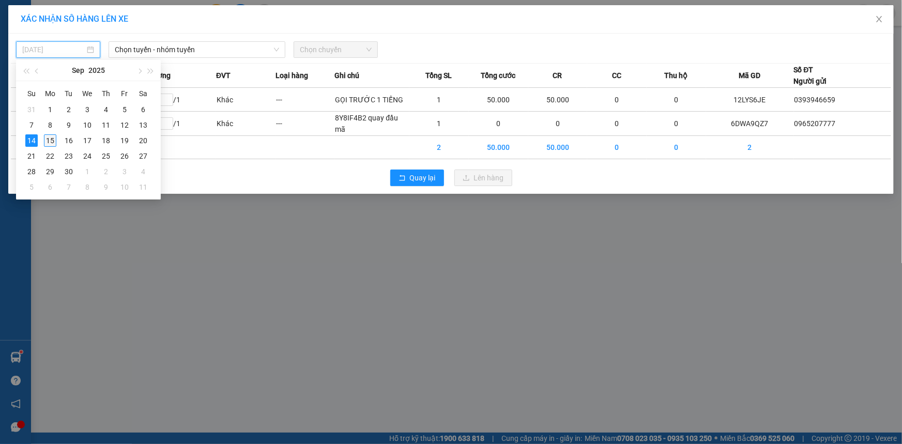
click at [51, 139] on div "15" at bounding box center [50, 140] width 12 height 12
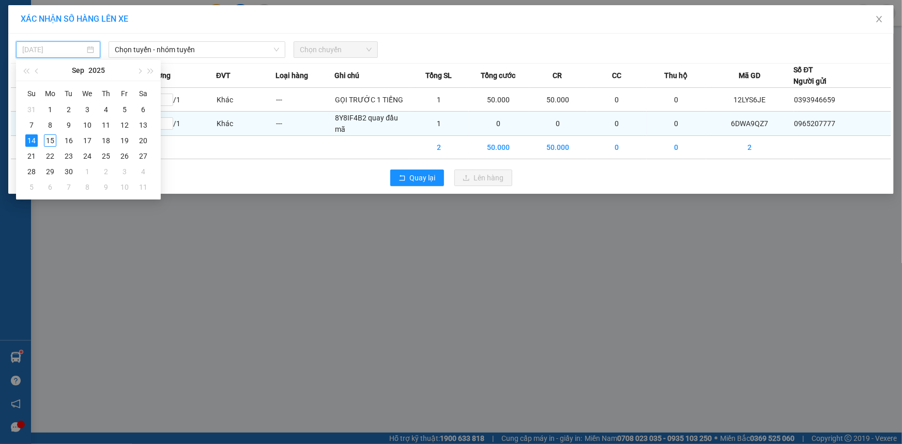
type input "[DATE]"
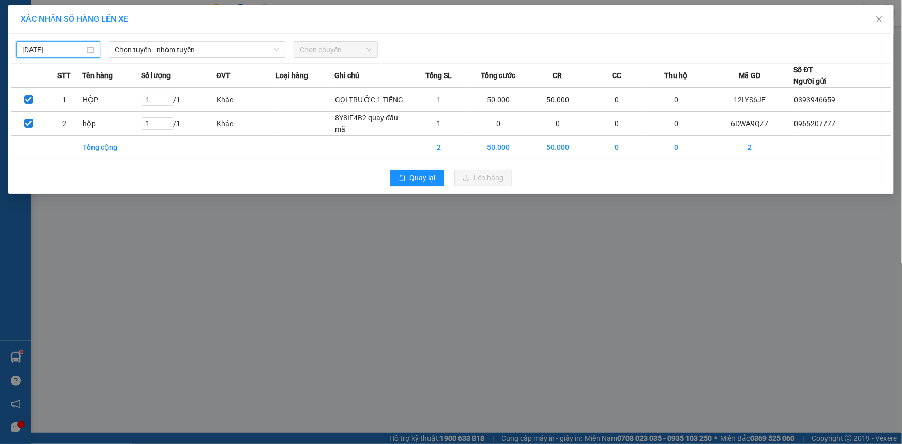
click at [193, 35] on div "[DATE] [PERSON_NAME] - nhóm [PERSON_NAME] chuyến STT Tên hàng Số [PERSON_NAME] …" at bounding box center [450, 114] width 885 height 160
click at [196, 50] on span "Chọn tuyến - nhóm tuyến" at bounding box center [197, 49] width 164 height 15
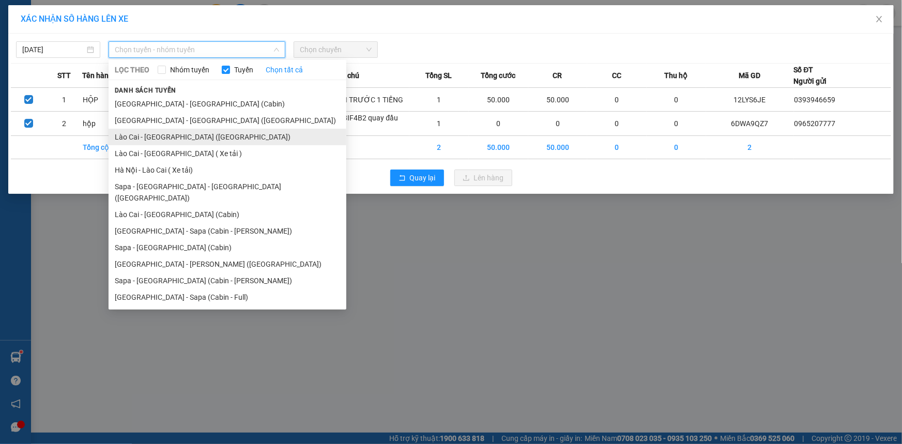
click at [193, 137] on li "Lào Cai - [GEOGRAPHIC_DATA] ([GEOGRAPHIC_DATA])" at bounding box center [227, 137] width 238 height 17
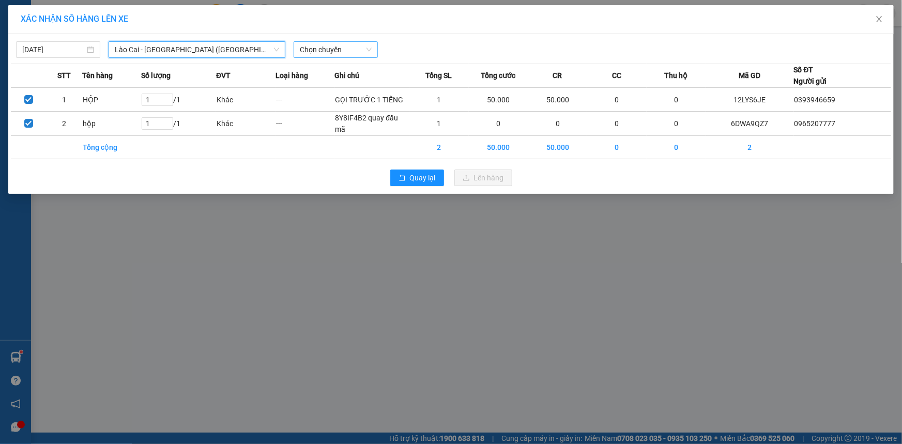
click at [307, 53] on span "Chọn chuyến" at bounding box center [336, 49] width 72 height 15
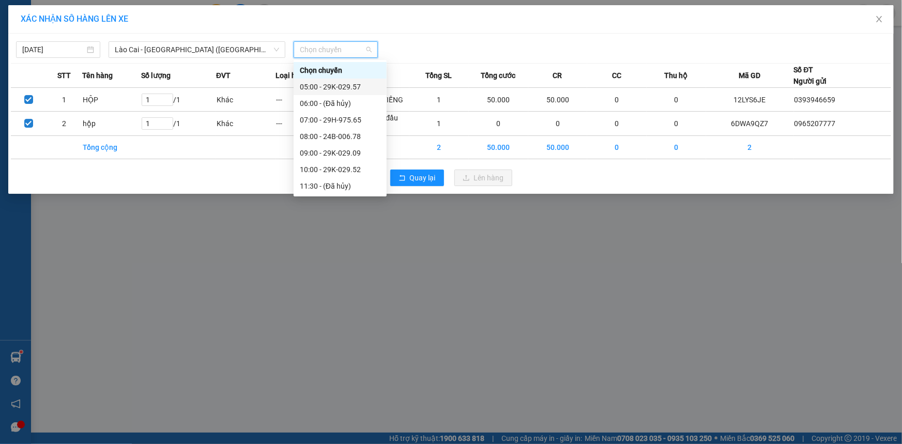
click at [333, 84] on div "05:00 - 29K-029.57" at bounding box center [340, 86] width 81 height 11
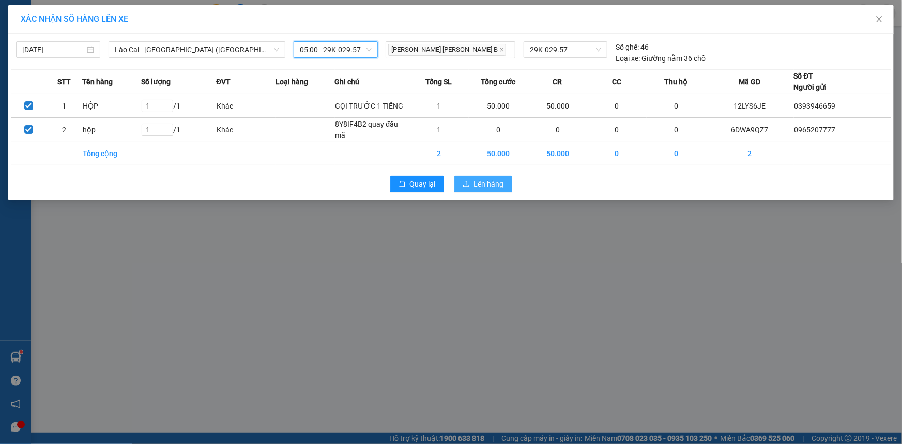
click at [461, 180] on button "Lên hàng" at bounding box center [483, 184] width 58 height 17
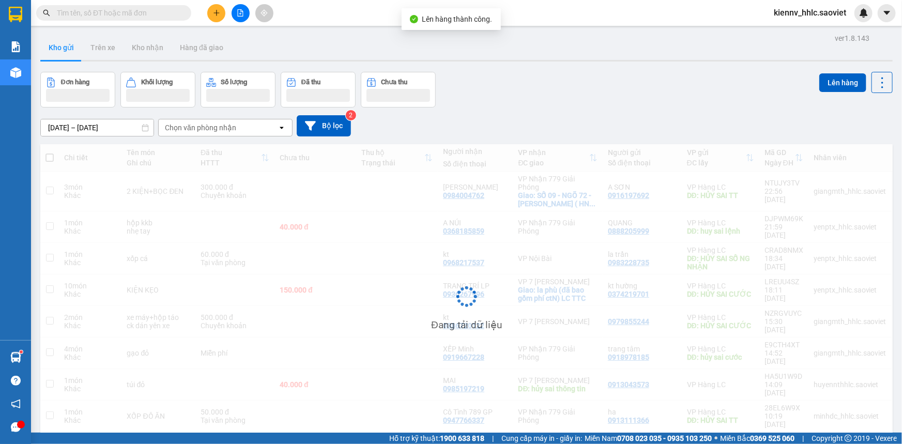
click at [239, 10] on icon "file-add" at bounding box center [240, 12] width 7 height 7
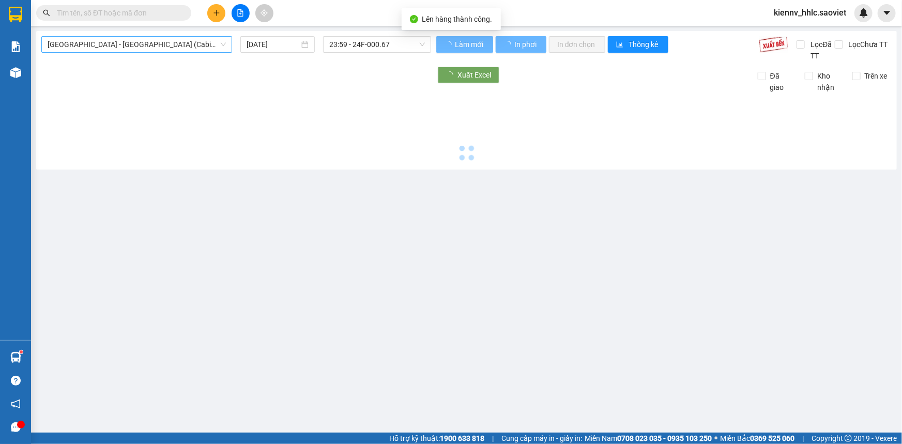
type input "[DATE]"
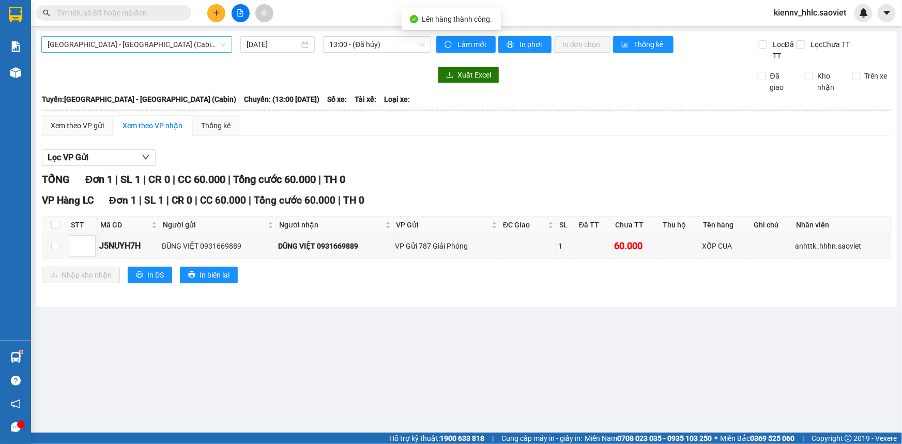
click at [129, 47] on span "[GEOGRAPHIC_DATA] - [GEOGRAPHIC_DATA] (Cabin)" at bounding box center [137, 44] width 178 height 15
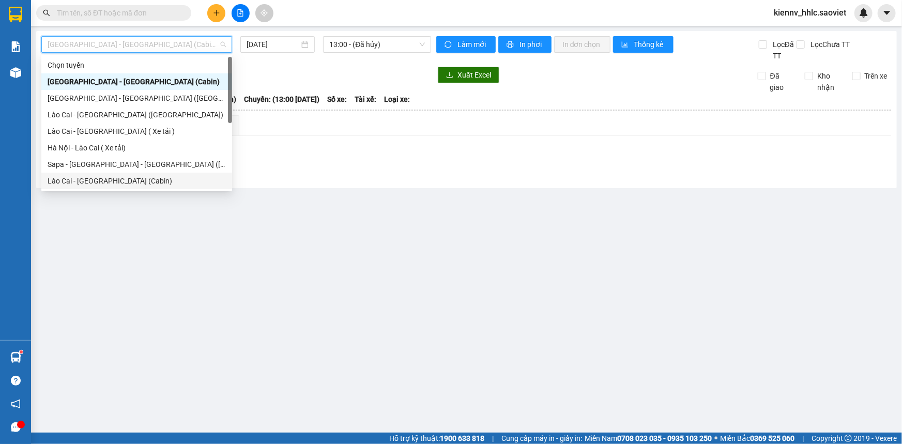
drag, startPoint x: 119, startPoint y: 181, endPoint x: 139, endPoint y: 169, distance: 23.7
click at [120, 181] on div "Lào Cai - [GEOGRAPHIC_DATA] (Cabin)" at bounding box center [137, 180] width 178 height 11
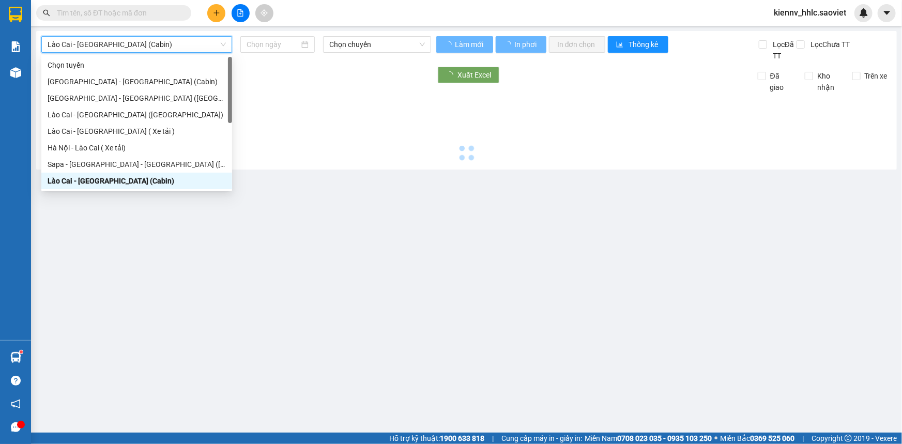
type input "[DATE]"
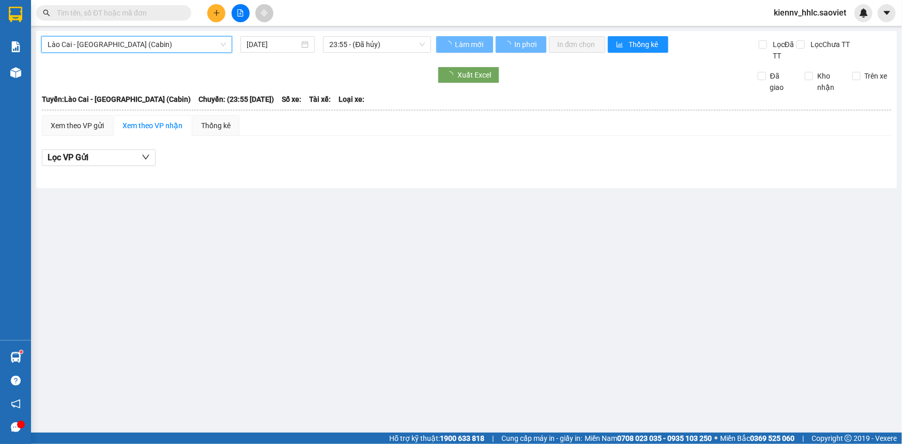
click at [179, 42] on span "Lào Cai - [GEOGRAPHIC_DATA] (Cabin)" at bounding box center [137, 44] width 178 height 15
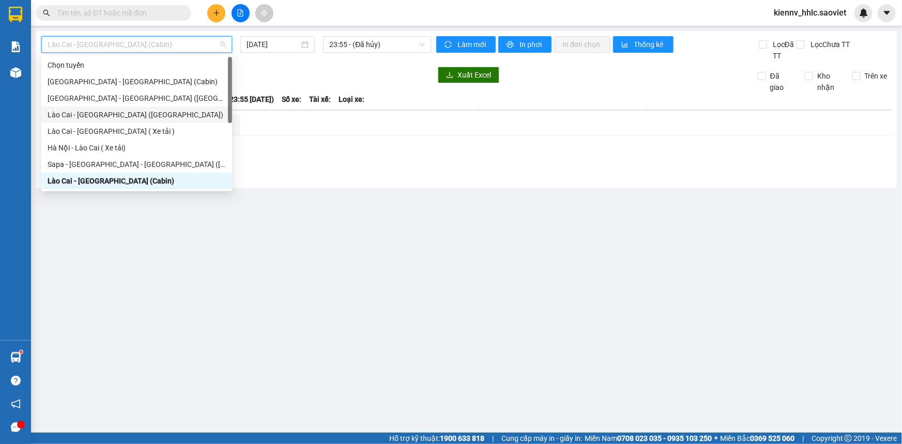
click at [133, 113] on div "Lào Cai - [GEOGRAPHIC_DATA] ([GEOGRAPHIC_DATA])" at bounding box center [137, 114] width 178 height 11
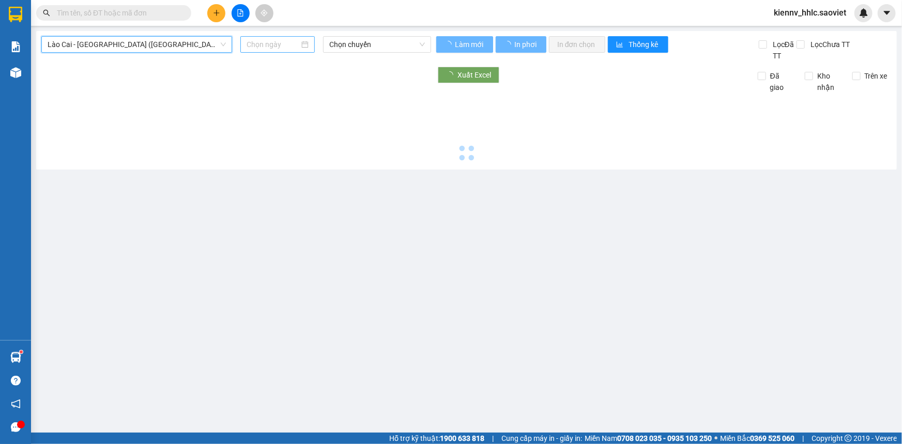
type input "[DATE]"
click at [273, 46] on input "[DATE]" at bounding box center [272, 44] width 53 height 11
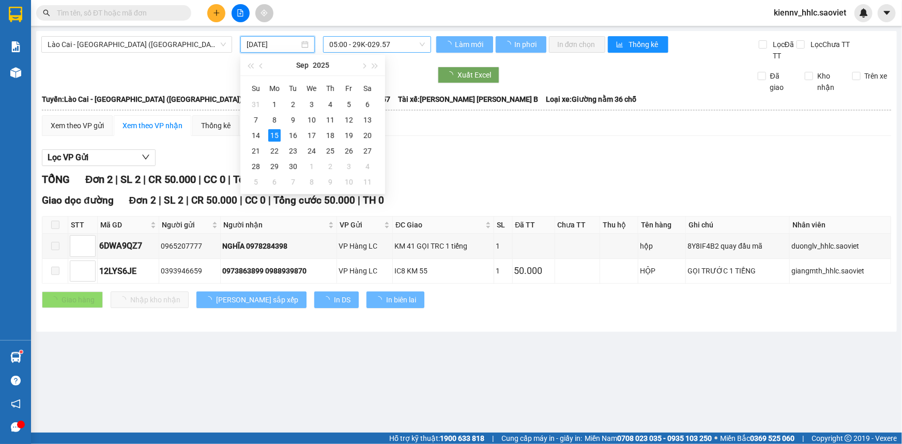
click at [361, 44] on span "05:00 - 29K-029.57" at bounding box center [377, 44] width 96 height 15
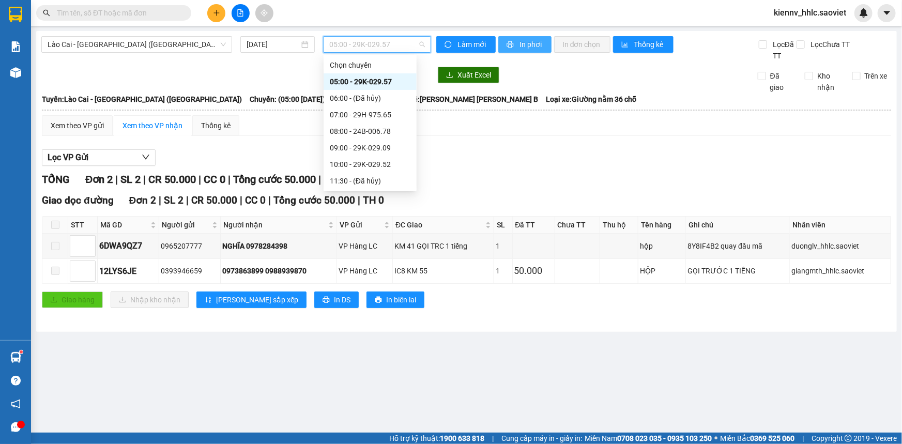
click at [506, 44] on icon "printer" at bounding box center [509, 44] width 7 height 7
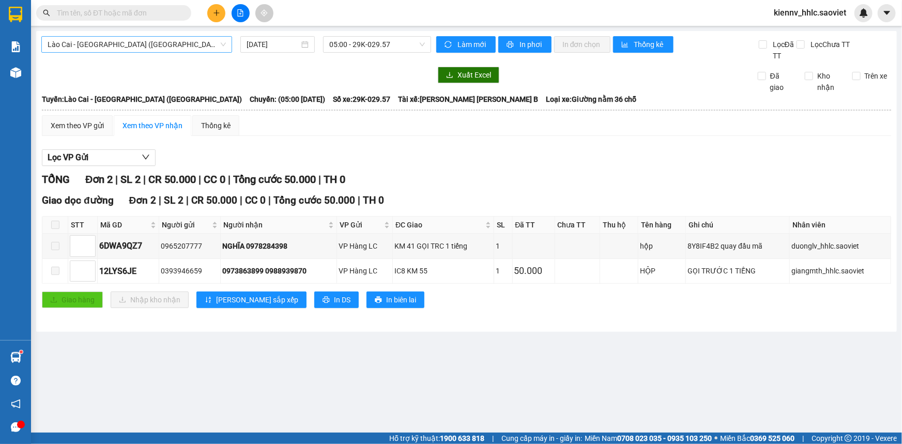
click at [139, 45] on span "Lào Cai - [GEOGRAPHIC_DATA] ([GEOGRAPHIC_DATA])" at bounding box center [137, 44] width 178 height 15
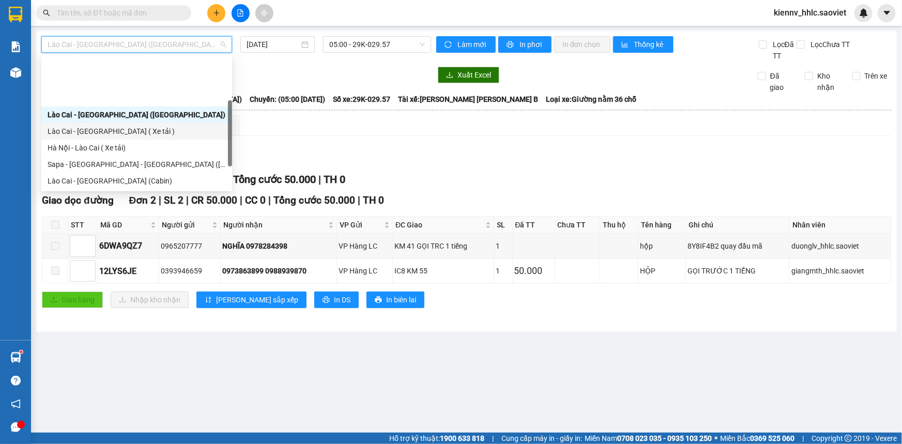
scroll to position [83, 0]
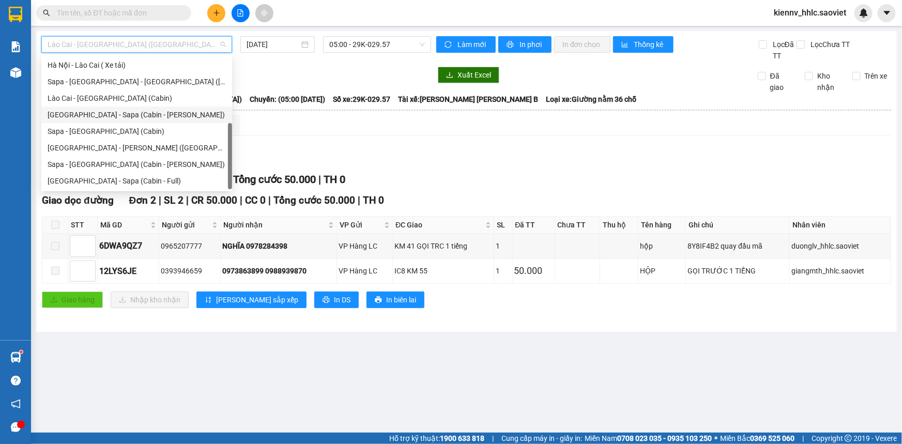
click at [160, 118] on div "[GEOGRAPHIC_DATA] - Sapa (Cabin - [PERSON_NAME])" at bounding box center [137, 114] width 178 height 11
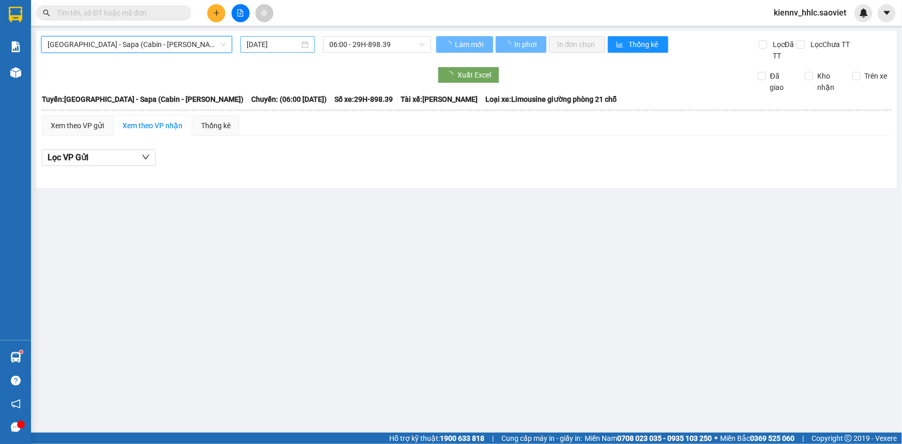
click at [292, 46] on input "[DATE]" at bounding box center [272, 44] width 53 height 11
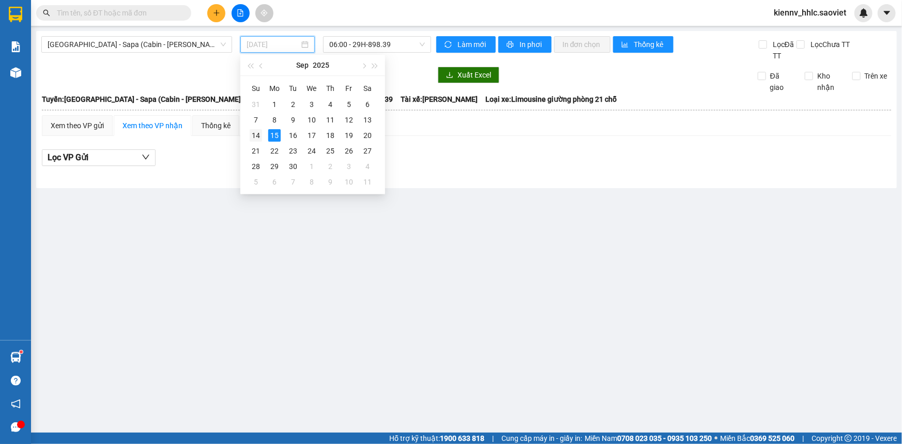
click at [258, 136] on div "14" at bounding box center [256, 135] width 12 height 12
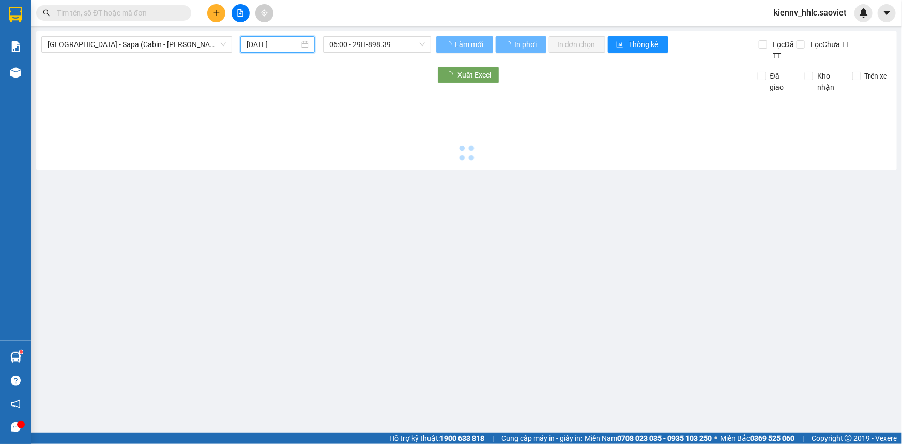
type input "[DATE]"
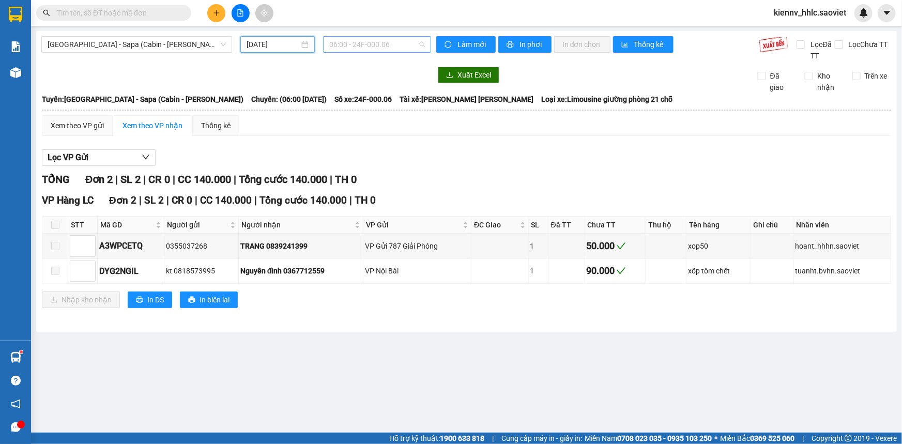
click at [366, 42] on span "06:00 - 24F-000.06" at bounding box center [377, 44] width 96 height 15
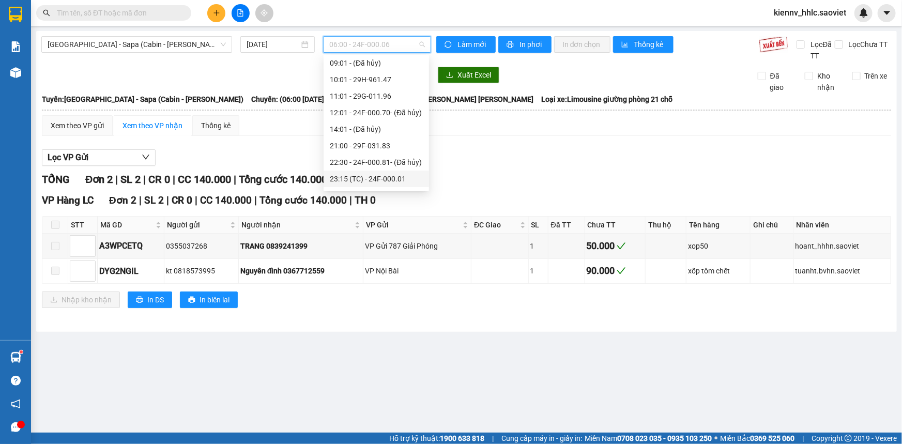
scroll to position [99, 0]
click at [392, 179] on div "23:59 - 24F-000.67" at bounding box center [376, 181] width 93 height 11
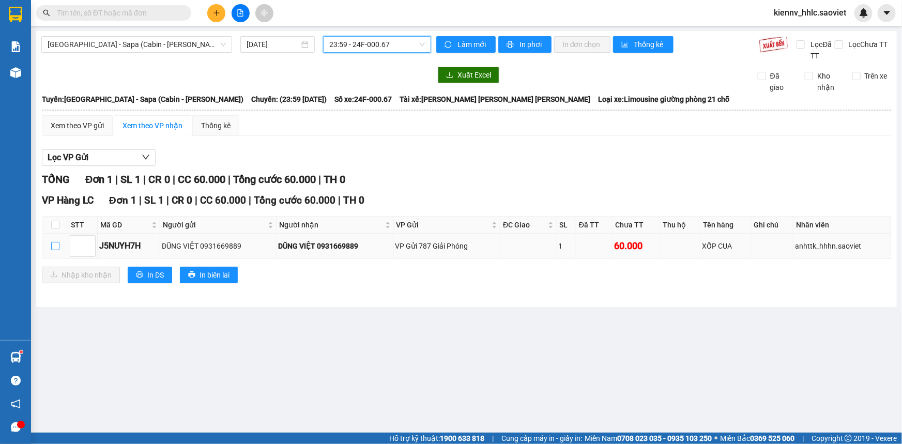
click at [52, 243] on input "checkbox" at bounding box center [55, 246] width 8 height 8
checkbox input "true"
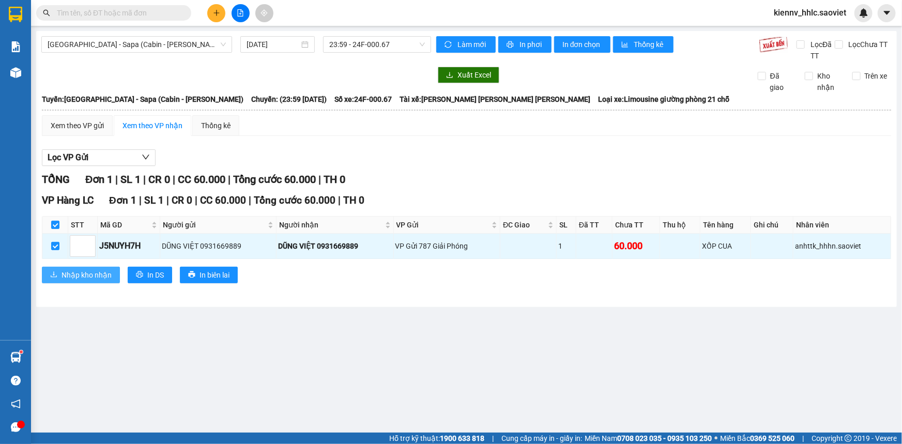
click at [70, 279] on span "Nhập kho nhận" at bounding box center [86, 274] width 50 height 11
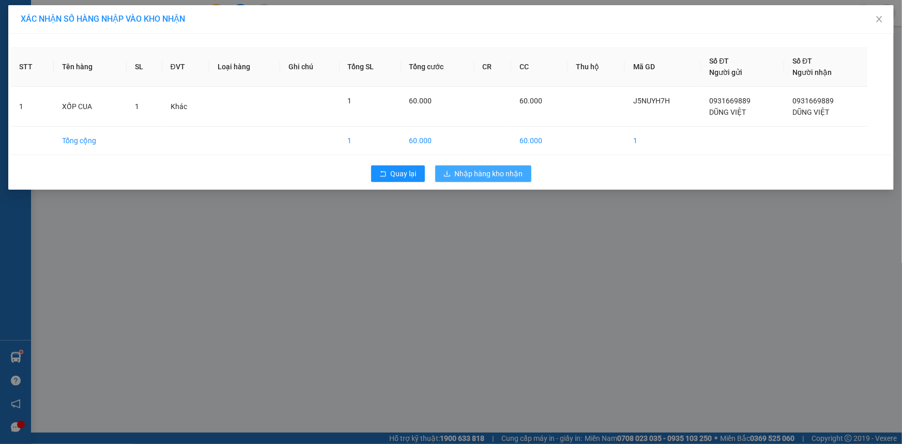
click at [478, 174] on span "Nhập hàng kho nhận" at bounding box center [489, 173] width 68 height 11
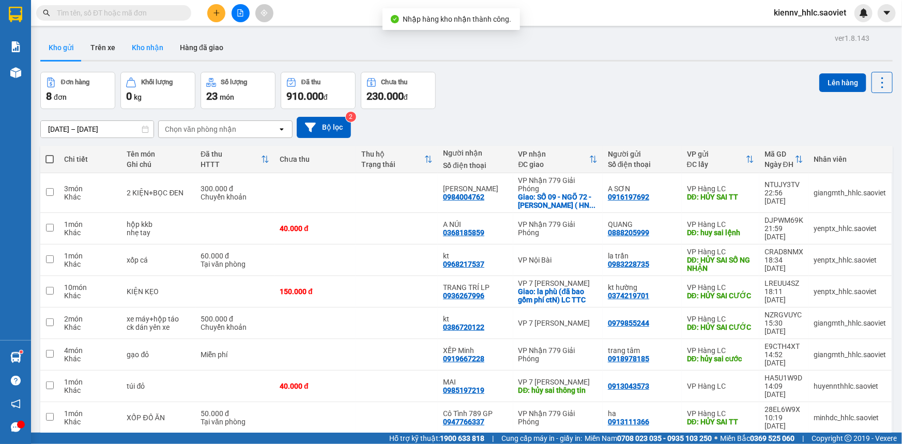
click at [148, 50] on button "Kho nhận" at bounding box center [147, 47] width 48 height 25
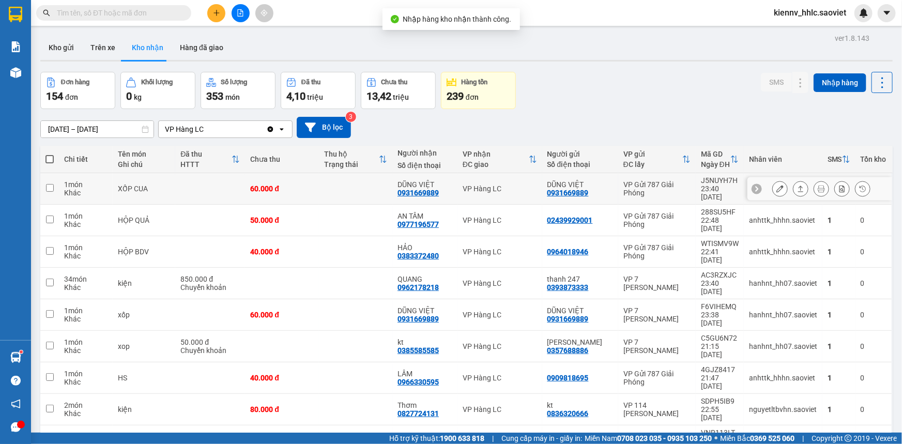
click at [229, 191] on td at bounding box center [210, 189] width 70 height 32
checkbox input "true"
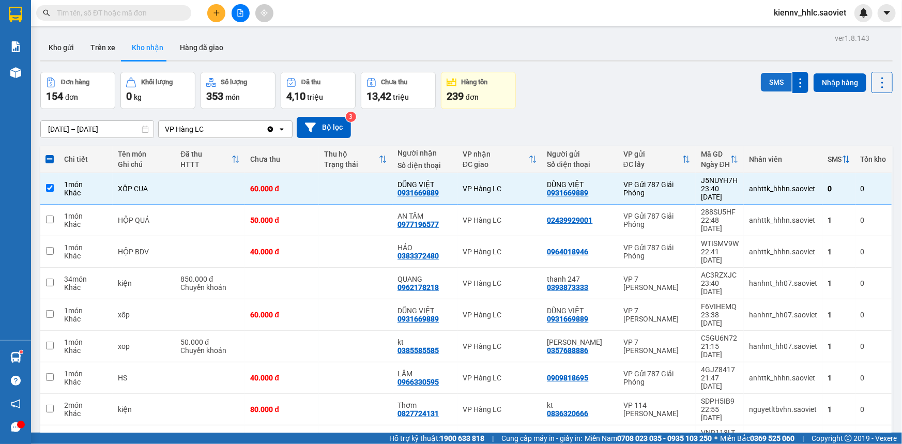
click at [771, 79] on button "SMS" at bounding box center [776, 82] width 31 height 19
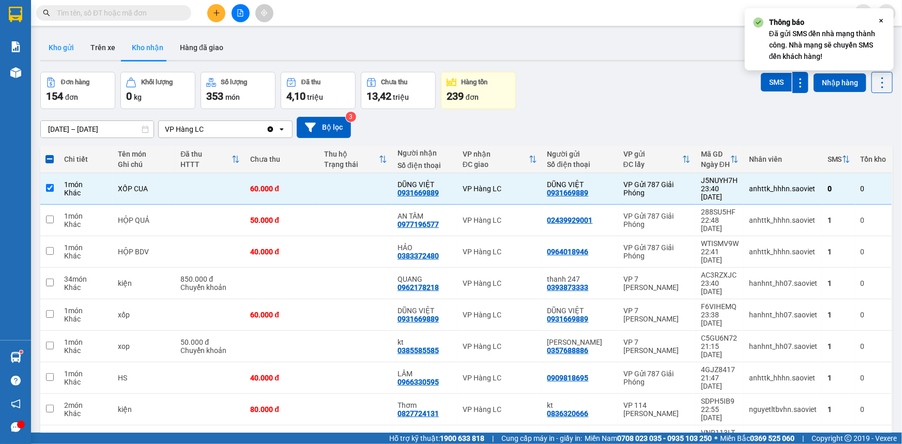
click at [72, 43] on button "Kho gửi" at bounding box center [61, 47] width 42 height 25
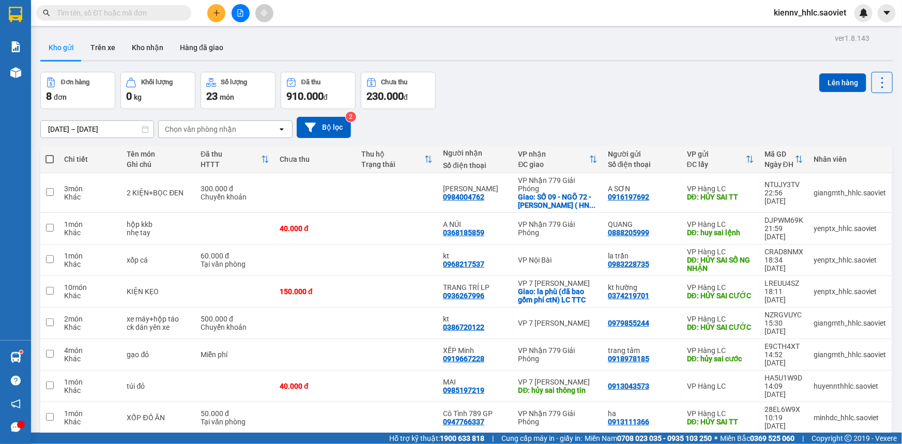
click at [807, 14] on span "kiennv_hhlc.saoviet" at bounding box center [809, 12] width 89 height 13
click at [799, 26] on span "Đăng xuất" at bounding box center [815, 31] width 66 height 11
